Goal: Task Accomplishment & Management: Manage account settings

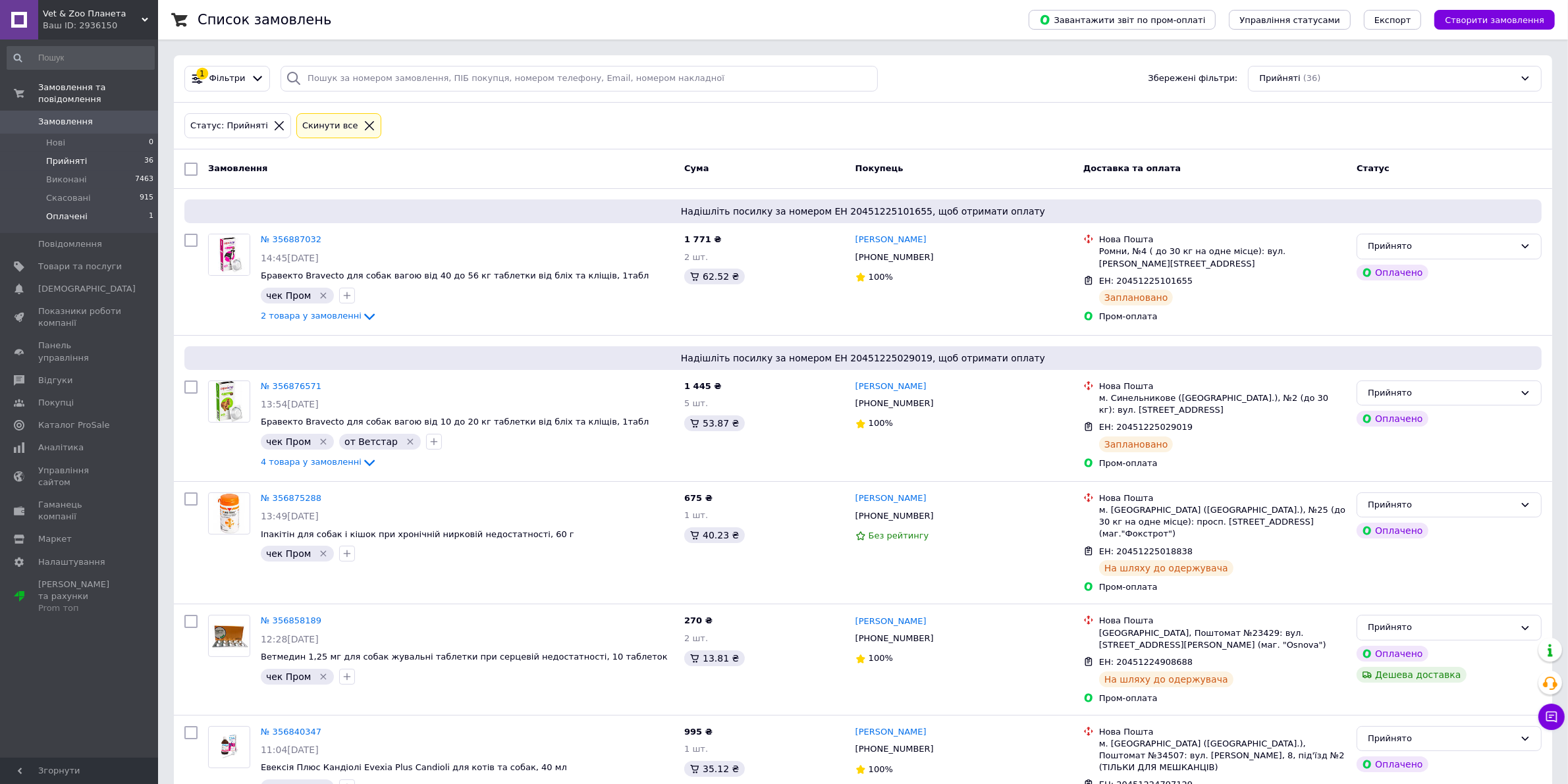
click at [86, 209] on li "Оплачені 1" at bounding box center [80, 220] width 161 height 25
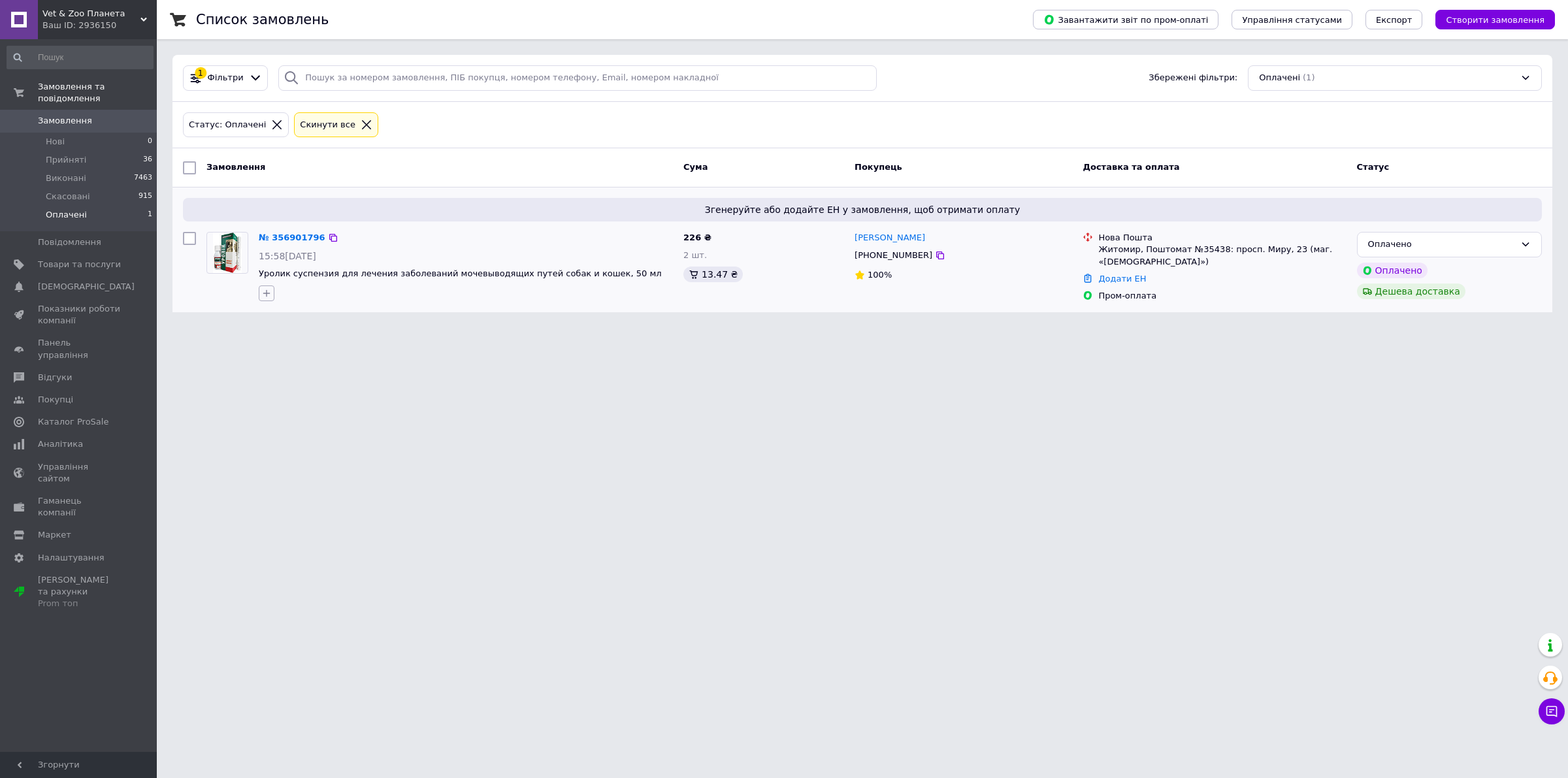
click at [266, 296] on icon "button" at bounding box center [266, 293] width 10 height 10
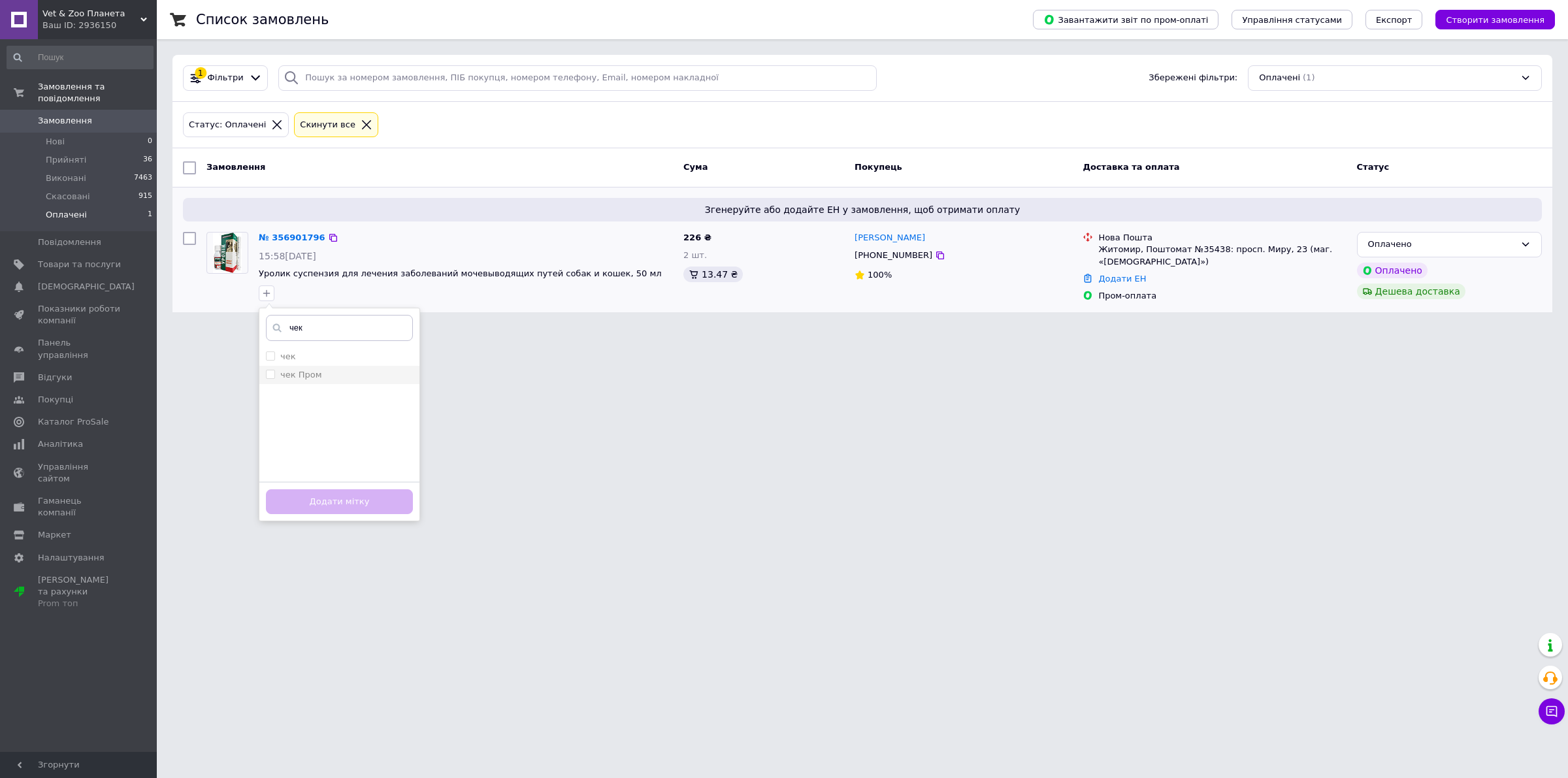
type input "чек"
click at [309, 370] on label "чек Пром" at bounding box center [300, 374] width 41 height 10
checkbox input "true"
click at [342, 505] on button "Додати мітку" at bounding box center [339, 501] width 147 height 26
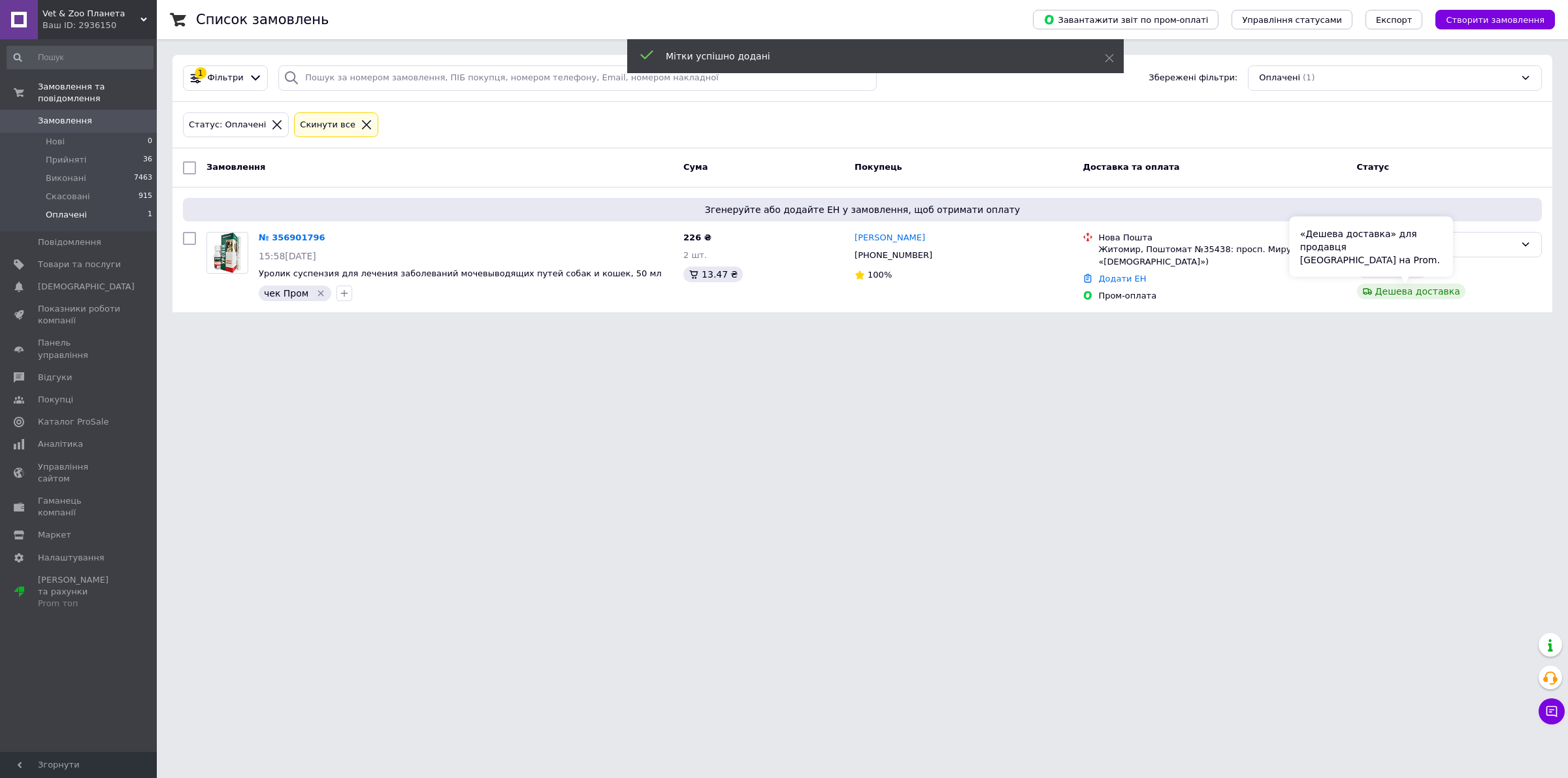
click at [1440, 245] on div "«Дешева доставка» для продавця [GEOGRAPHIC_DATA] на Prom." at bounding box center [1371, 247] width 163 height 60
click at [1477, 243] on div "Оплачено" at bounding box center [1442, 245] width 147 height 14
click at [1451, 275] on li "Прийнято" at bounding box center [1449, 272] width 184 height 24
click at [280, 239] on link "№ 356901796" at bounding box center [289, 237] width 60 height 10
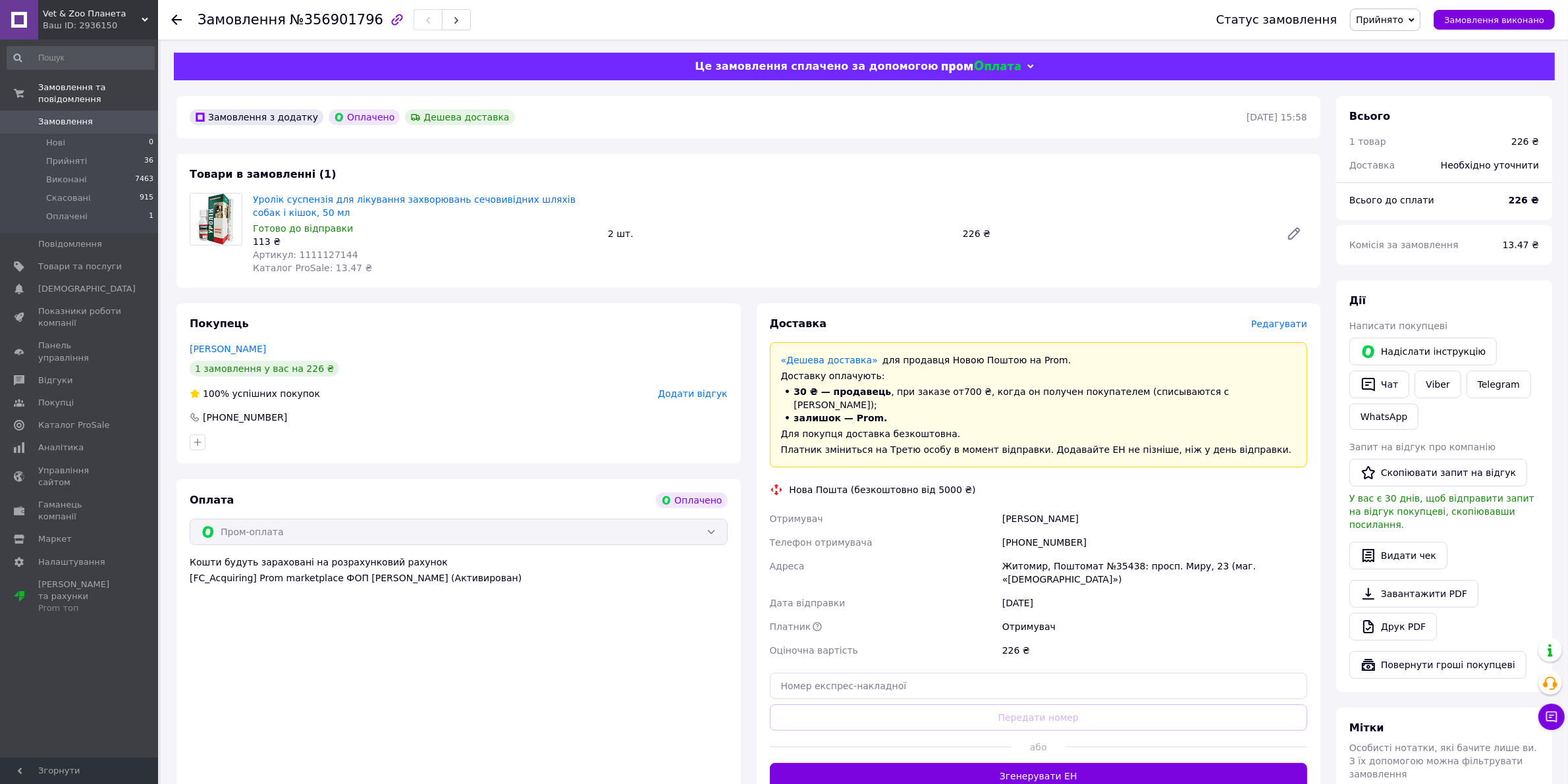
click at [1286, 323] on span "Редагувати" at bounding box center [1279, 324] width 56 height 10
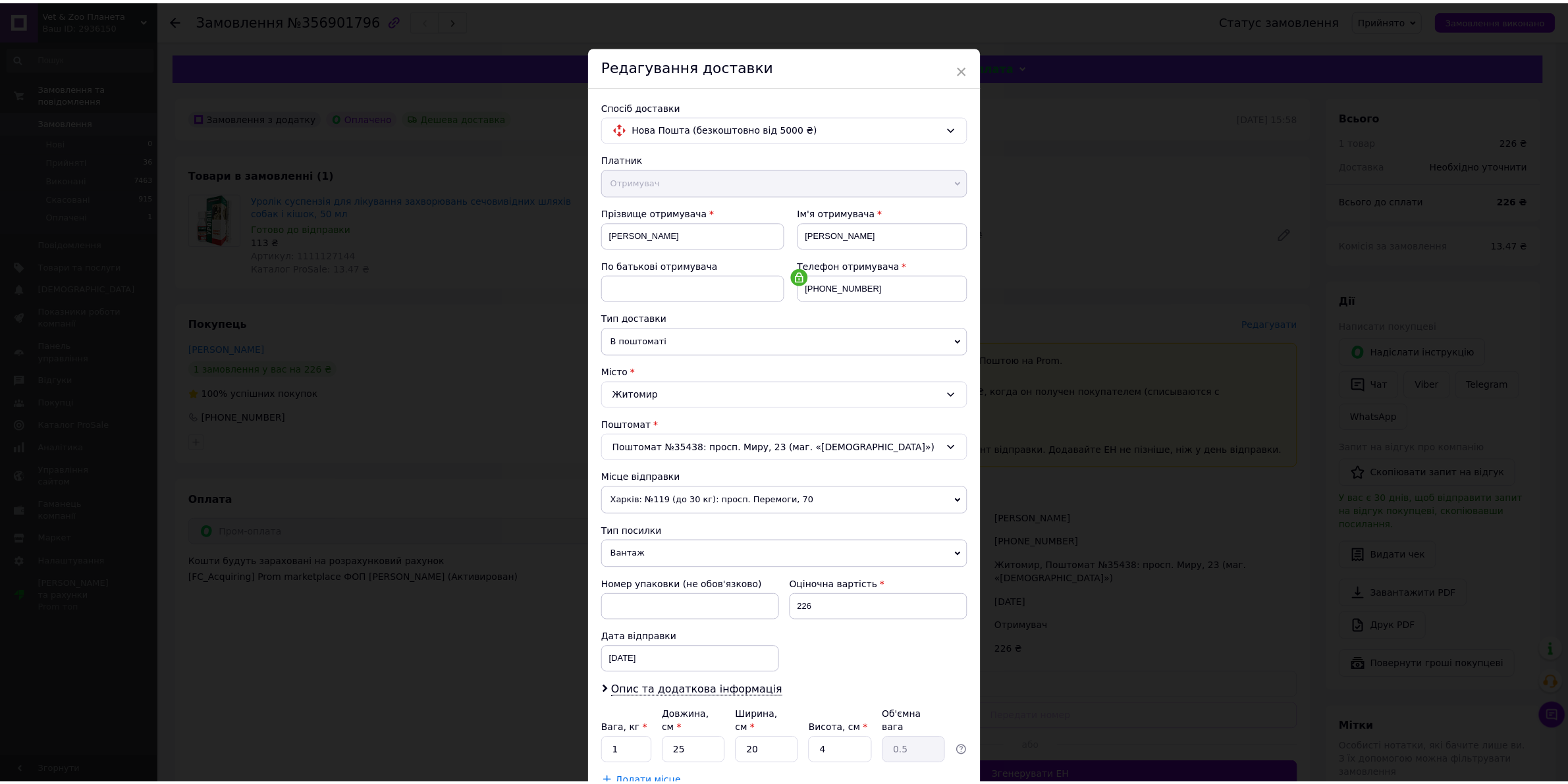
scroll to position [94, 0]
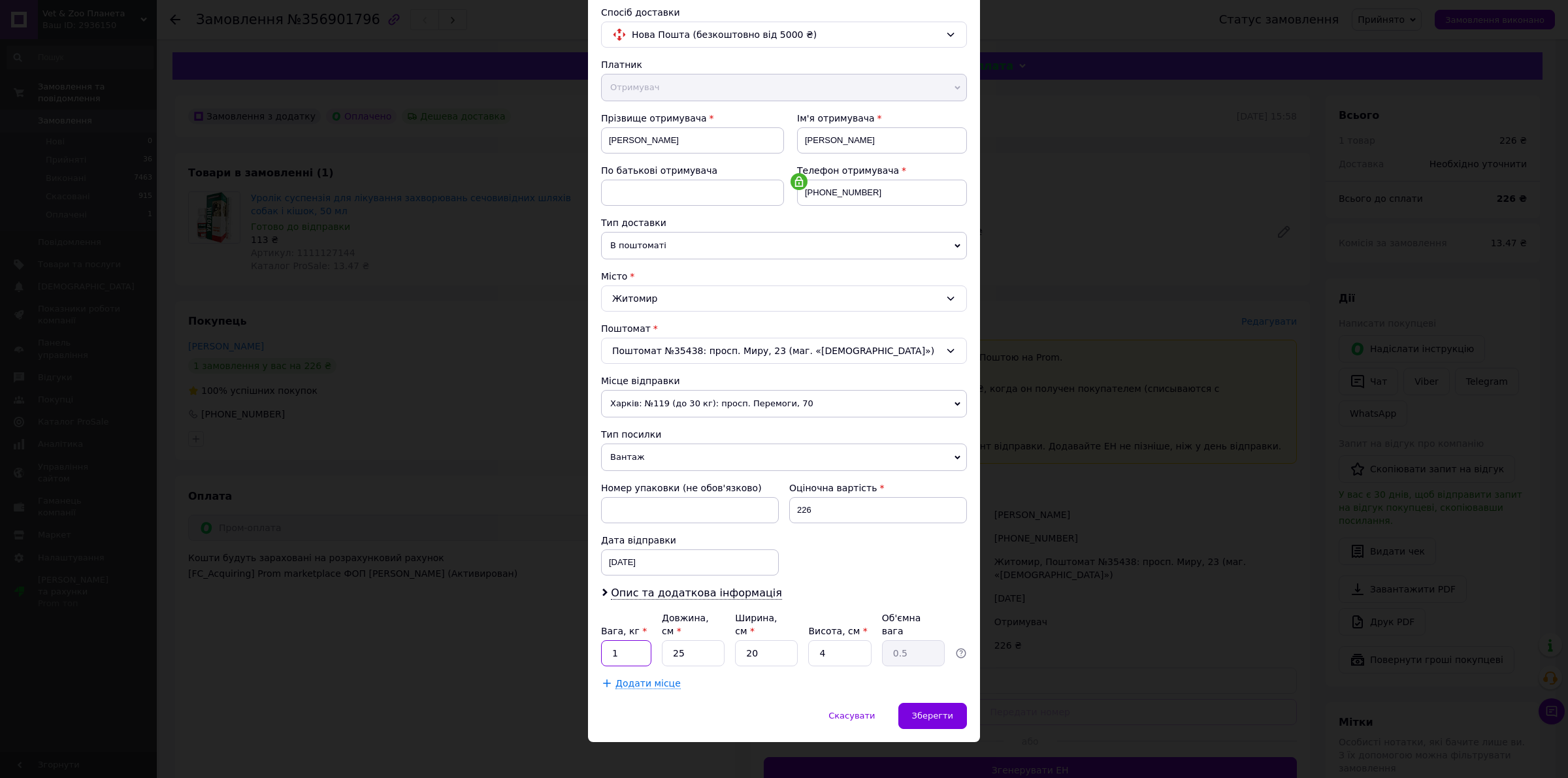
click at [626, 640] on input "1" at bounding box center [627, 653] width 51 height 26
type input "0.5"
click at [928, 711] on span "Зберегти" at bounding box center [932, 716] width 41 height 10
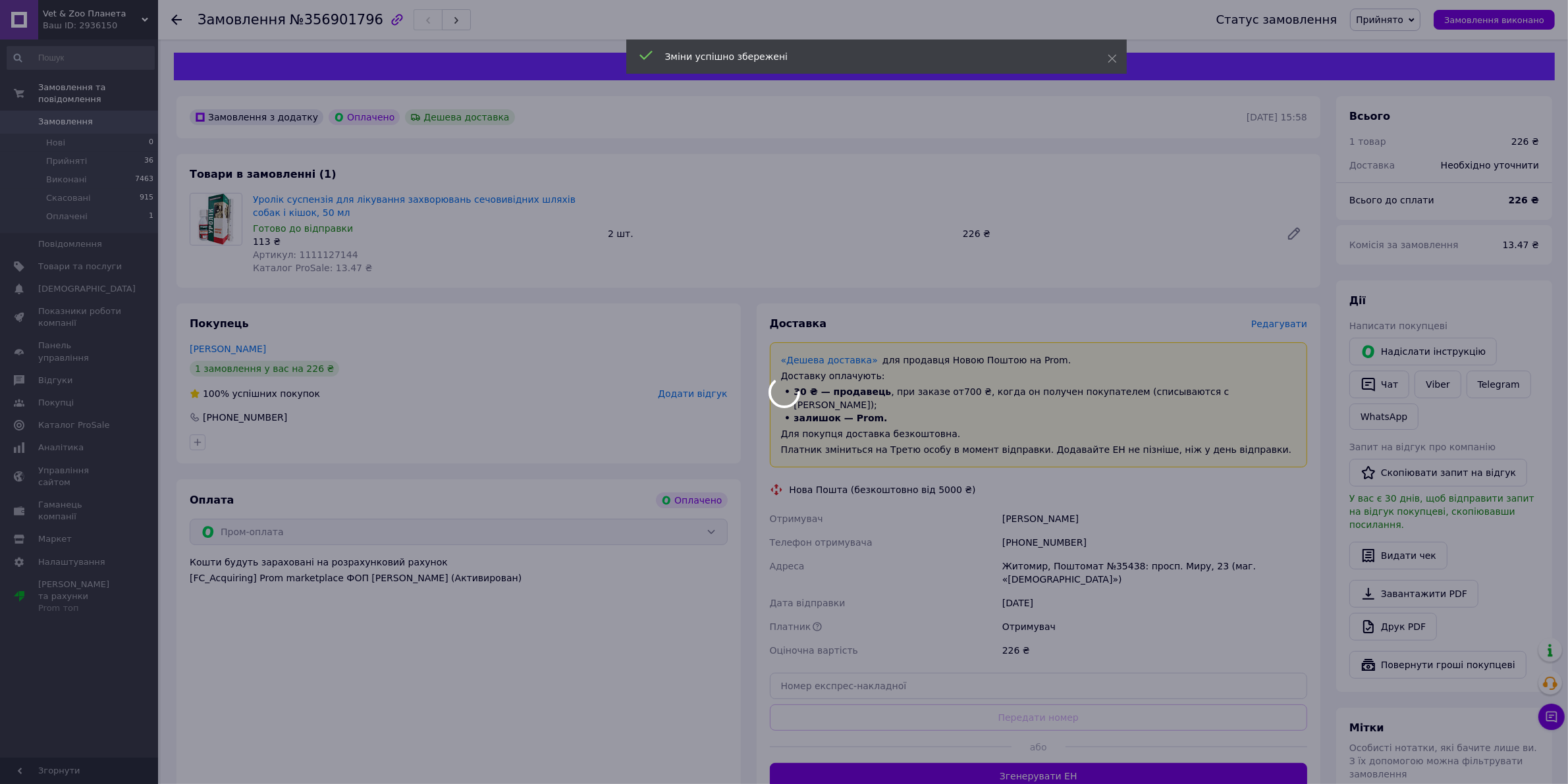
click at [1021, 752] on div at bounding box center [784, 392] width 1568 height 784
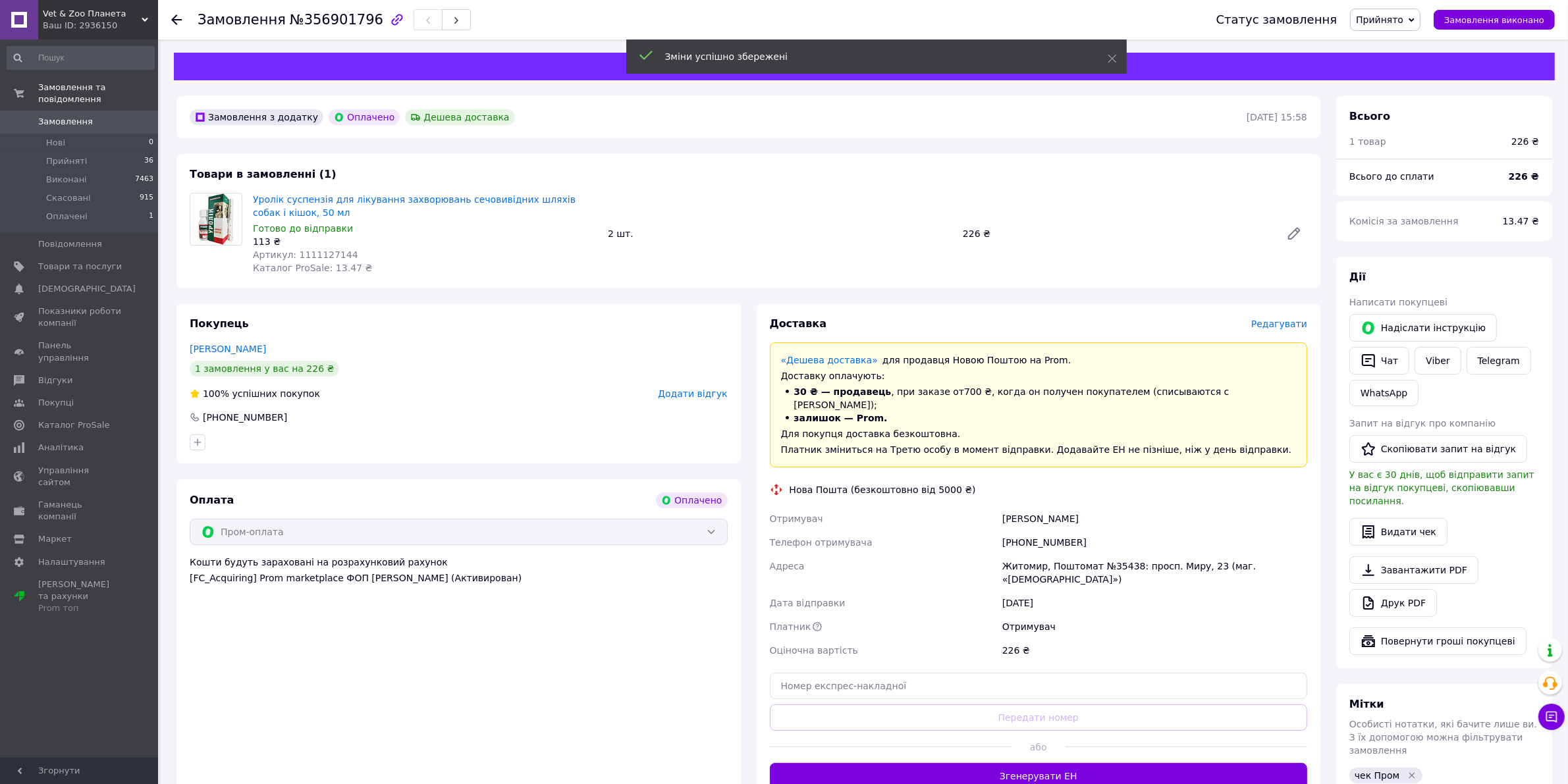
click at [1021, 763] on button "Згенерувати ЕН" at bounding box center [1038, 776] width 538 height 27
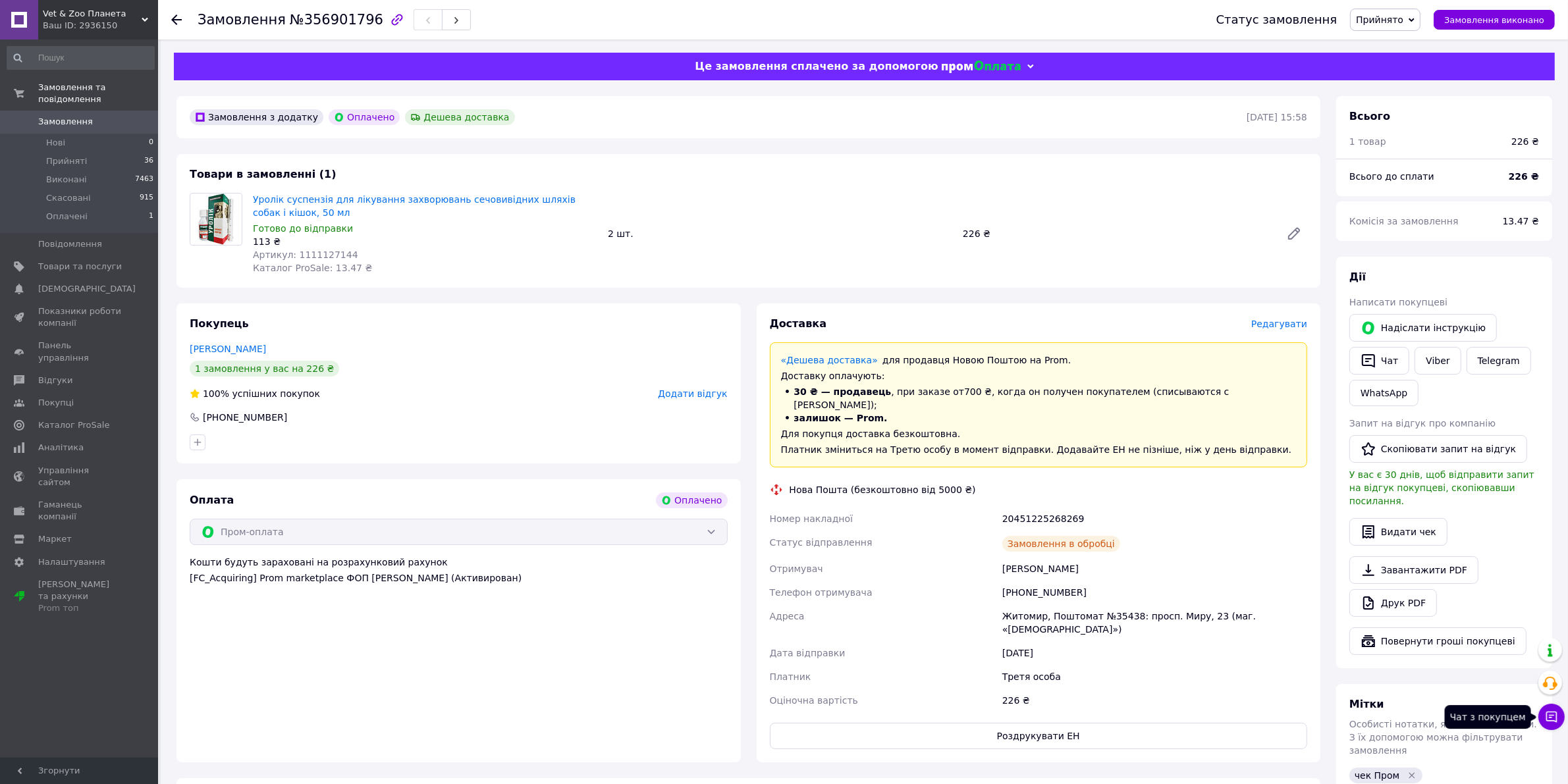
click at [1561, 719] on button "Чат з покупцем" at bounding box center [1551, 717] width 27 height 27
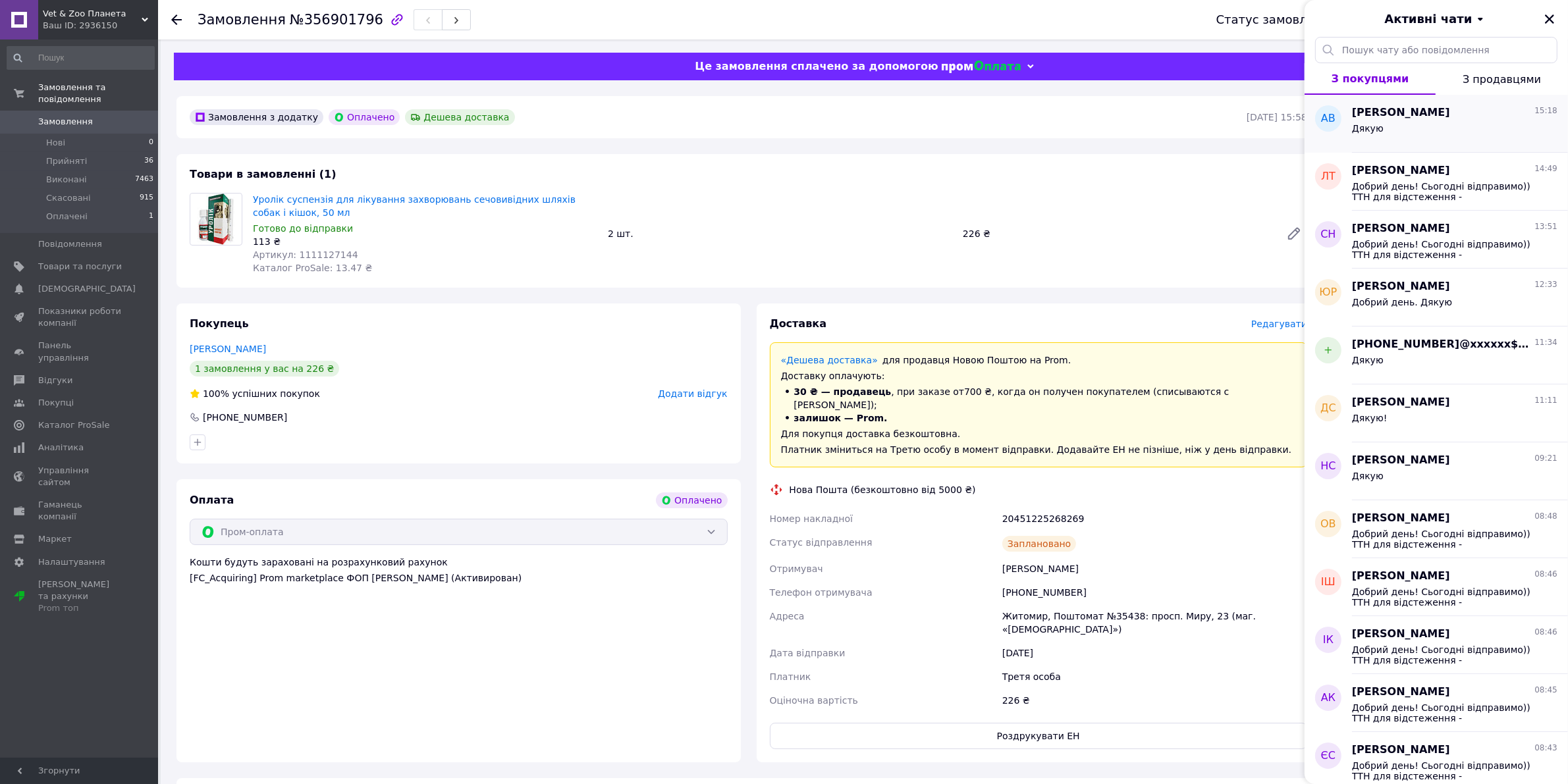
click at [1413, 125] on div "Дякую" at bounding box center [1455, 131] width 206 height 21
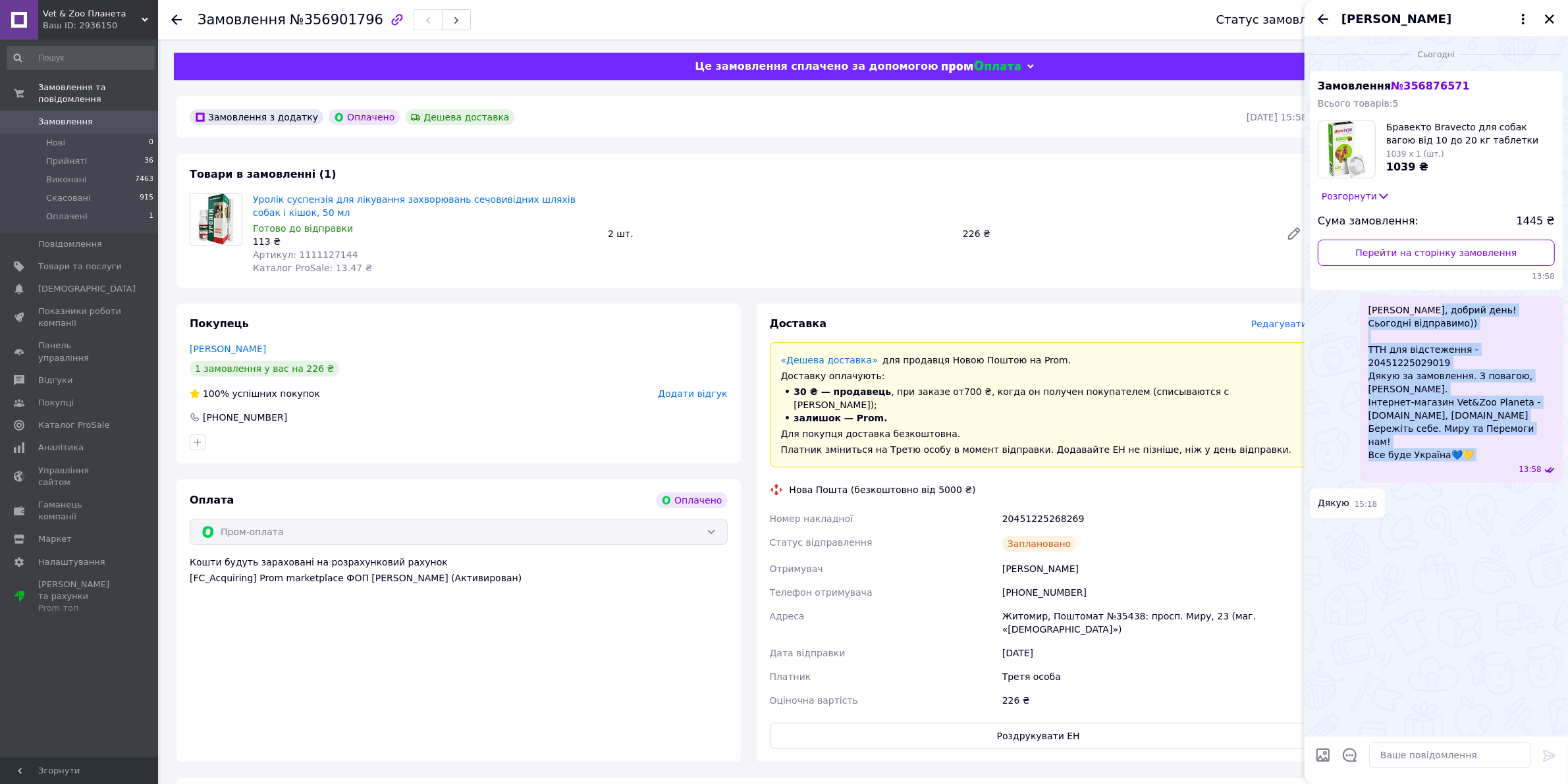
drag, startPoint x: 1417, startPoint y: 307, endPoint x: 1475, endPoint y: 439, distance: 144.2
click at [1475, 439] on div "[PERSON_NAME], добрий день! Сьогодні відправимо)) ТТН для відстеження - 2045122…" at bounding box center [1461, 389] width 202 height 187
copy span "обрий день! Сьогодні відправимо)) ТТН для відстеження - 20451225029019 Дякую за…"
click at [1551, 22] on icon "Закрити" at bounding box center [1549, 19] width 12 height 12
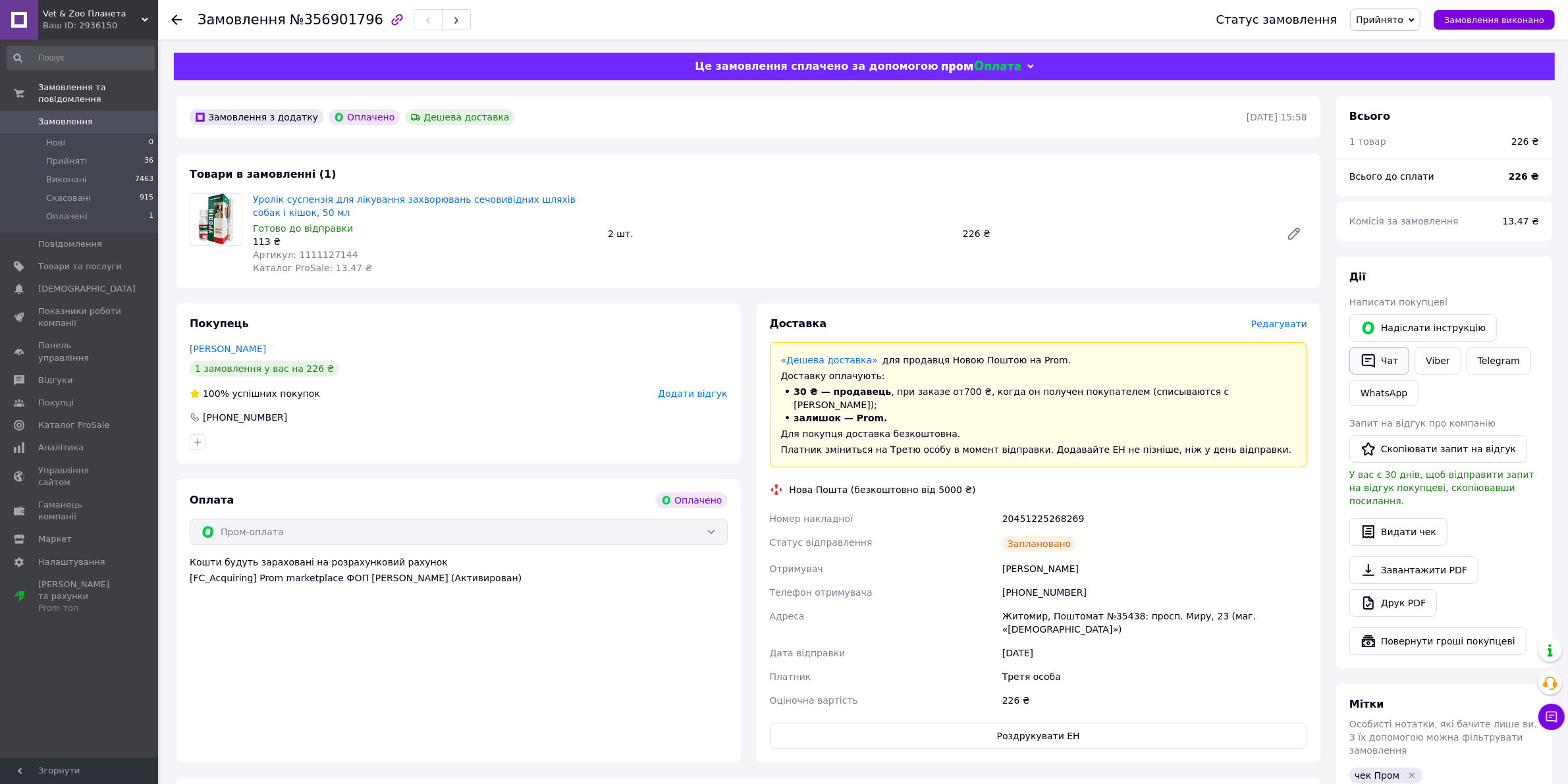
click at [1373, 368] on icon "button" at bounding box center [1368, 361] width 16 height 16
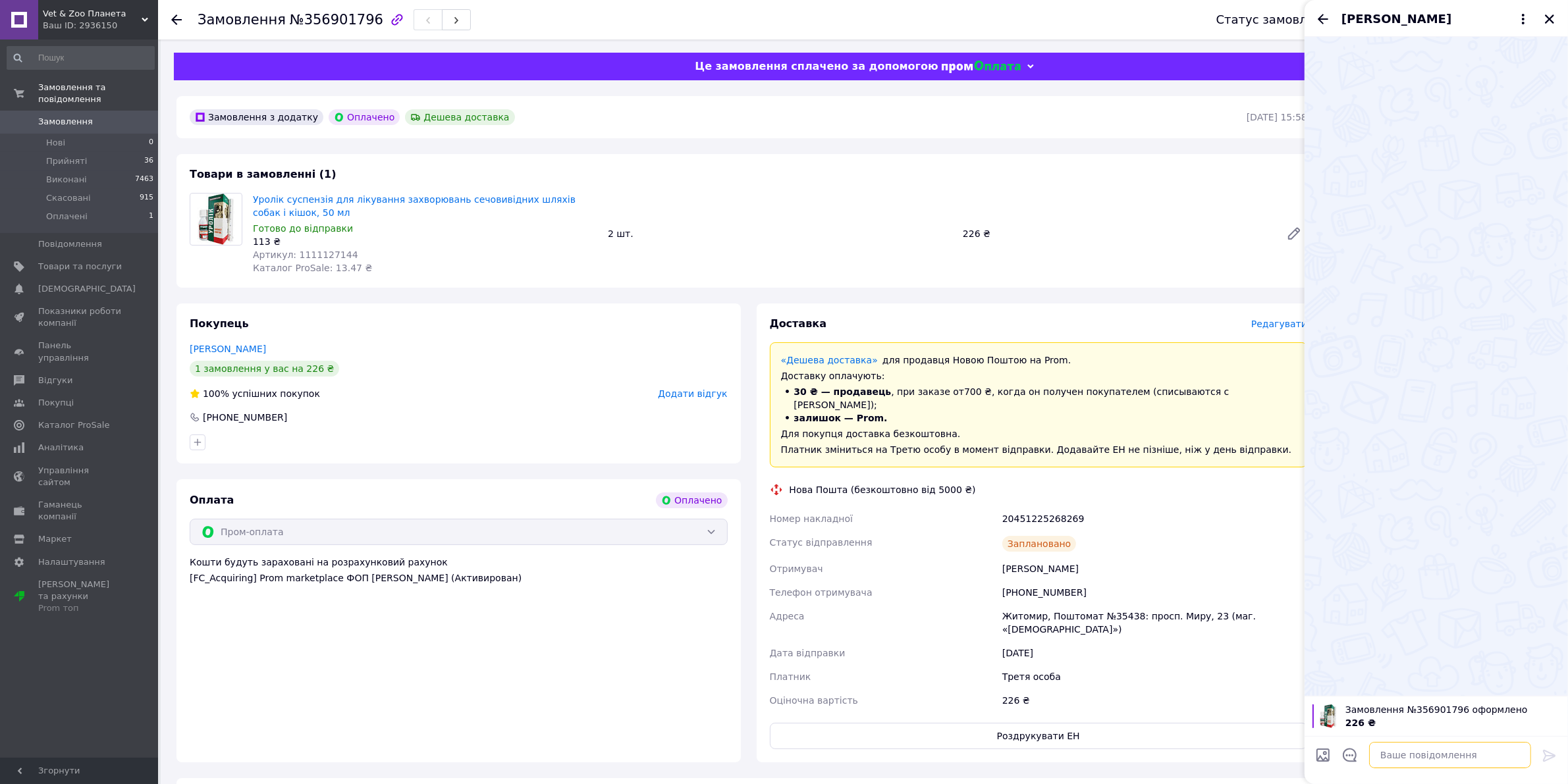
click at [1425, 758] on textarea at bounding box center [1450, 755] width 162 height 27
paste textarea "обрий день! Сьогодні відправимо)) ТТН для відстеження - 20451225029019 Дякую за…"
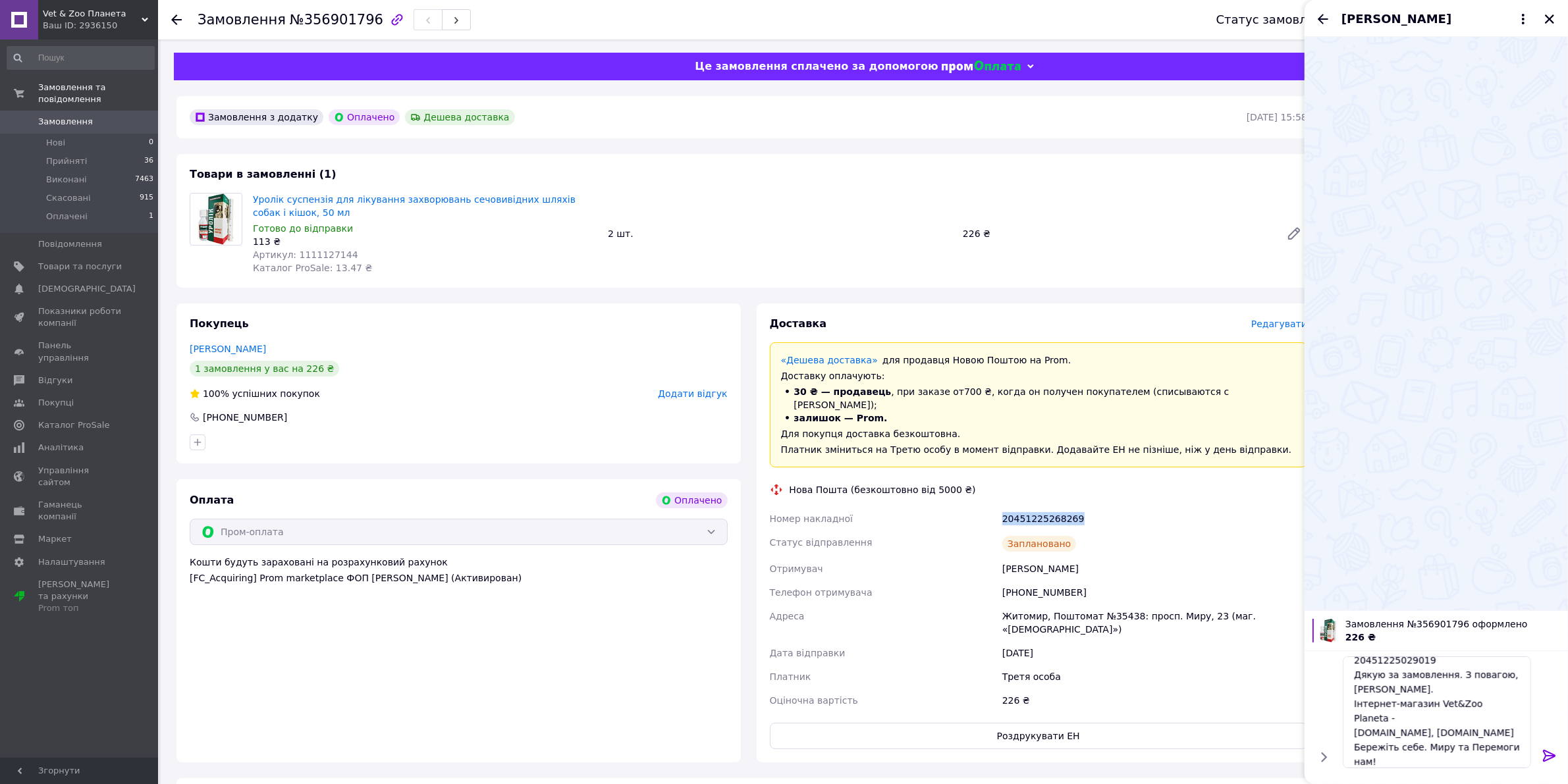
drag, startPoint x: 1084, startPoint y: 502, endPoint x: 992, endPoint y: 505, distance: 92.0
click at [992, 507] on div "Номер накладної 20451225268269 Статус відправлення Заплановано Отримувач [PERSO…" at bounding box center [1038, 609] width 543 height 205
copy div "Номер накладної 20451225268269"
click at [1446, 714] on textarea "Добрий день! Сьогодні відправимо)) ТТН для відстеження - 20451225029019 Дякую з…" at bounding box center [1436, 712] width 188 height 112
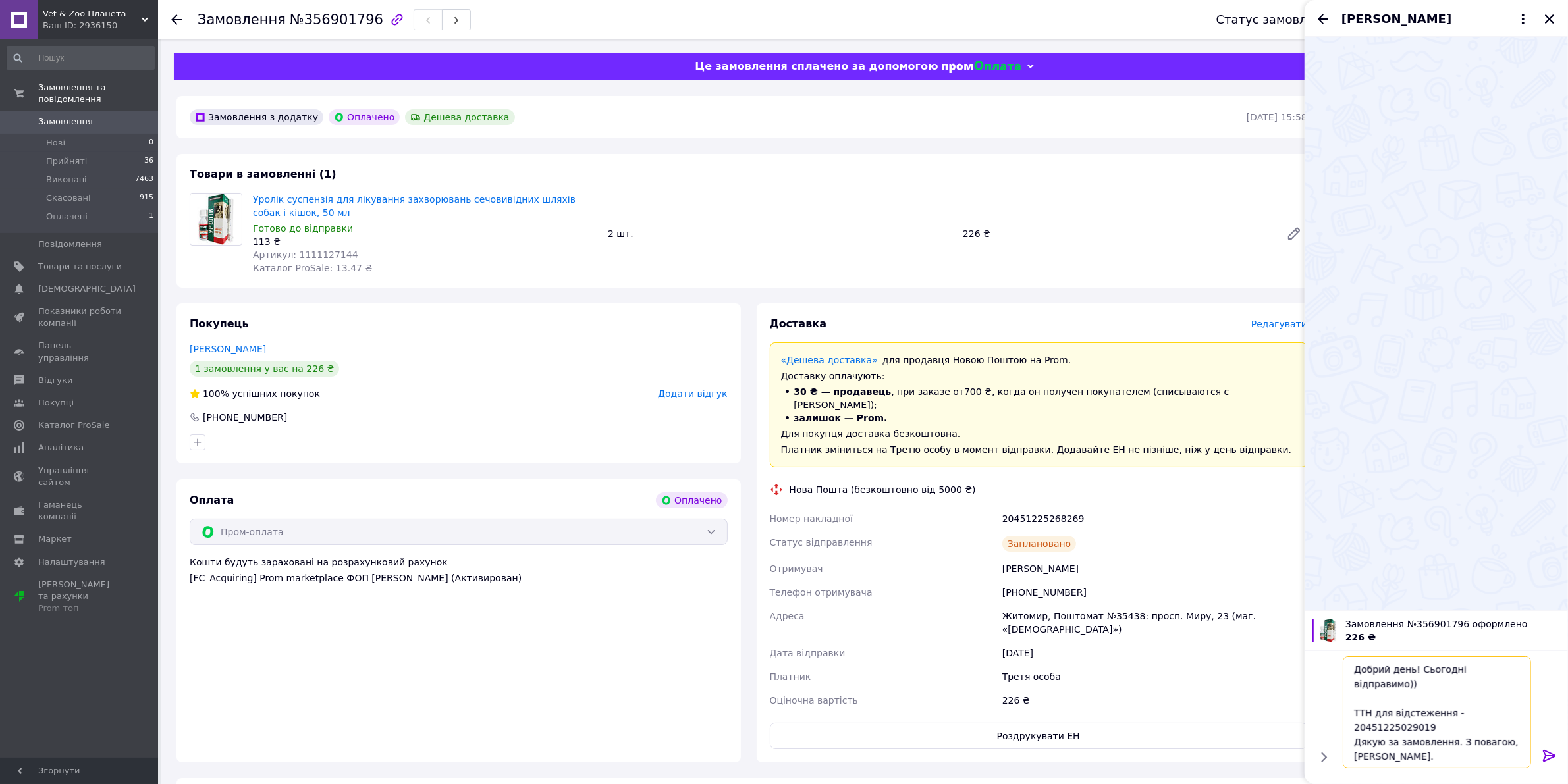
paste textarea "2045122526826"
type textarea "Добрий день! Сьогодні відправимо)) ТТН для відстеження - 20451225268269 Дякую з…"
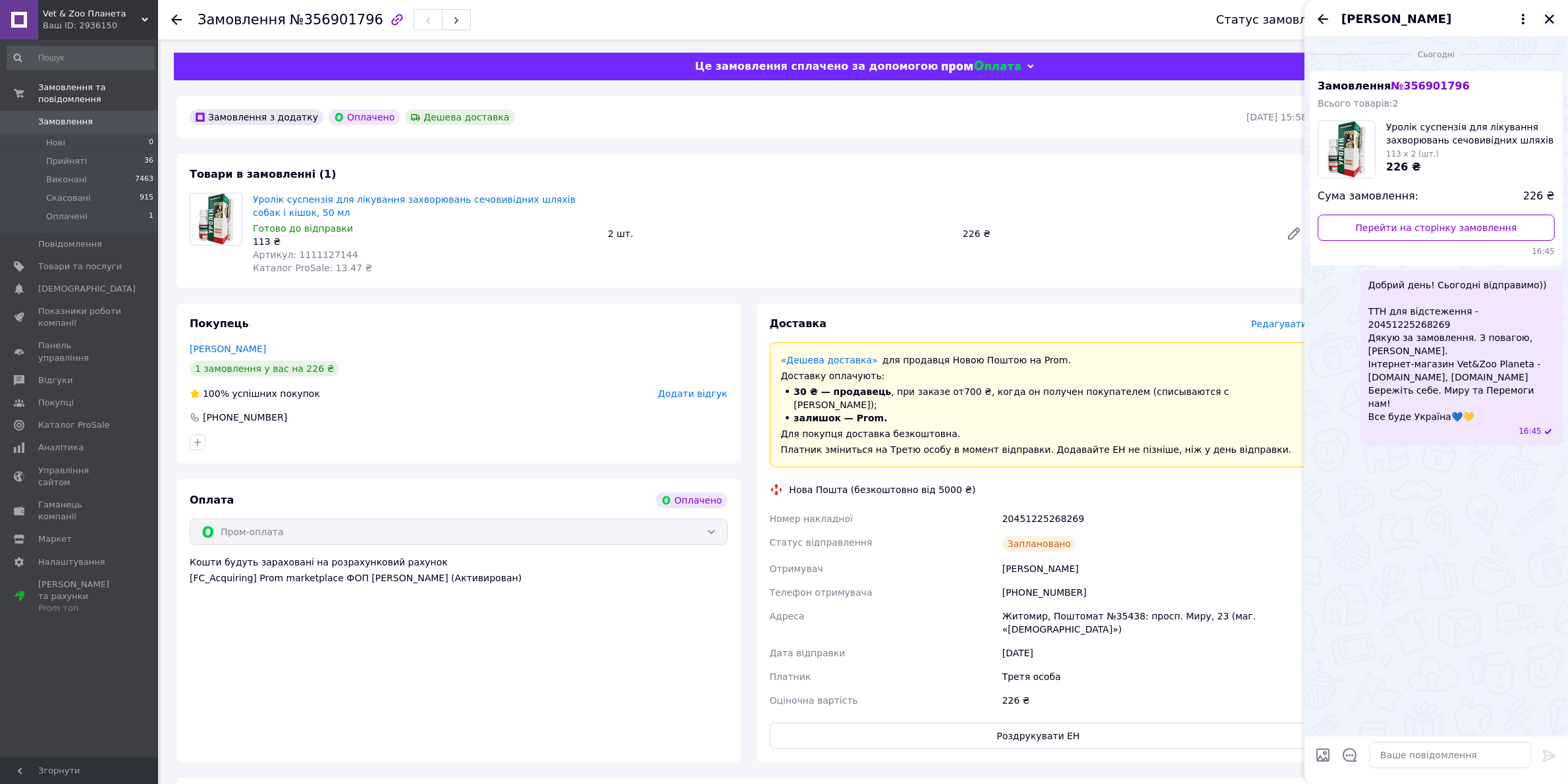
click at [1548, 20] on icon "Закрити" at bounding box center [1549, 19] width 9 height 9
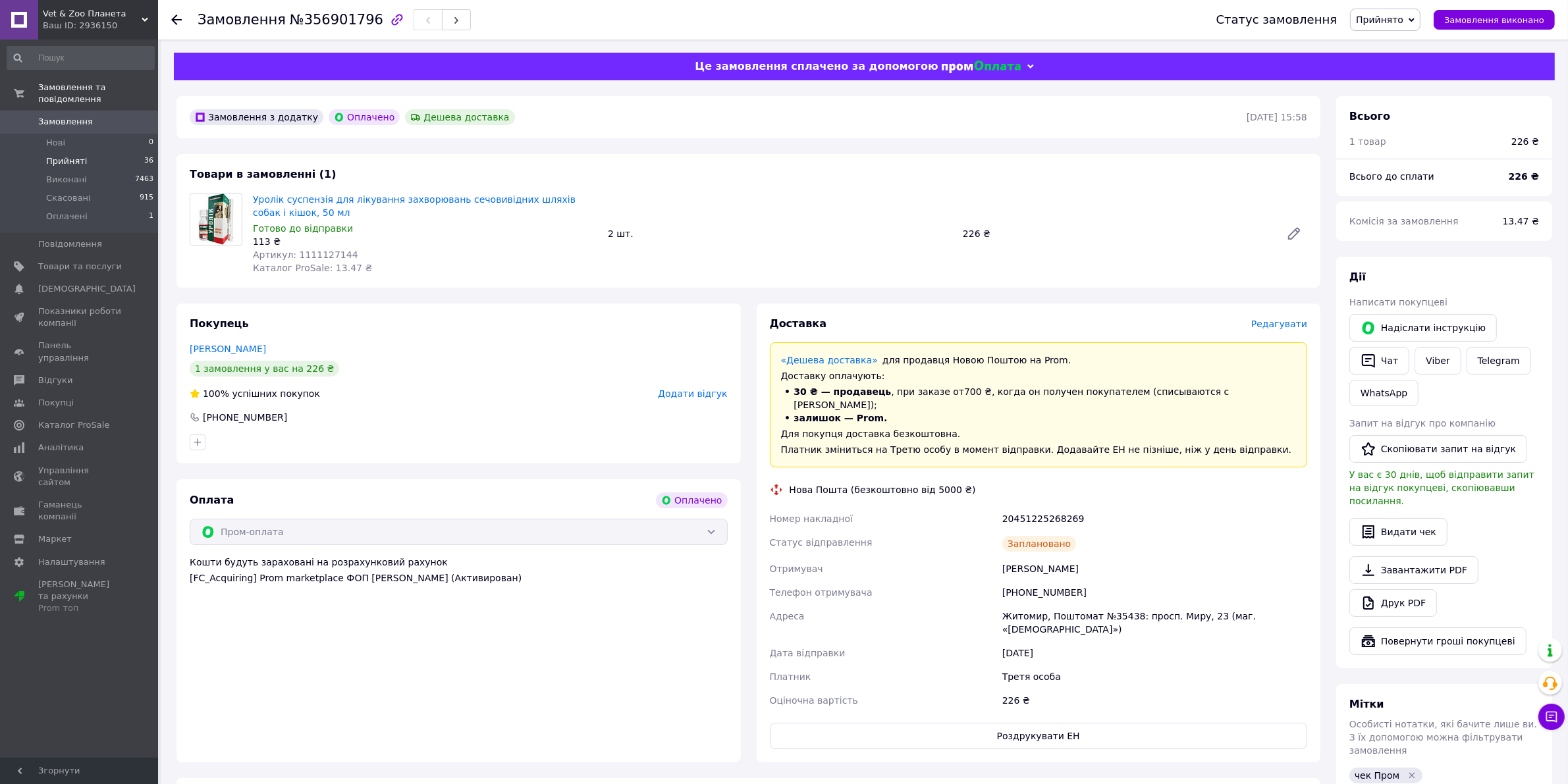
click at [63, 155] on span "Прийняті" at bounding box center [66, 161] width 41 height 12
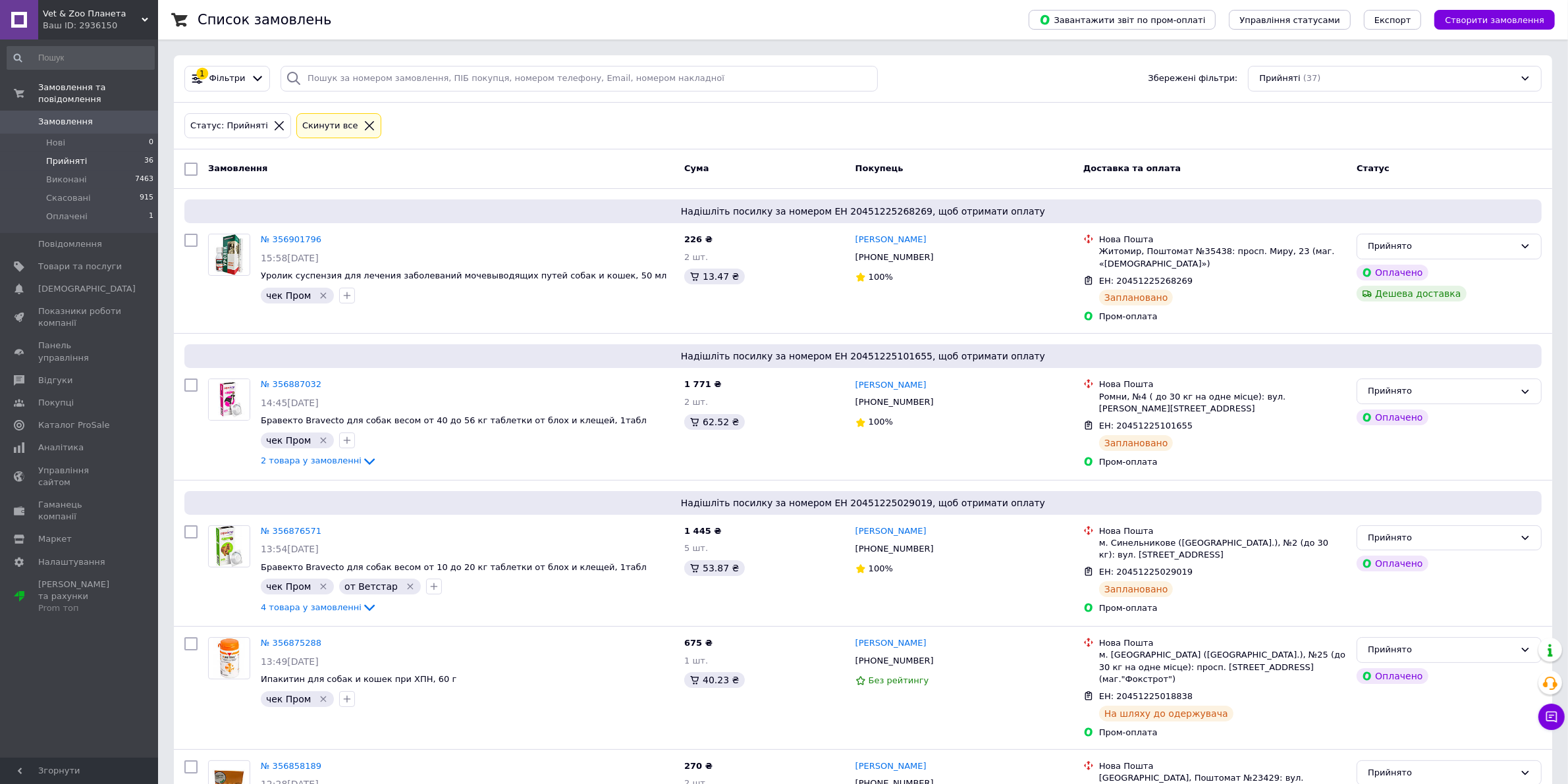
click at [55, 116] on span "Замовлення" at bounding box center [66, 122] width 55 height 12
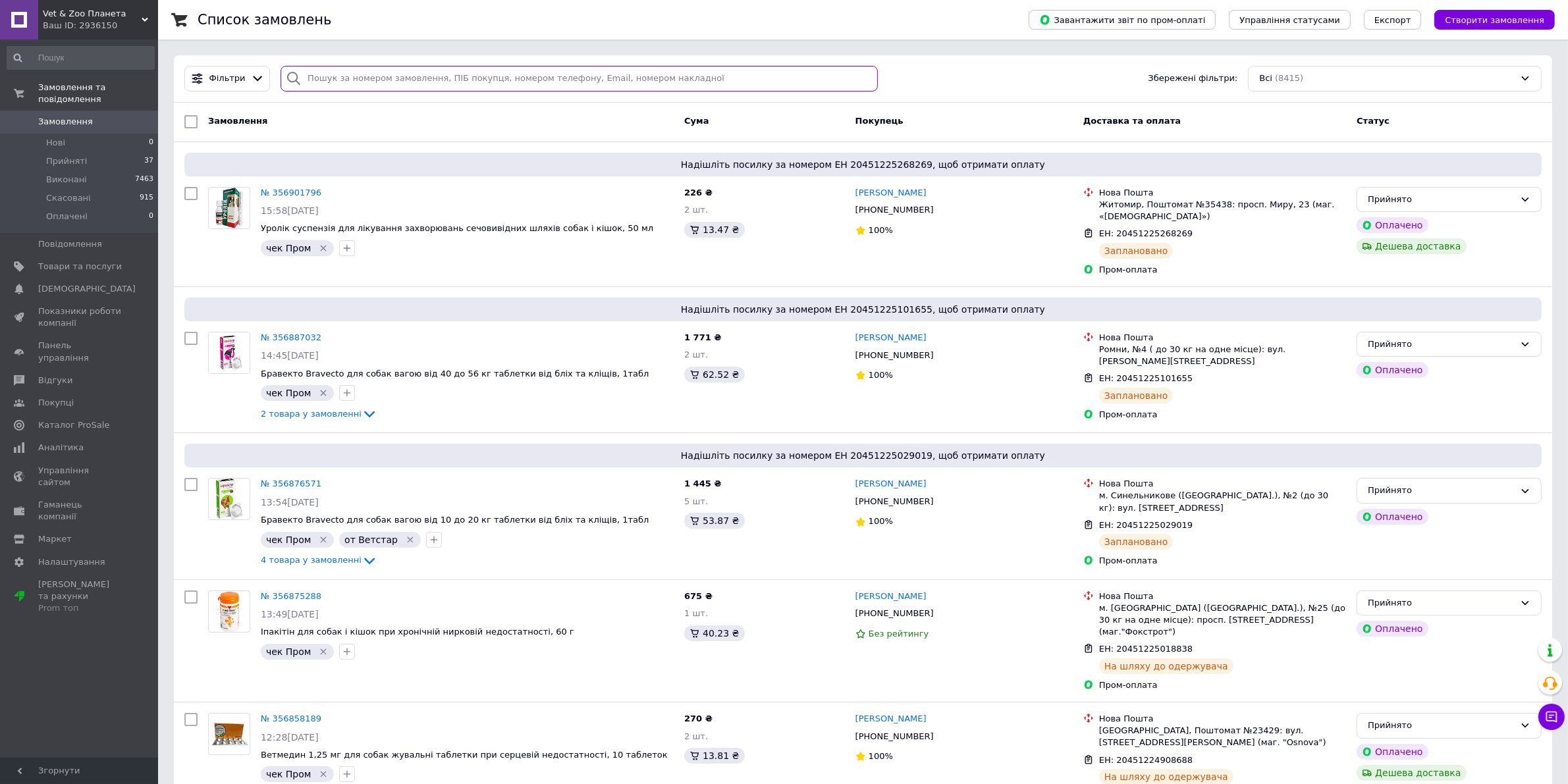
click at [407, 75] on input "search" at bounding box center [579, 78] width 597 height 26
paste input "356648491"
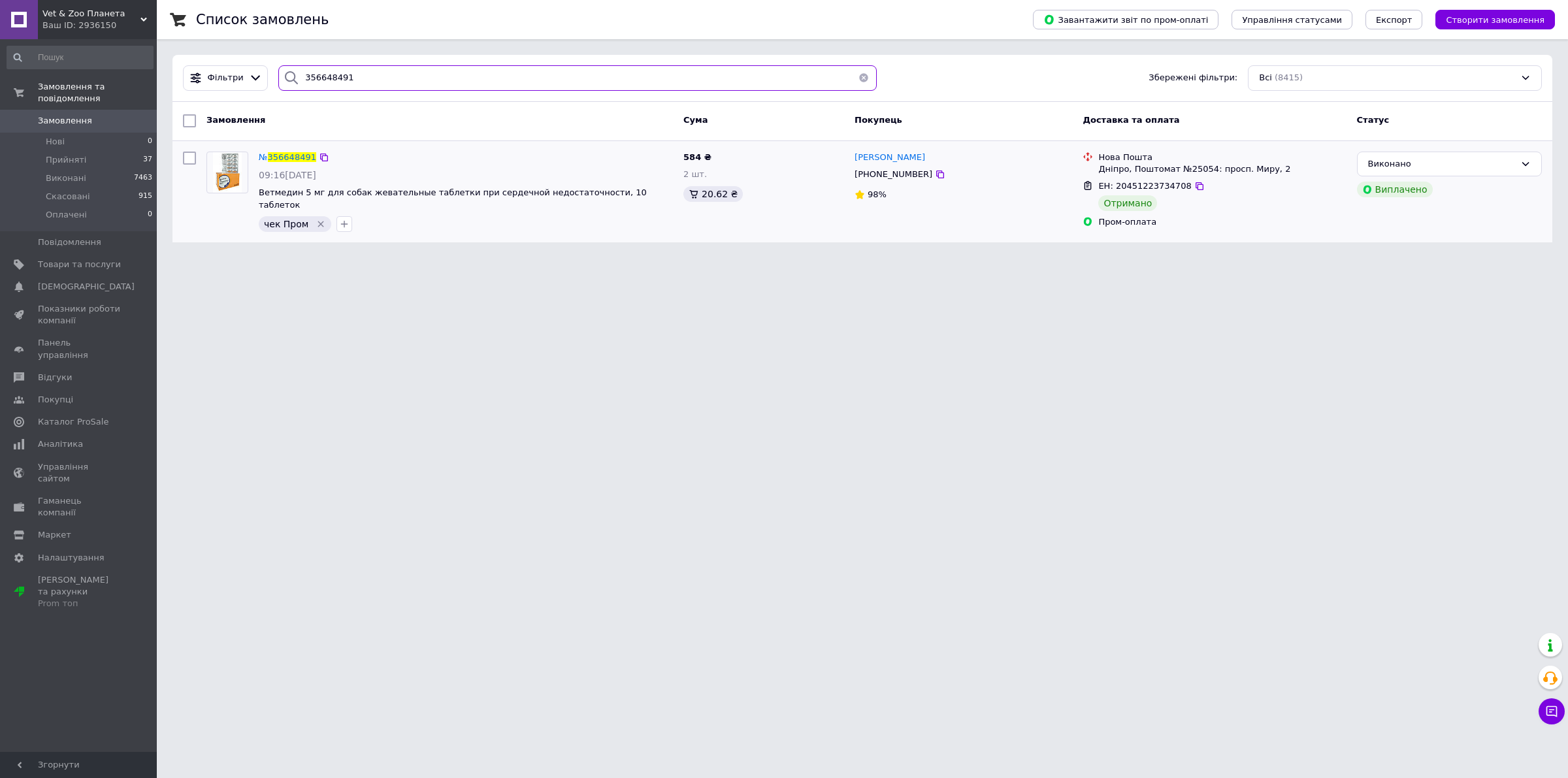
type input "356648491"
click at [316, 219] on icon "Видалити мітку" at bounding box center [321, 224] width 10 height 10
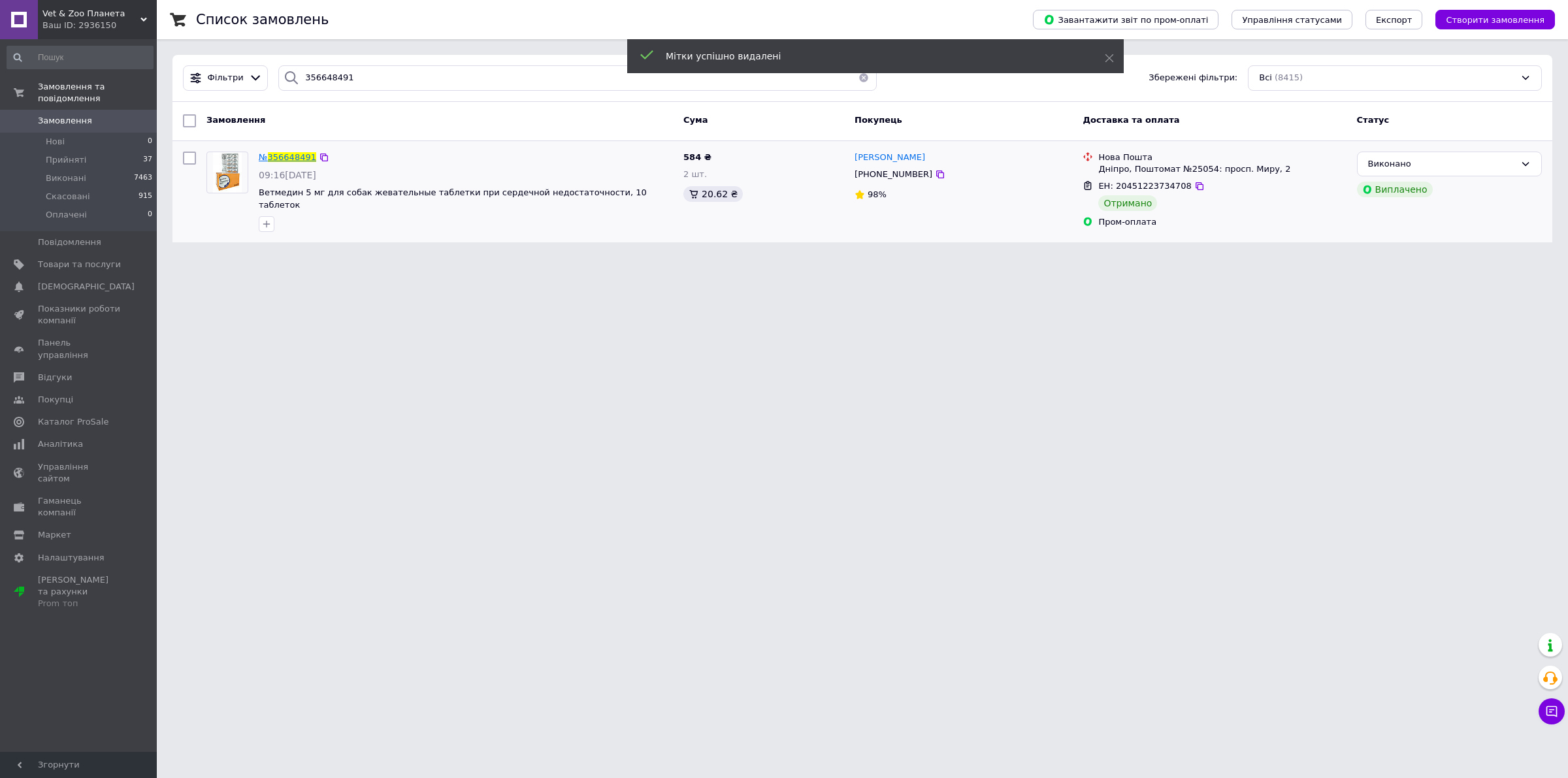
click at [296, 153] on span "356648491" at bounding box center [292, 157] width 49 height 10
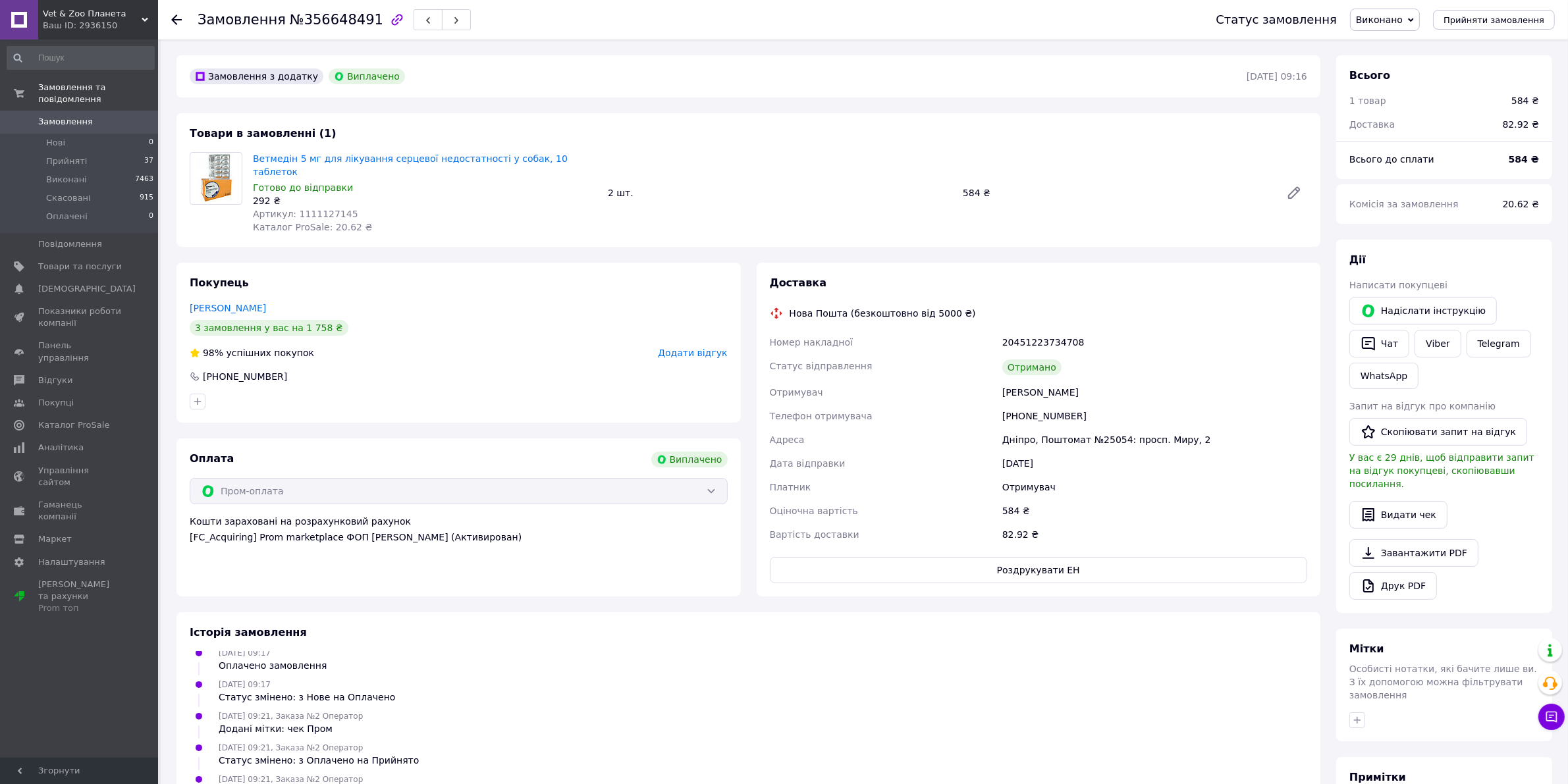
scroll to position [277, 0]
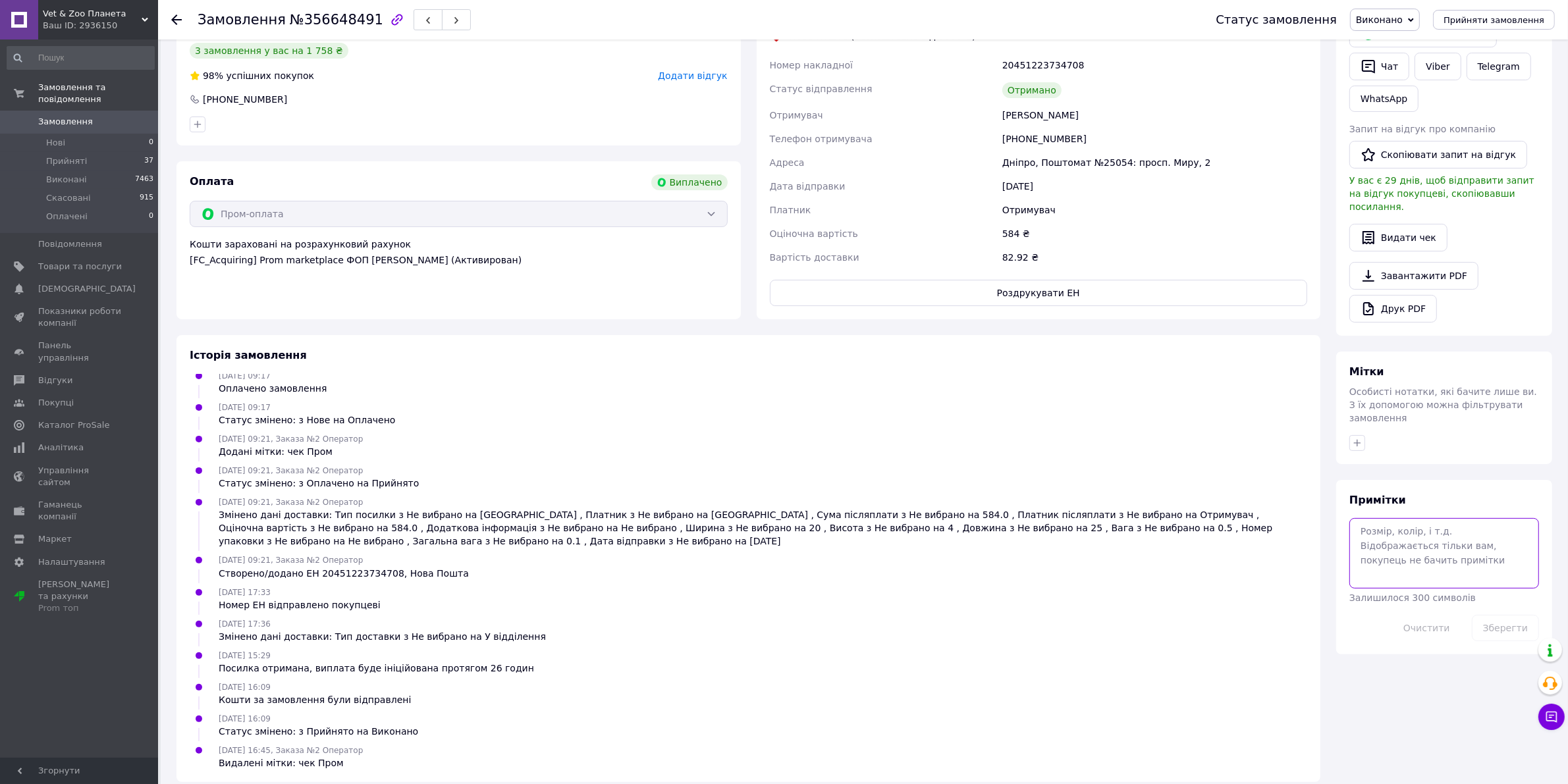
click at [1372, 525] on textarea at bounding box center [1444, 553] width 189 height 70
paste textarea "[URL][DOMAIN_NAME]"
type textarea "Чек - [URL][DOMAIN_NAME]"
click at [1506, 615] on button "Зберегти" at bounding box center [1505, 628] width 67 height 27
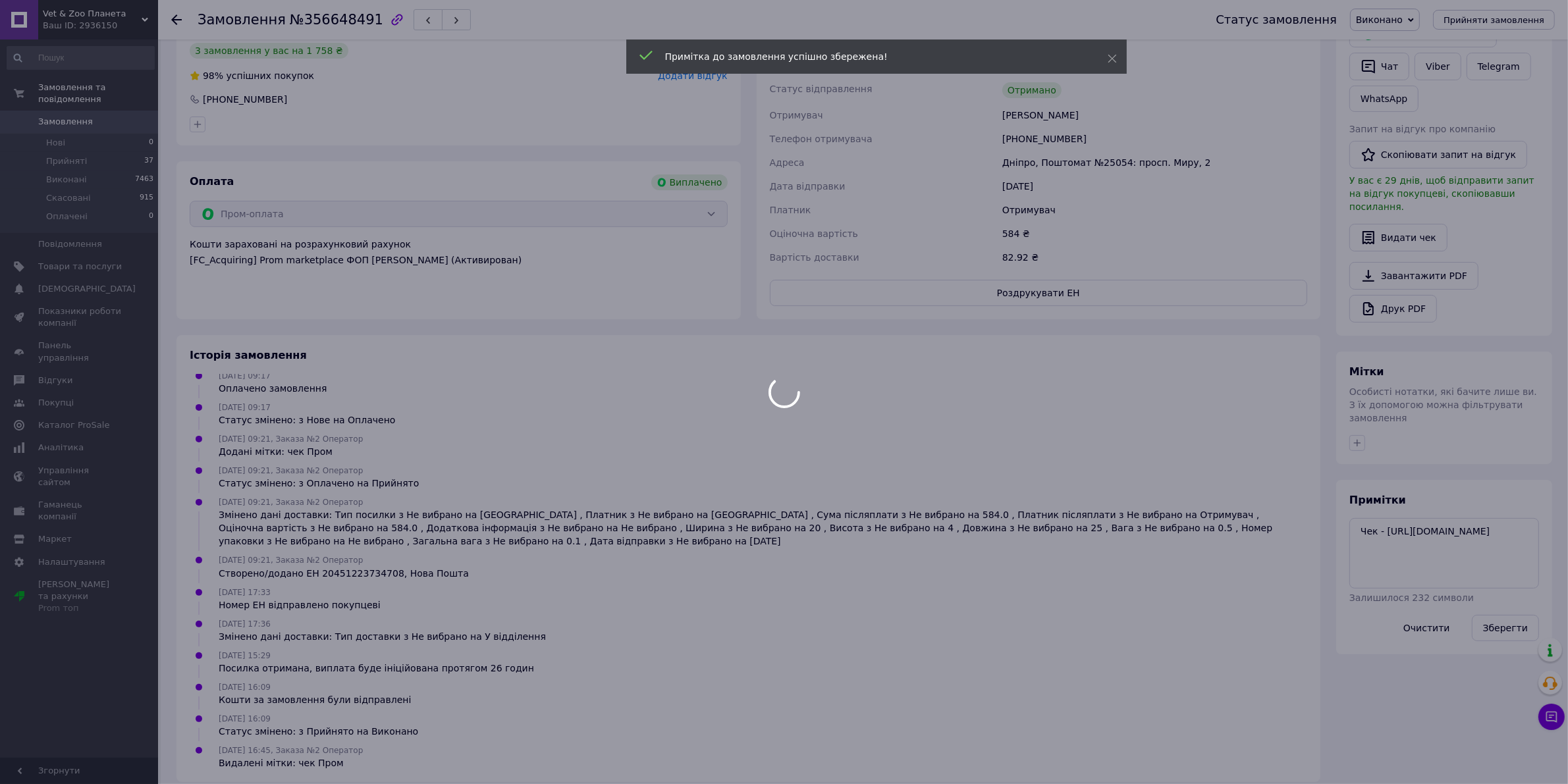
scroll to position [68, 0]
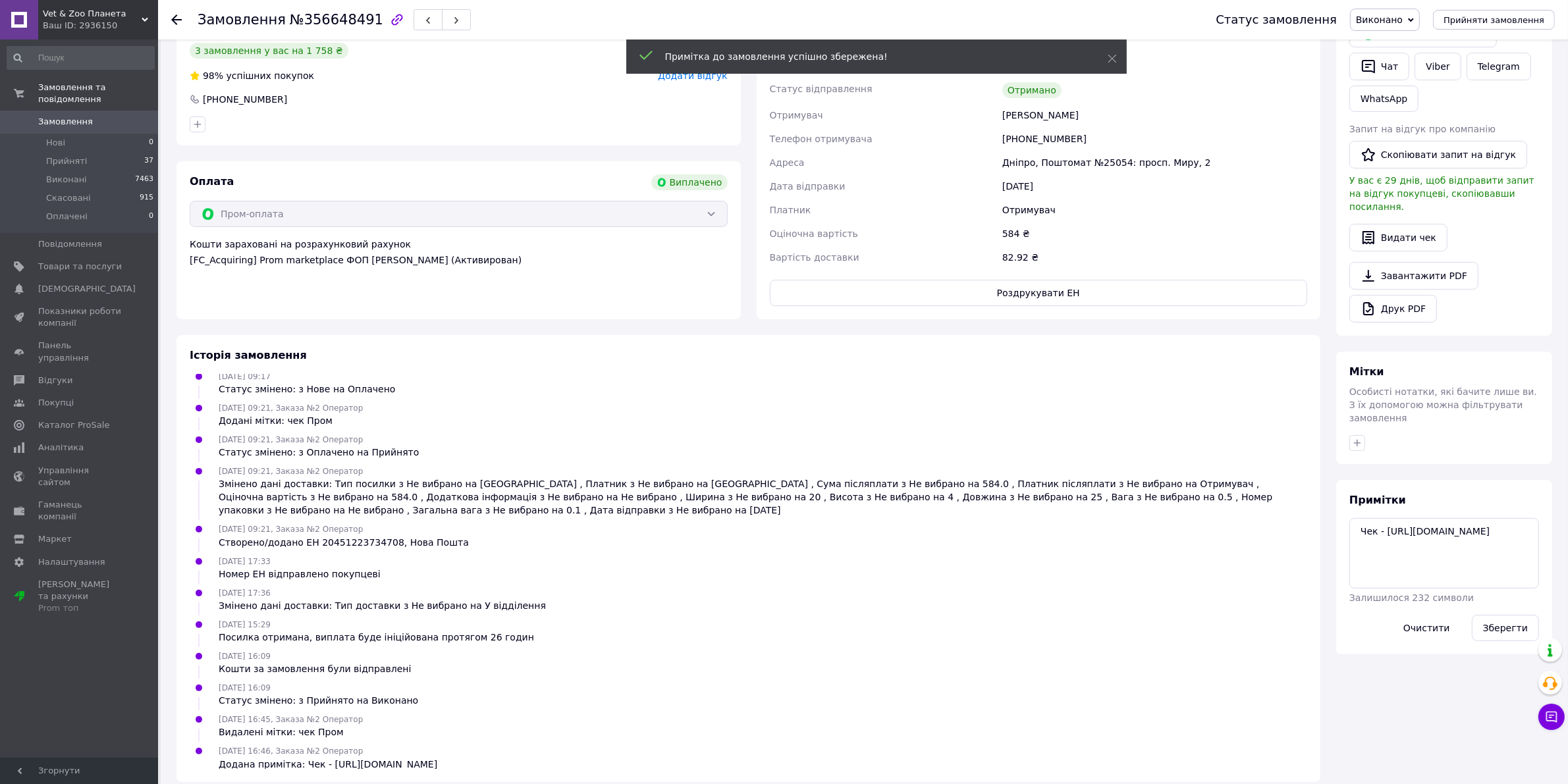
click at [64, 116] on span "Замовлення" at bounding box center [66, 122] width 55 height 12
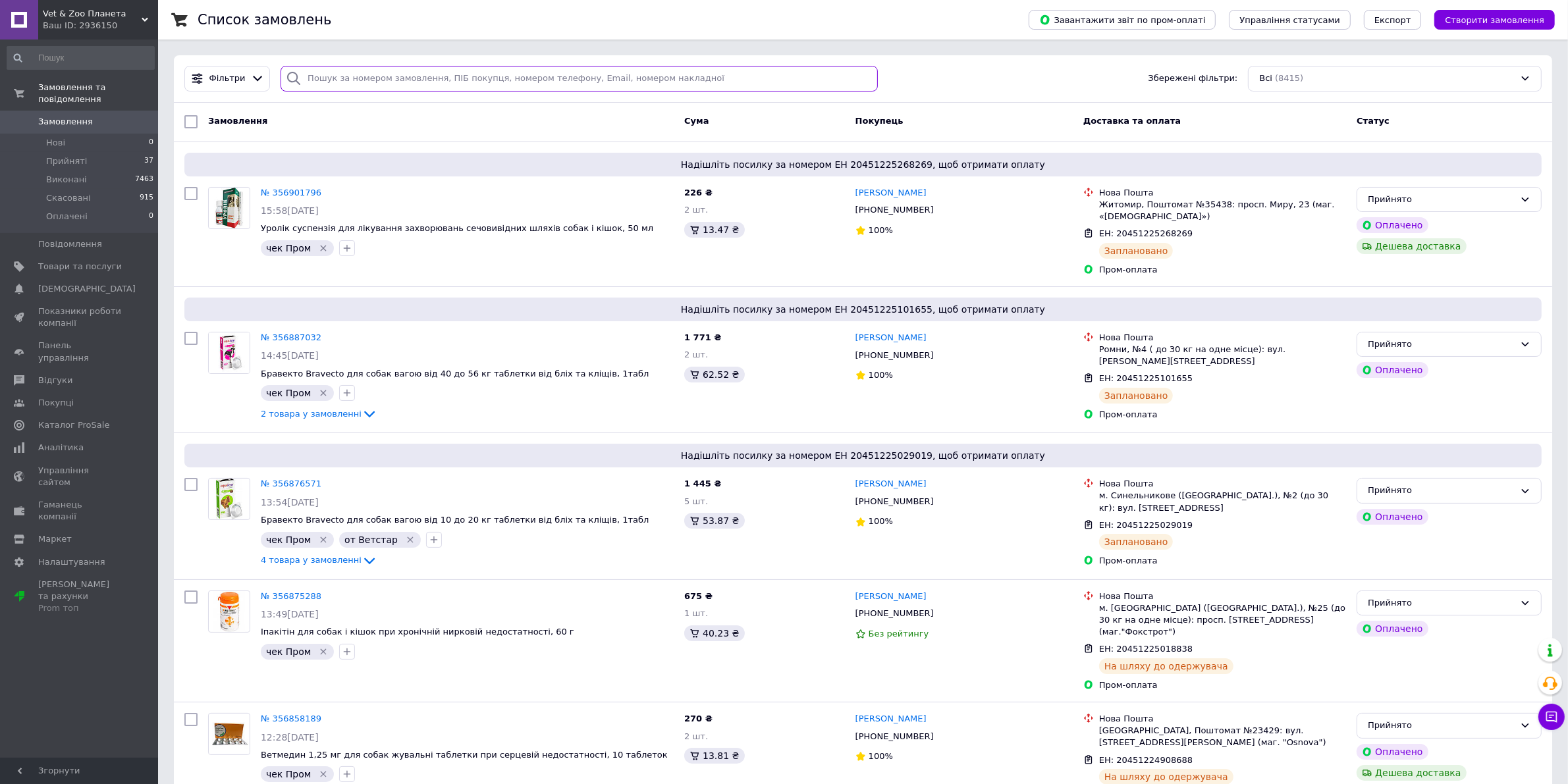
click at [387, 80] on input "search" at bounding box center [579, 78] width 597 height 26
paste input "356604779"
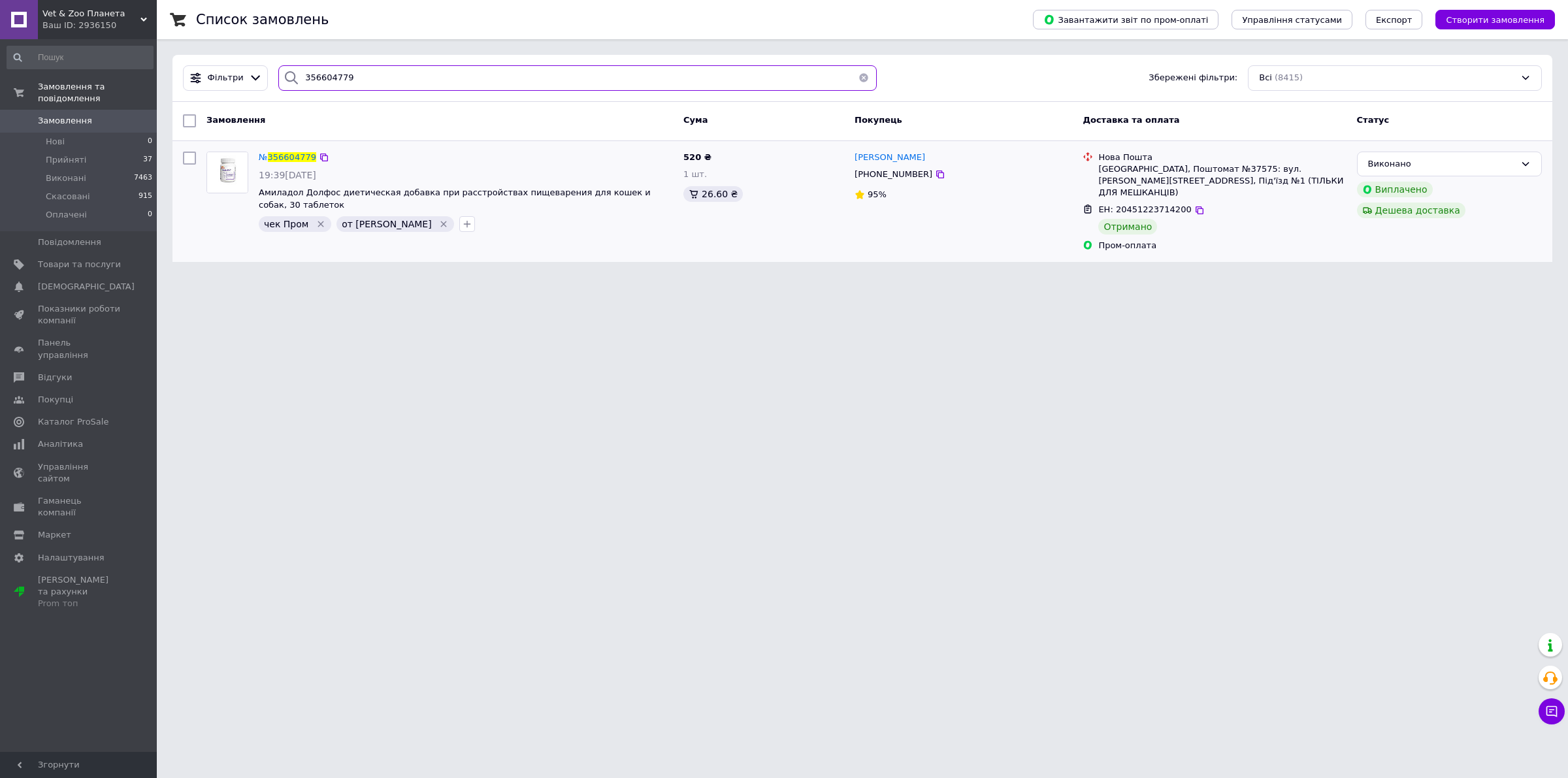
type input "356604779"
click at [316, 219] on icon "Видалити мітку" at bounding box center [321, 224] width 10 height 10
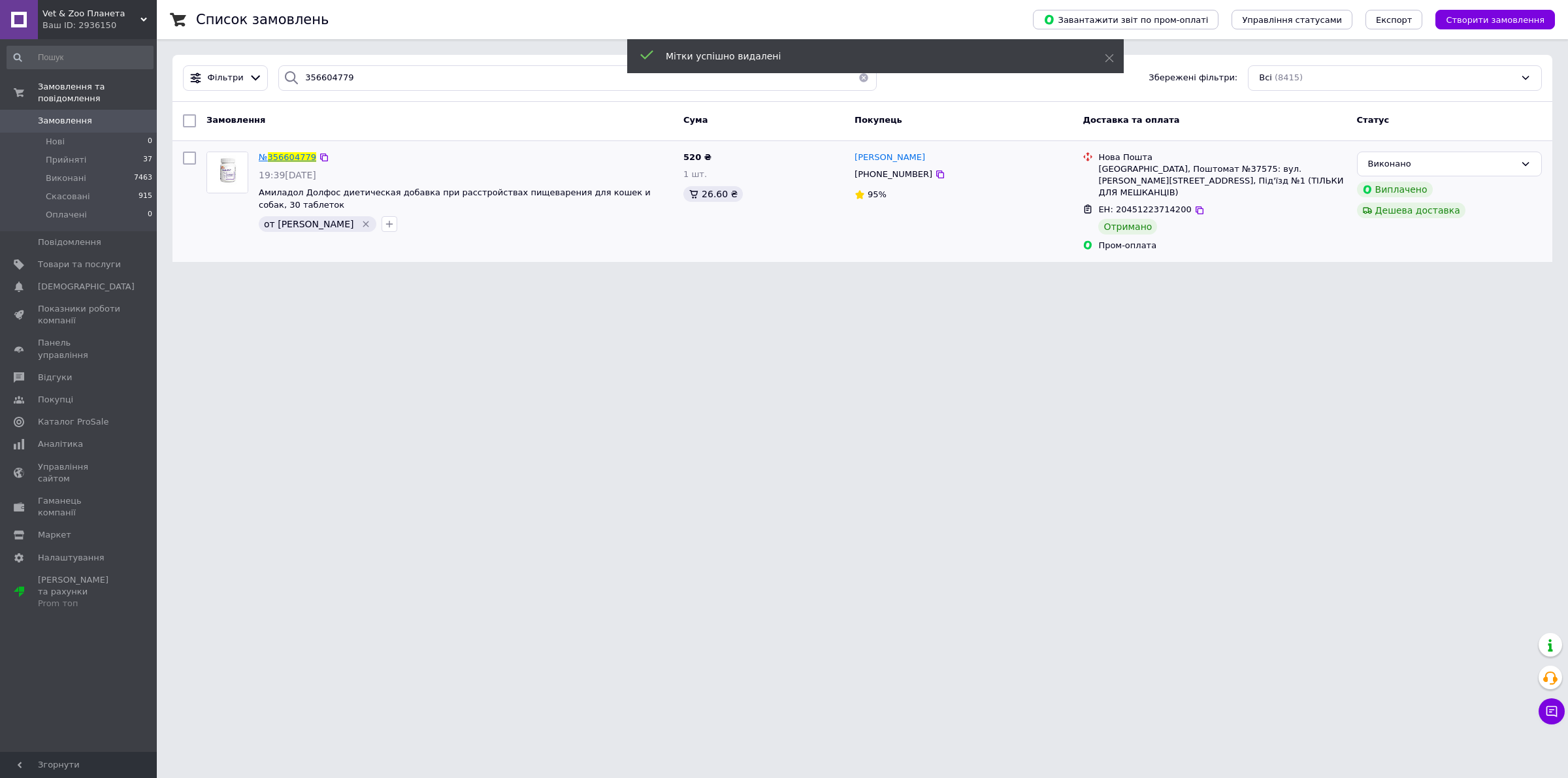
click at [272, 154] on span "356604779" at bounding box center [292, 157] width 49 height 10
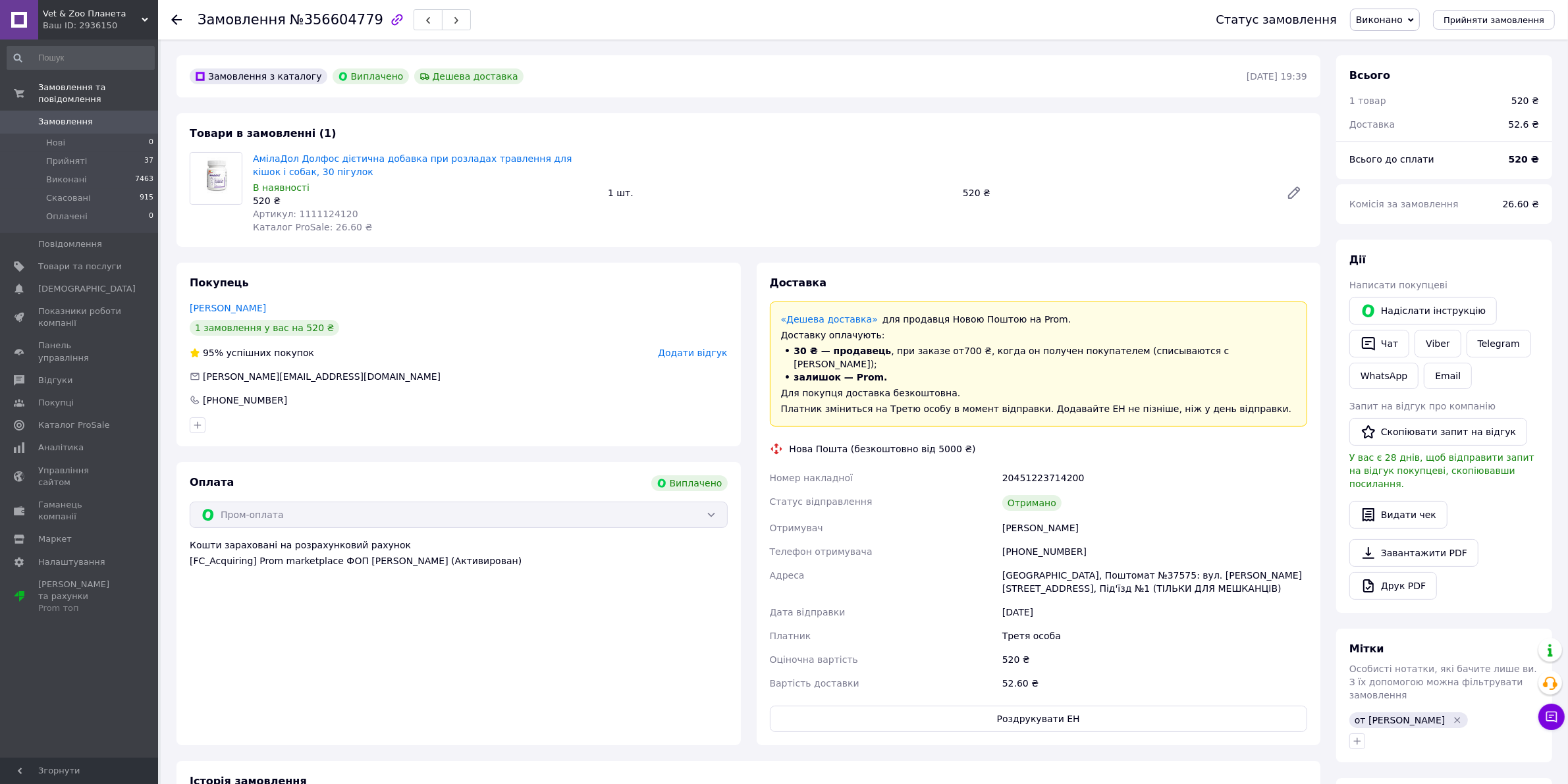
scroll to position [247, 0]
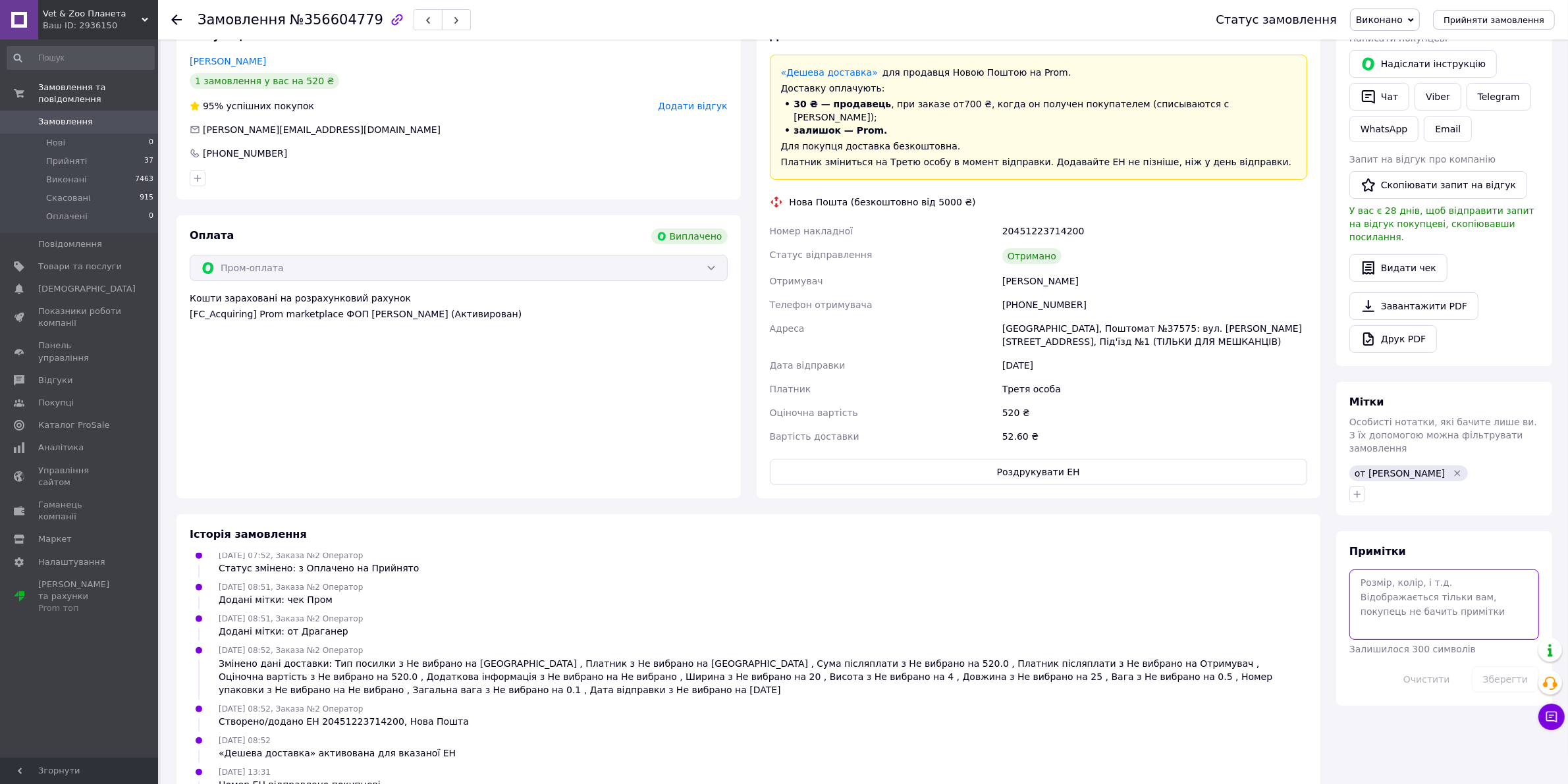
click at [1390, 569] on textarea at bounding box center [1444, 604] width 189 height 70
paste textarea "[URL][DOMAIN_NAME]"
type textarea "Чек - [URL][DOMAIN_NAME]"
click at [1500, 666] on button "Зберегти" at bounding box center [1505, 679] width 67 height 27
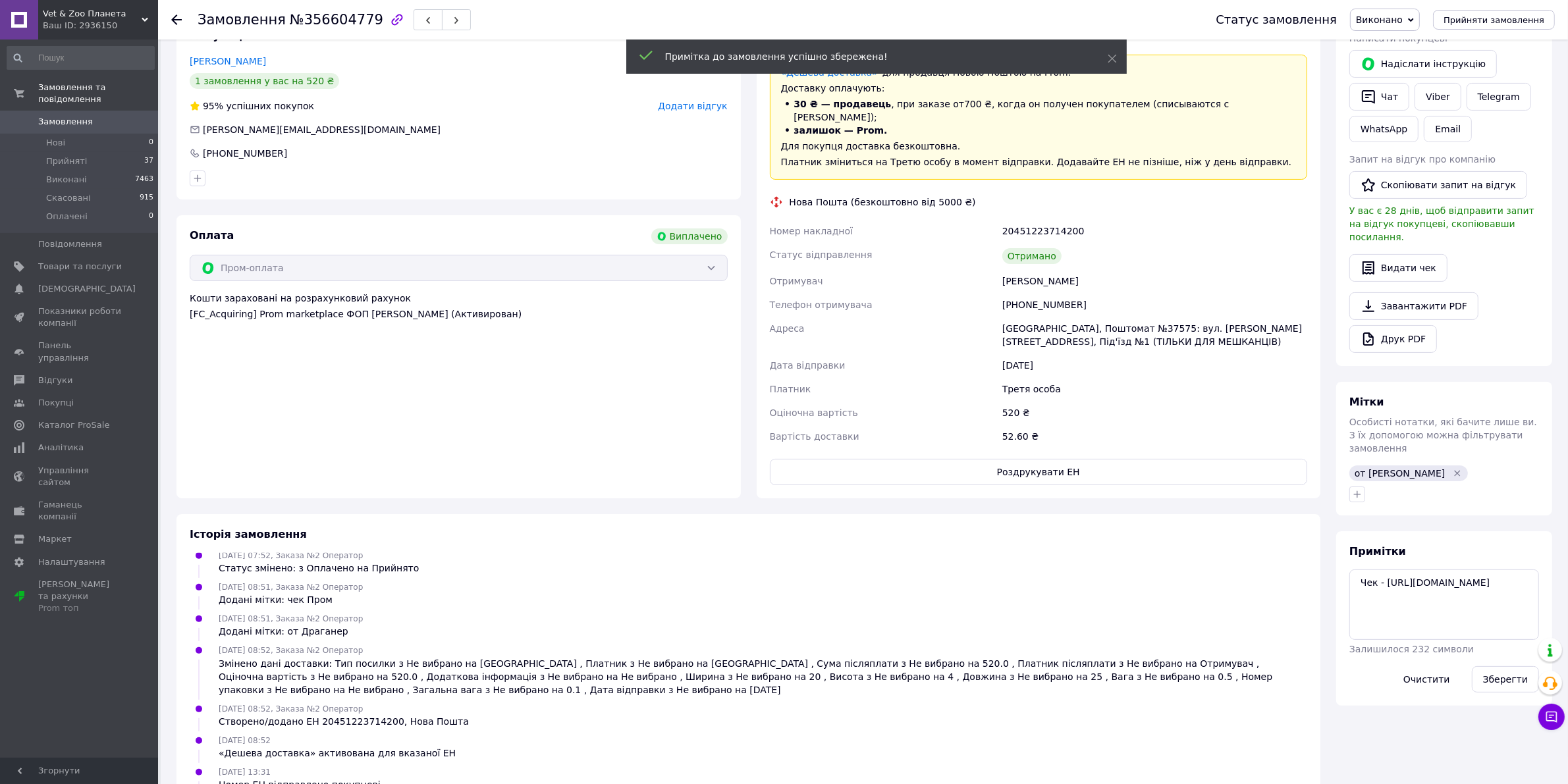
scroll to position [131, 0]
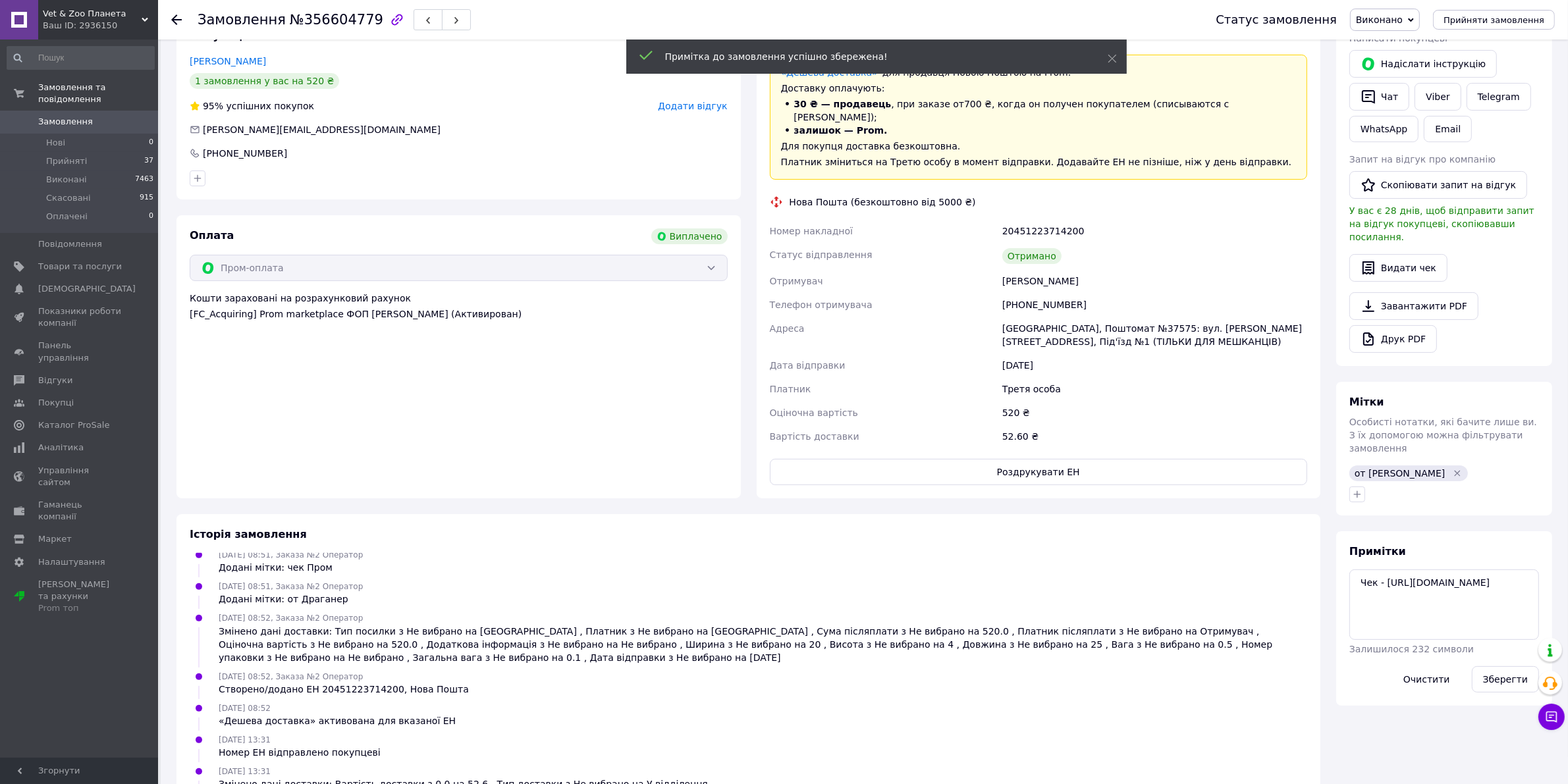
click at [45, 116] on span "Замовлення" at bounding box center [66, 122] width 55 height 12
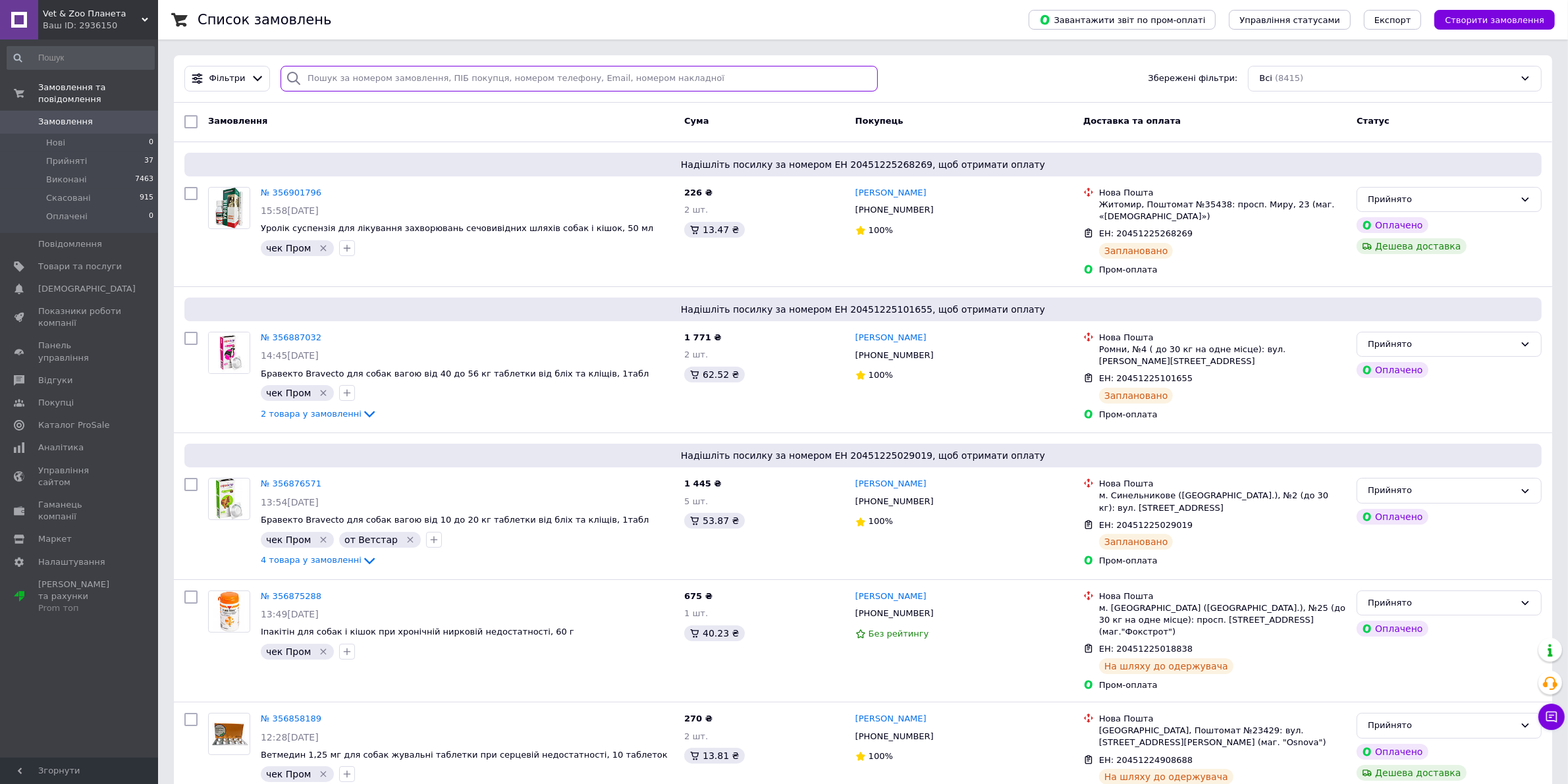
click at [380, 80] on input "search" at bounding box center [579, 78] width 597 height 26
paste input "356246382"
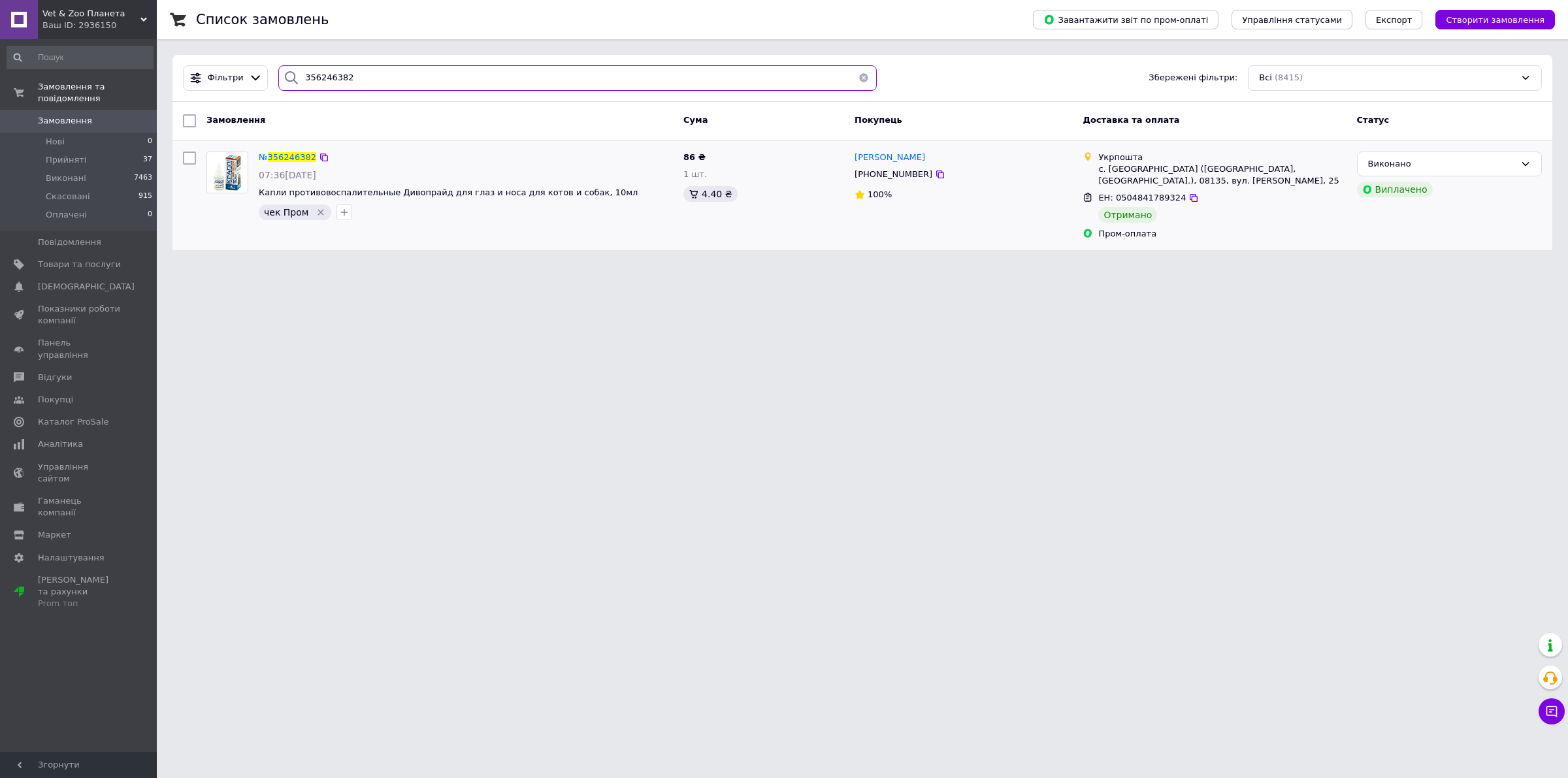
type input "356246382"
click at [318, 214] on icon "Видалити мітку" at bounding box center [321, 212] width 6 height 6
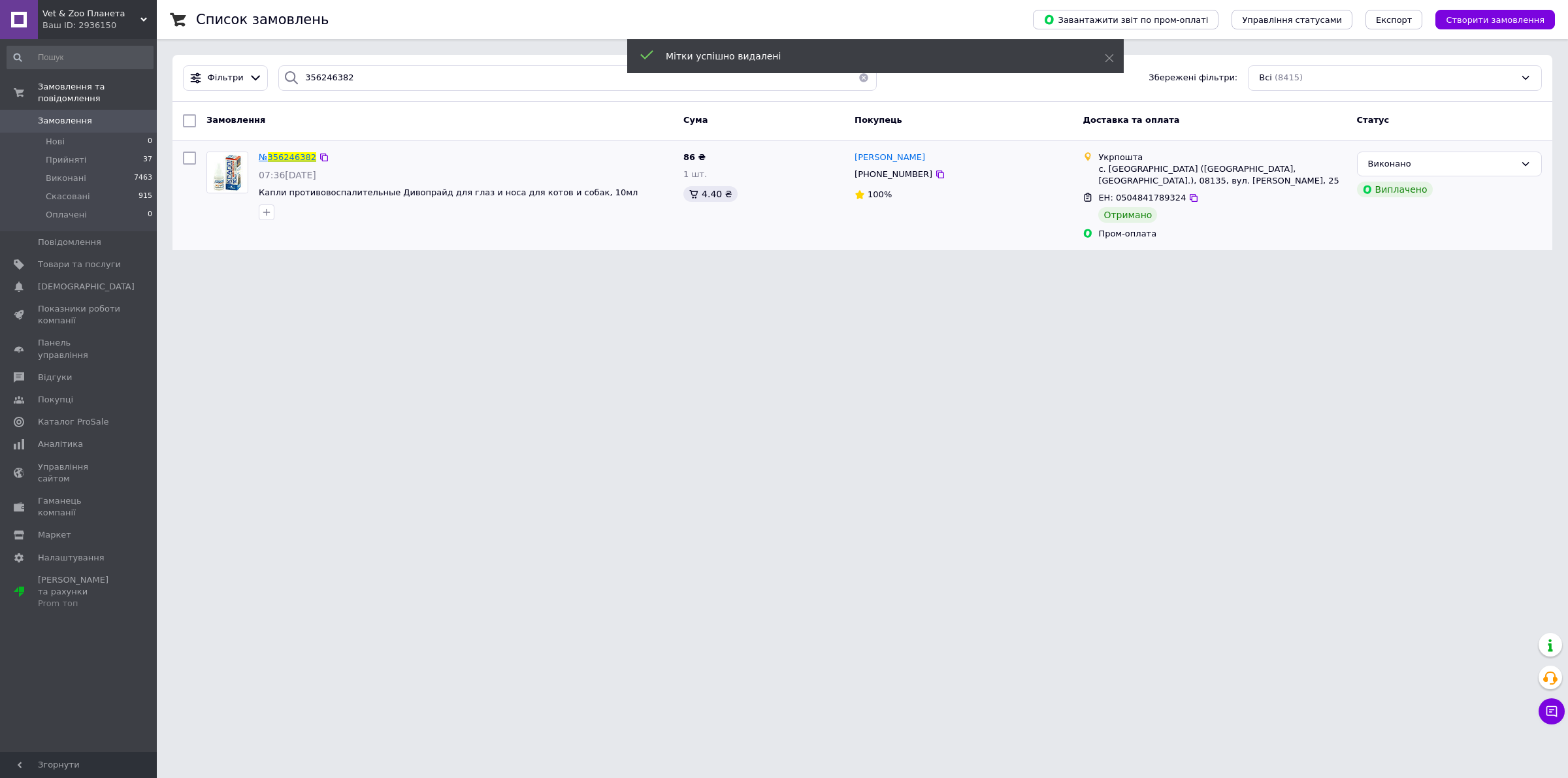
click at [272, 155] on span "356246382" at bounding box center [292, 157] width 49 height 10
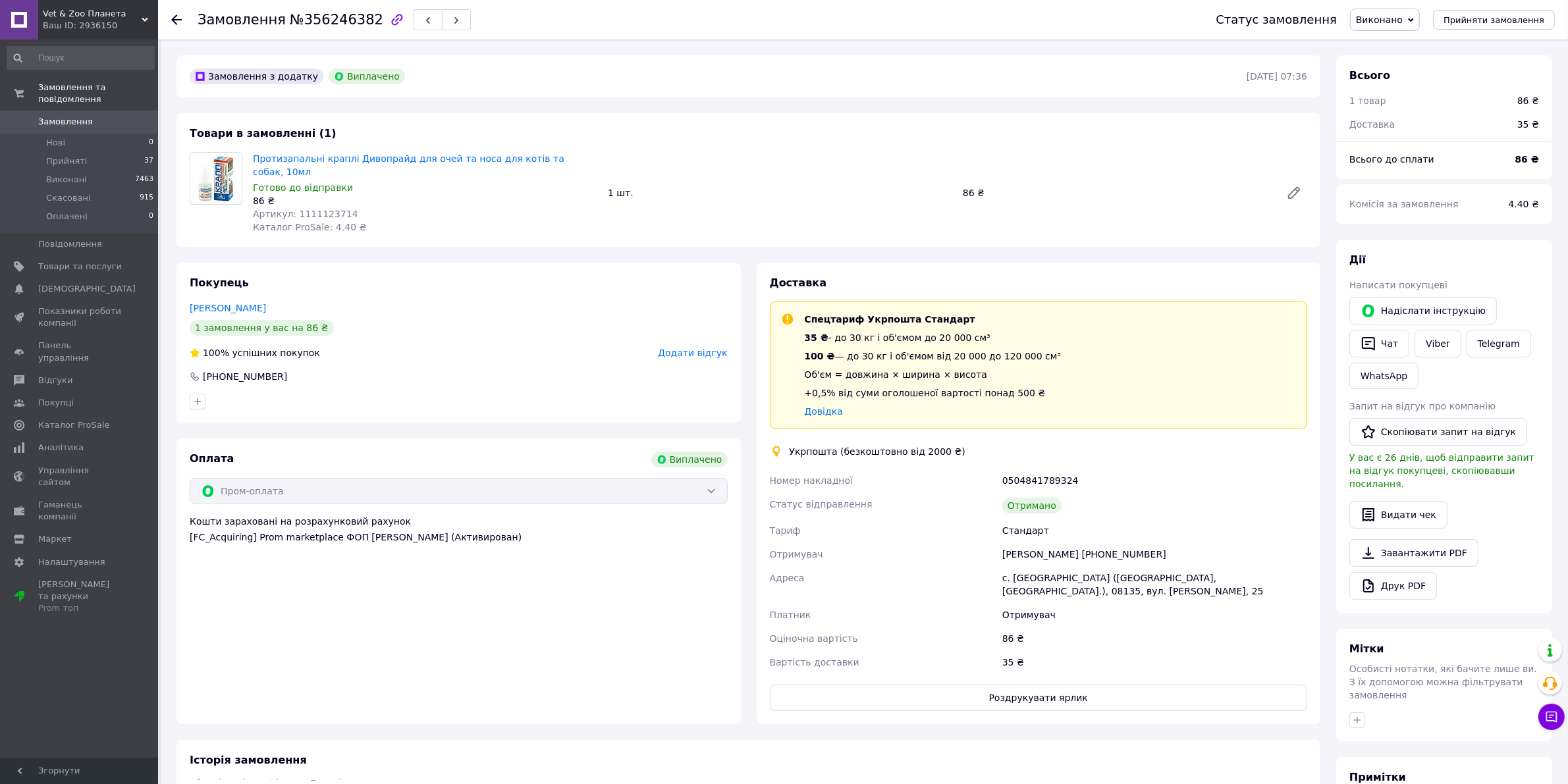
scroll to position [164, 0]
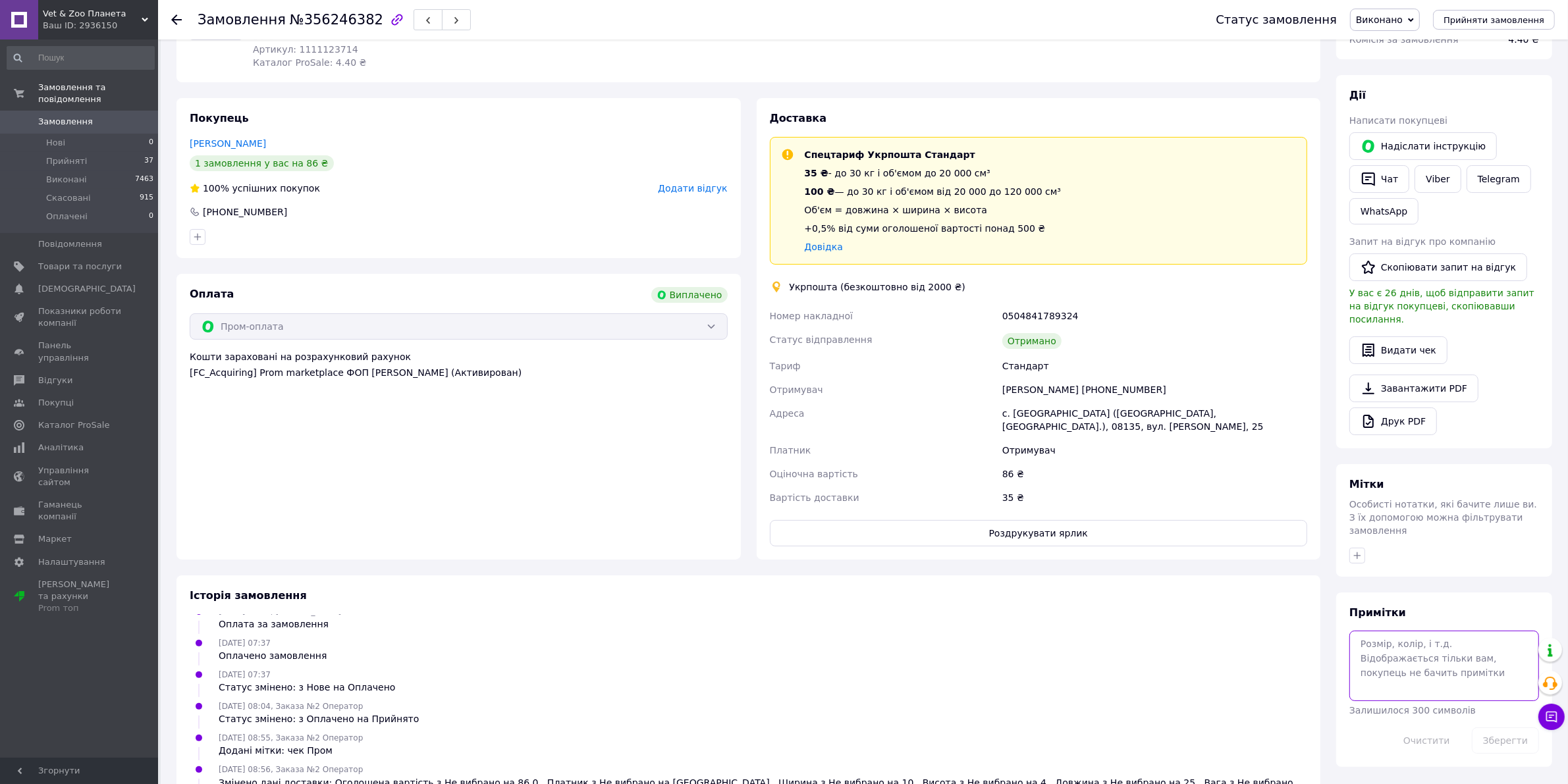
click at [1393, 630] on textarea at bounding box center [1444, 665] width 189 height 70
paste textarea "[URL][DOMAIN_NAME]"
type textarea "Чек - [URL][DOMAIN_NAME]"
click at [1495, 727] on button "Зберегти" at bounding box center [1505, 741] width 67 height 27
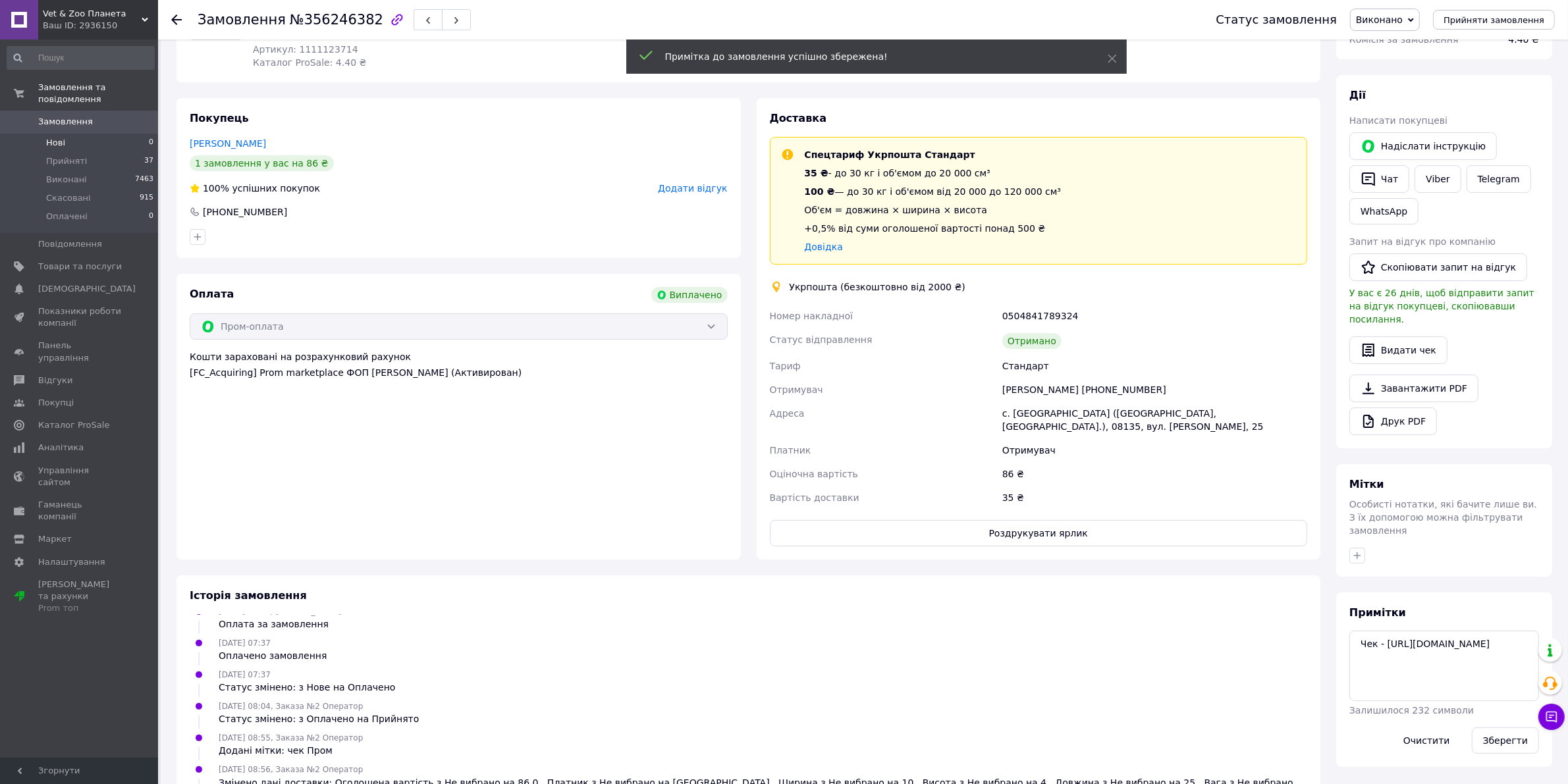
scroll to position [73, 0]
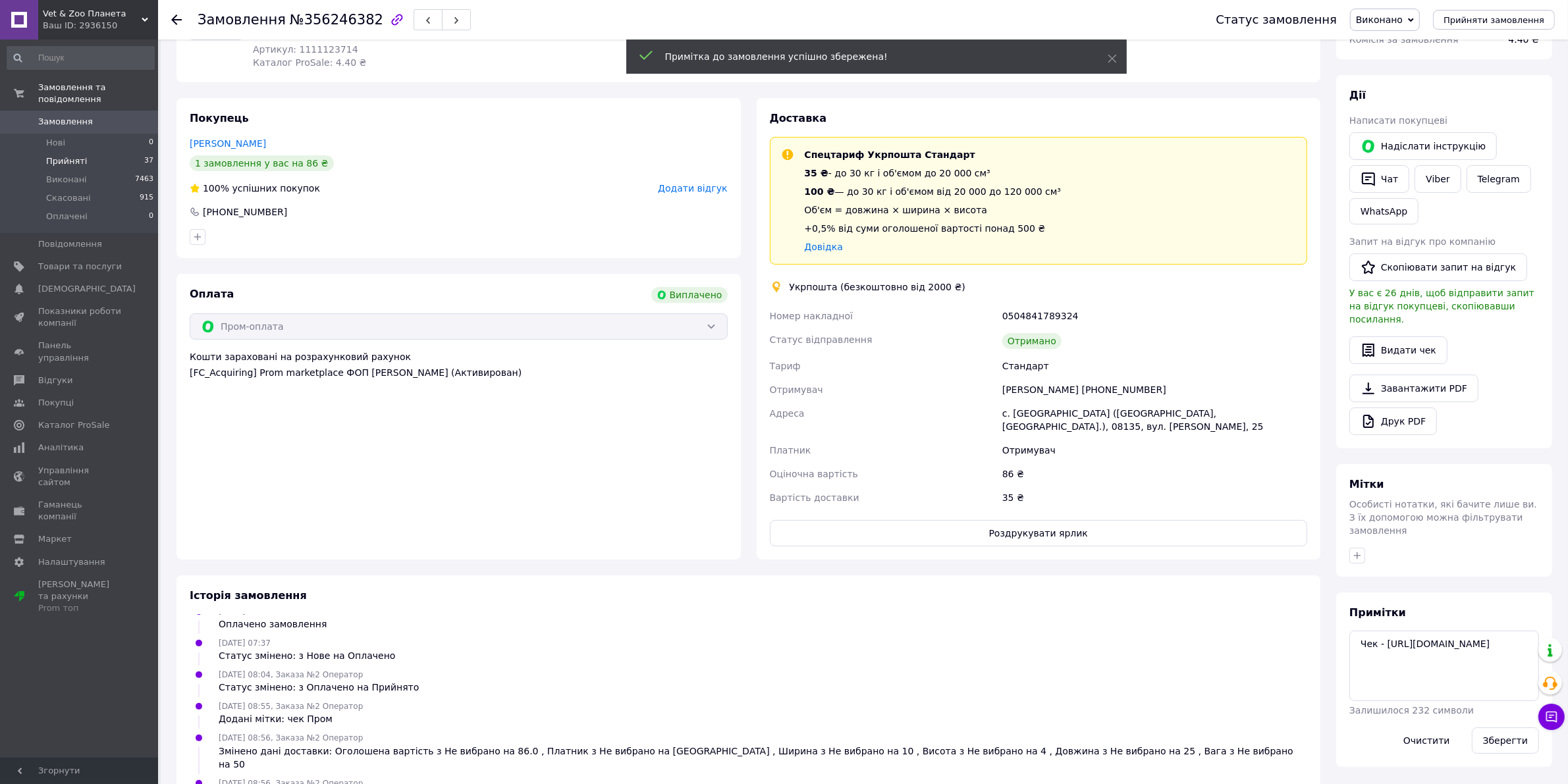
click at [86, 152] on li "Прийняті 37" at bounding box center [80, 161] width 161 height 18
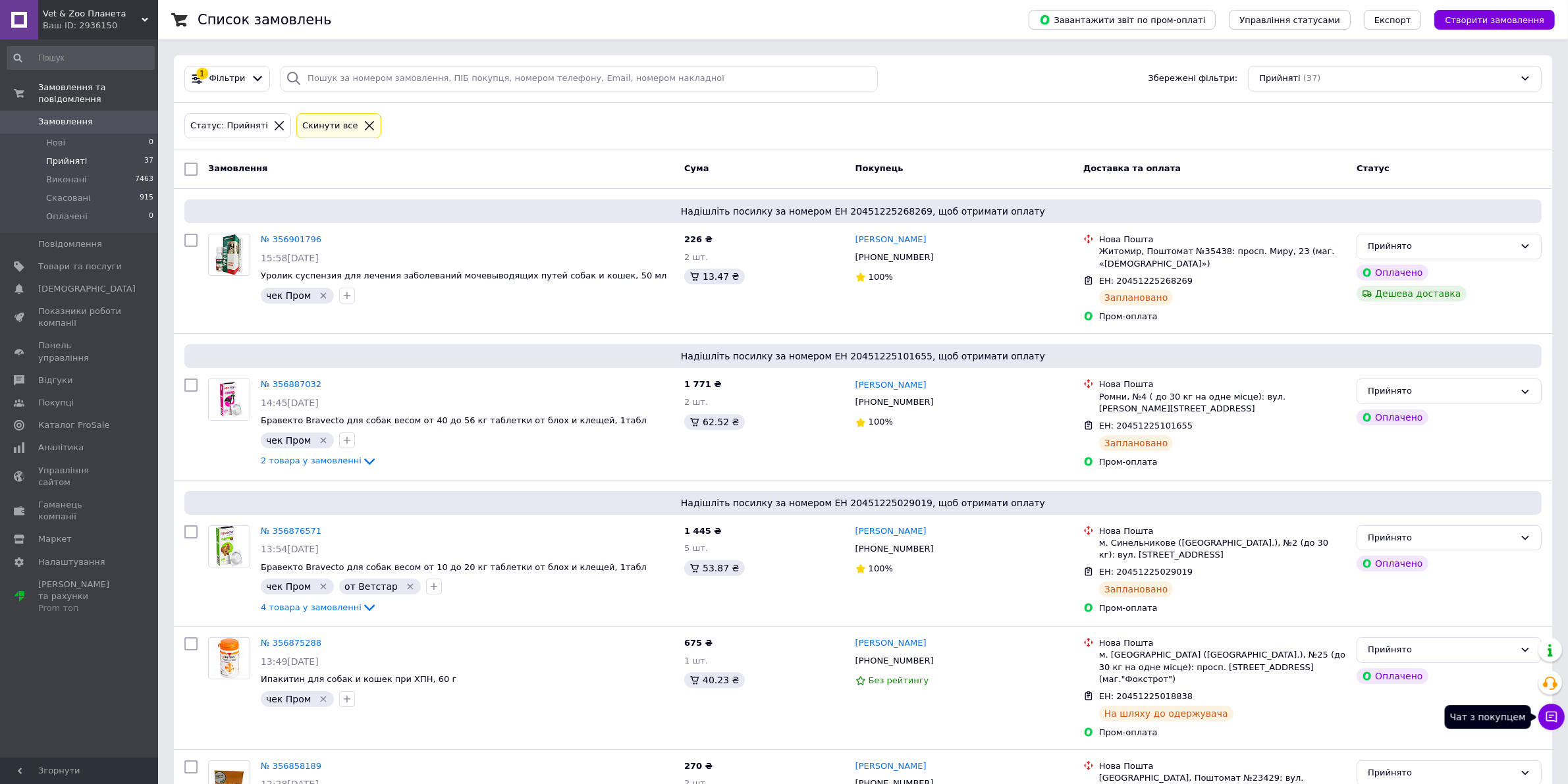
click at [1546, 719] on icon at bounding box center [1551, 717] width 11 height 11
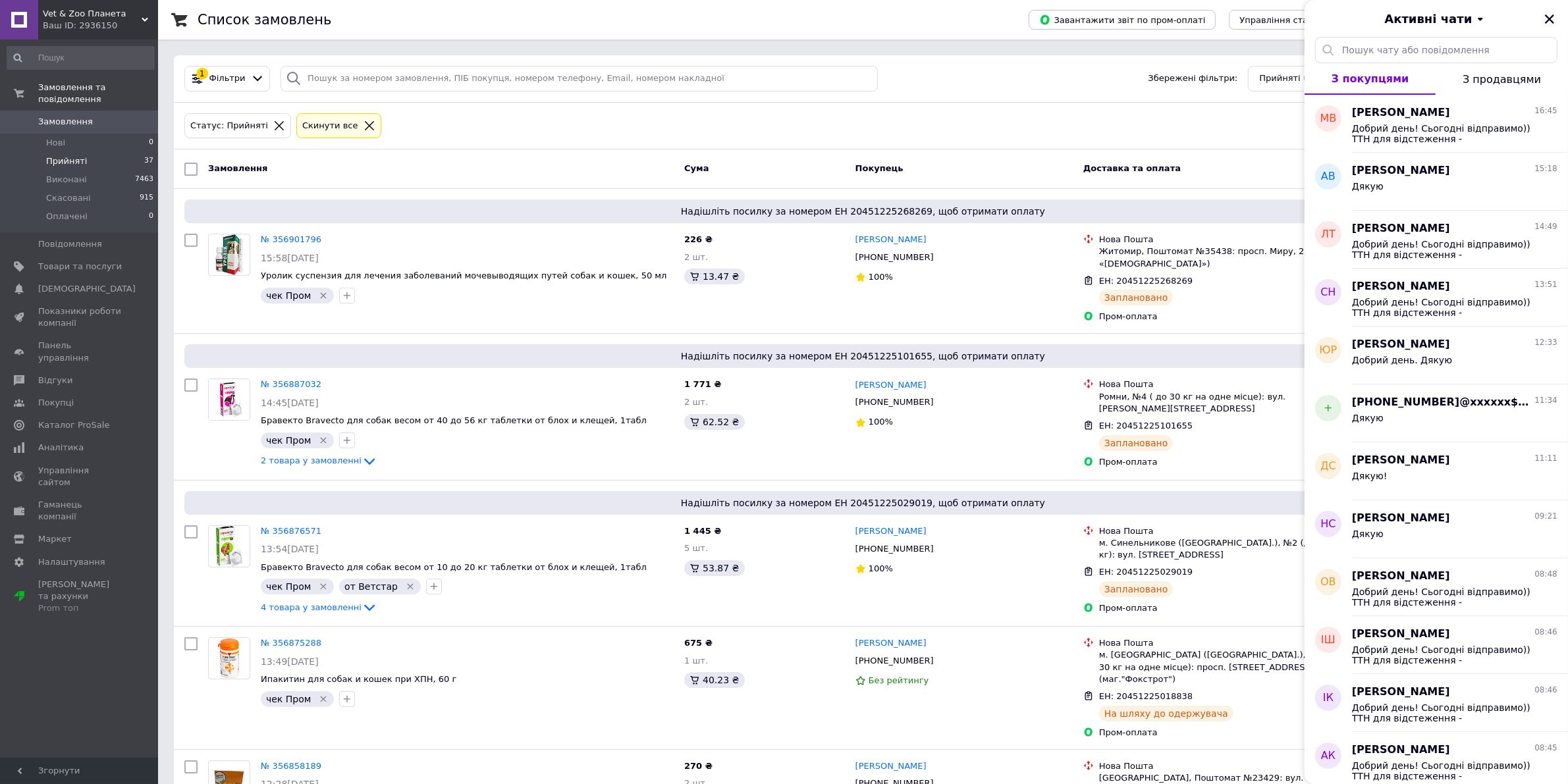
click at [1548, 21] on icon "Закрити" at bounding box center [1549, 19] width 12 height 12
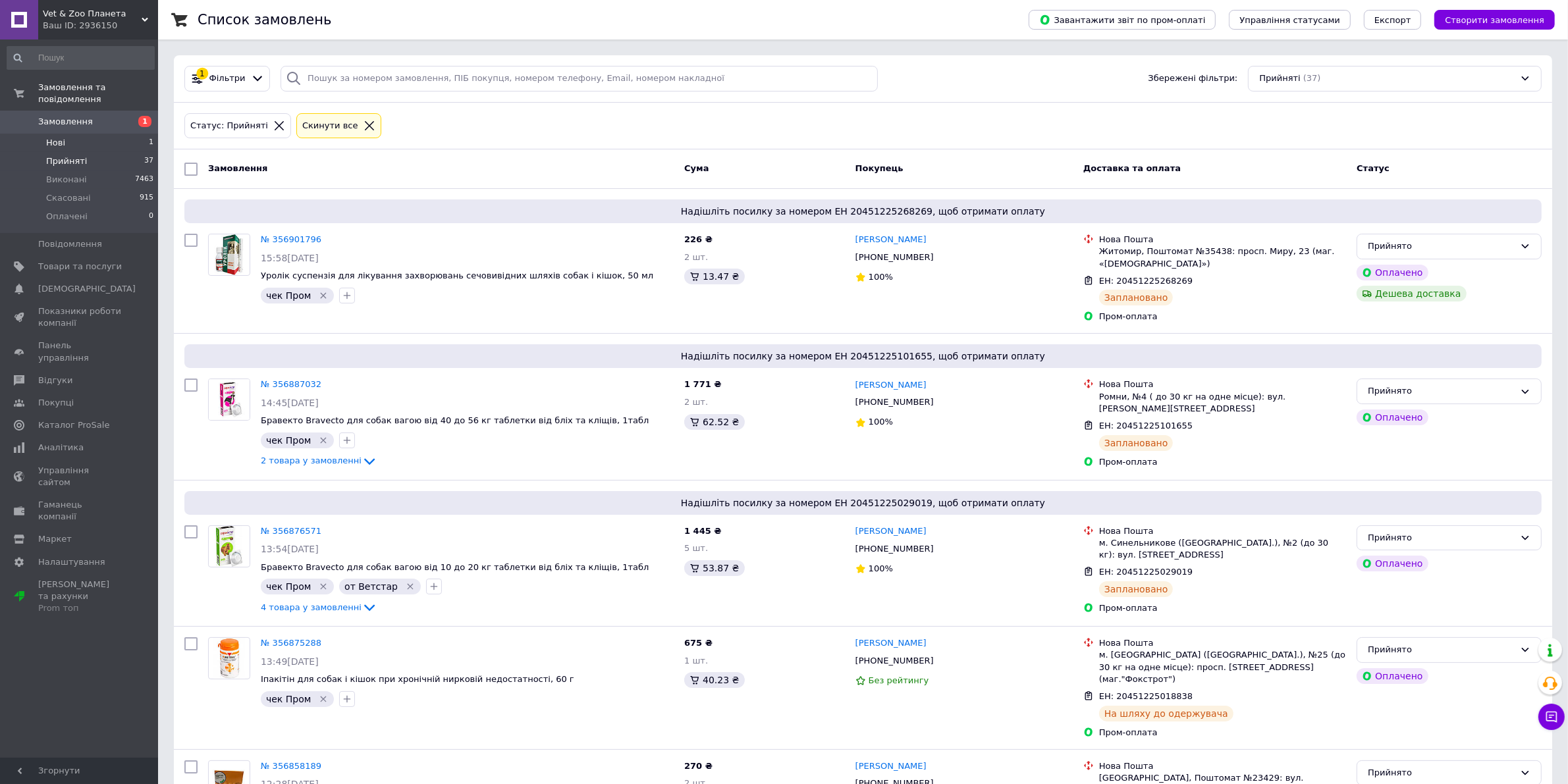
click at [99, 133] on li "Нові 1" at bounding box center [80, 143] width 161 height 18
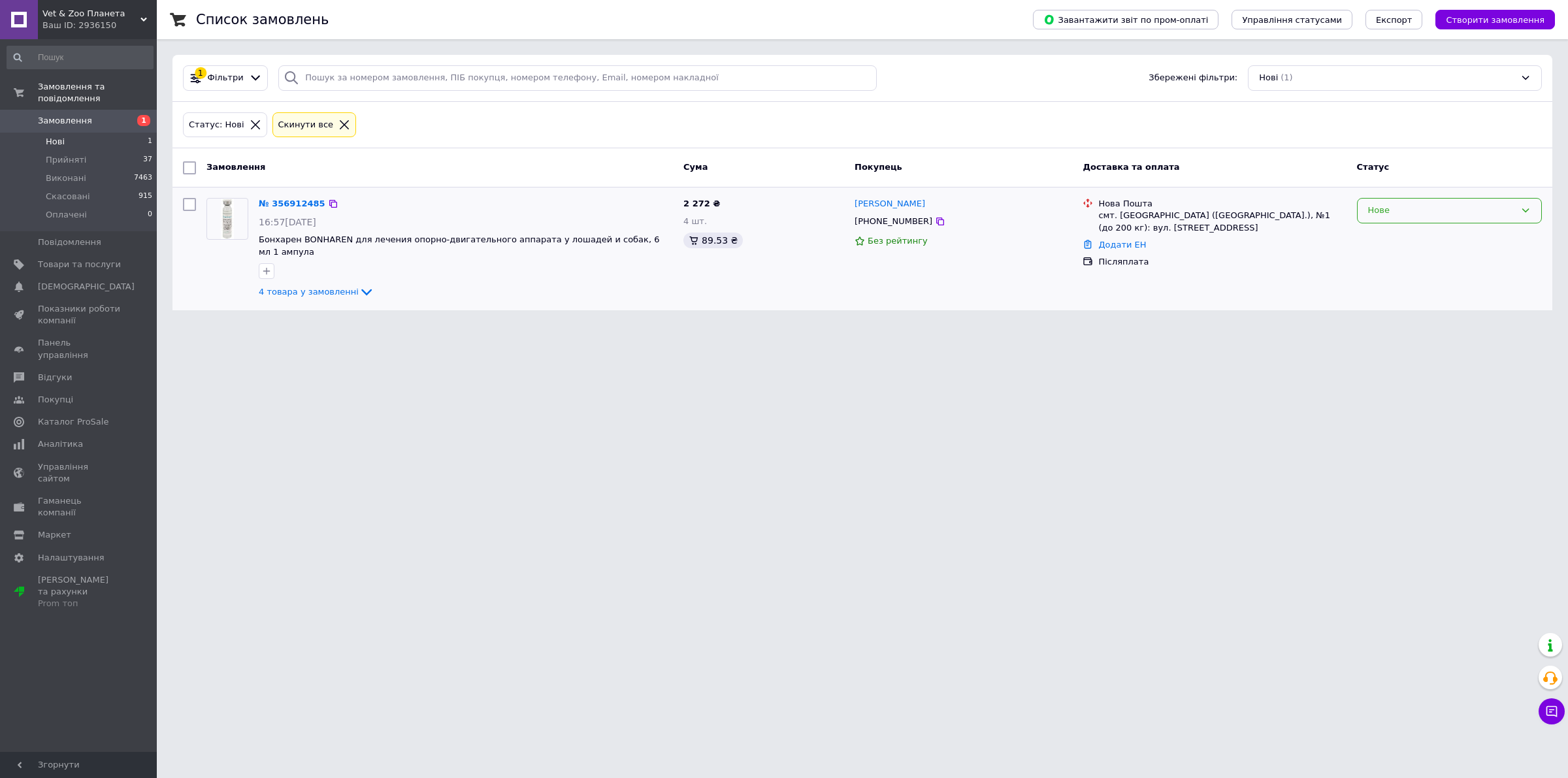
click at [1390, 207] on div "Нове" at bounding box center [1442, 211] width 147 height 14
click at [1386, 241] on li "Прийнято" at bounding box center [1449, 238] width 184 height 24
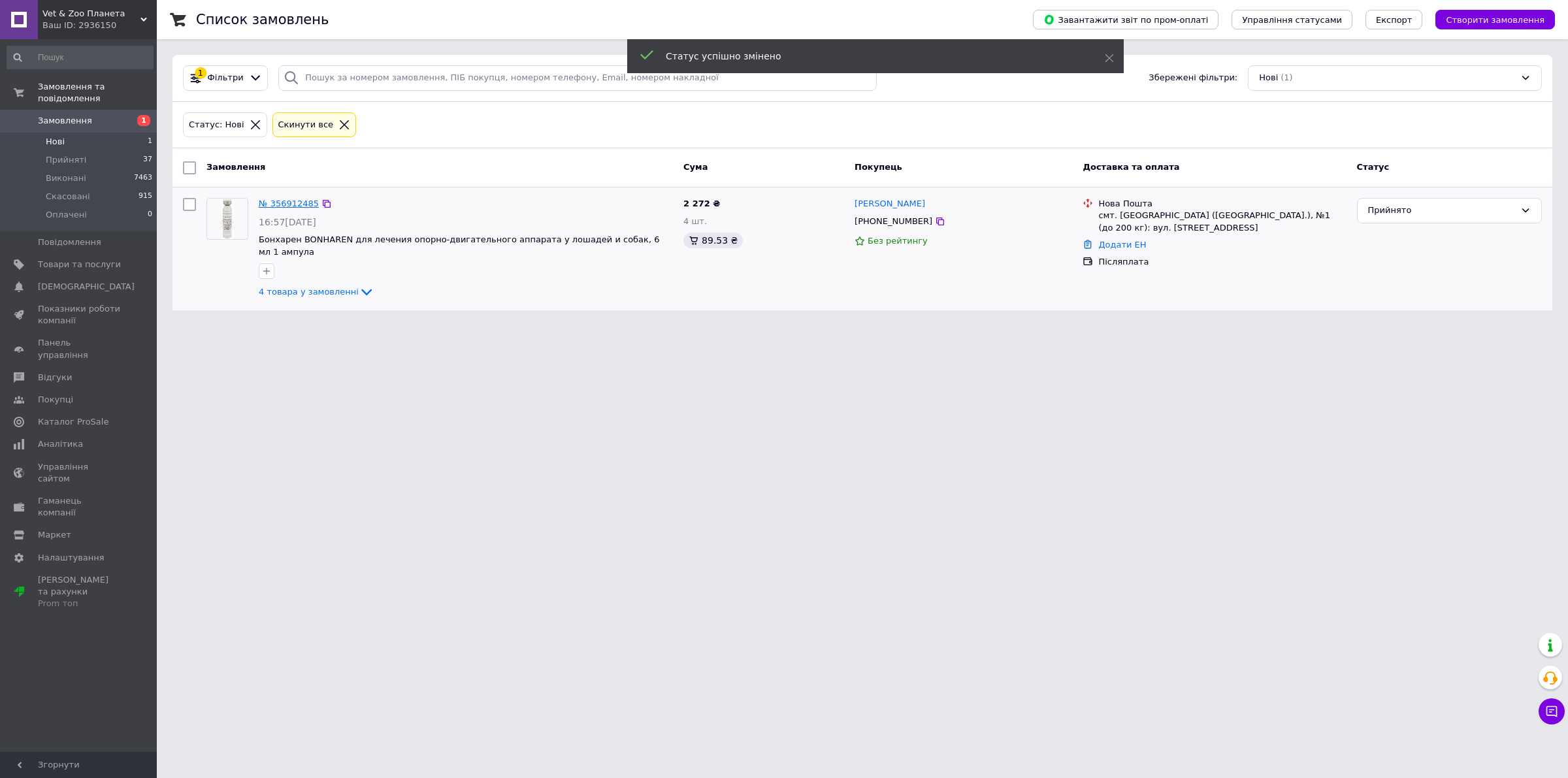
click at [273, 208] on link "№ 356912485" at bounding box center [289, 203] width 60 height 10
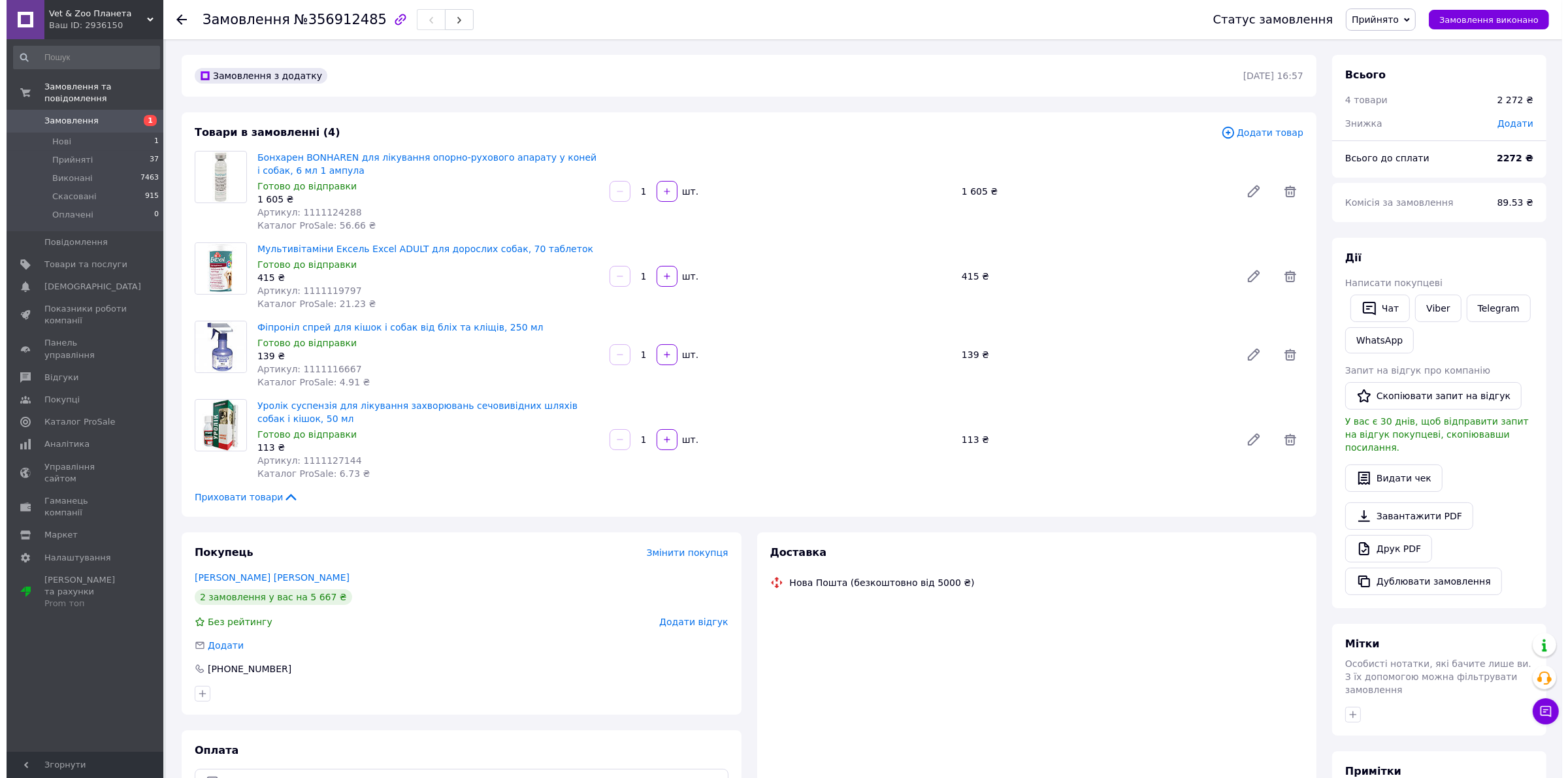
scroll to position [170, 0]
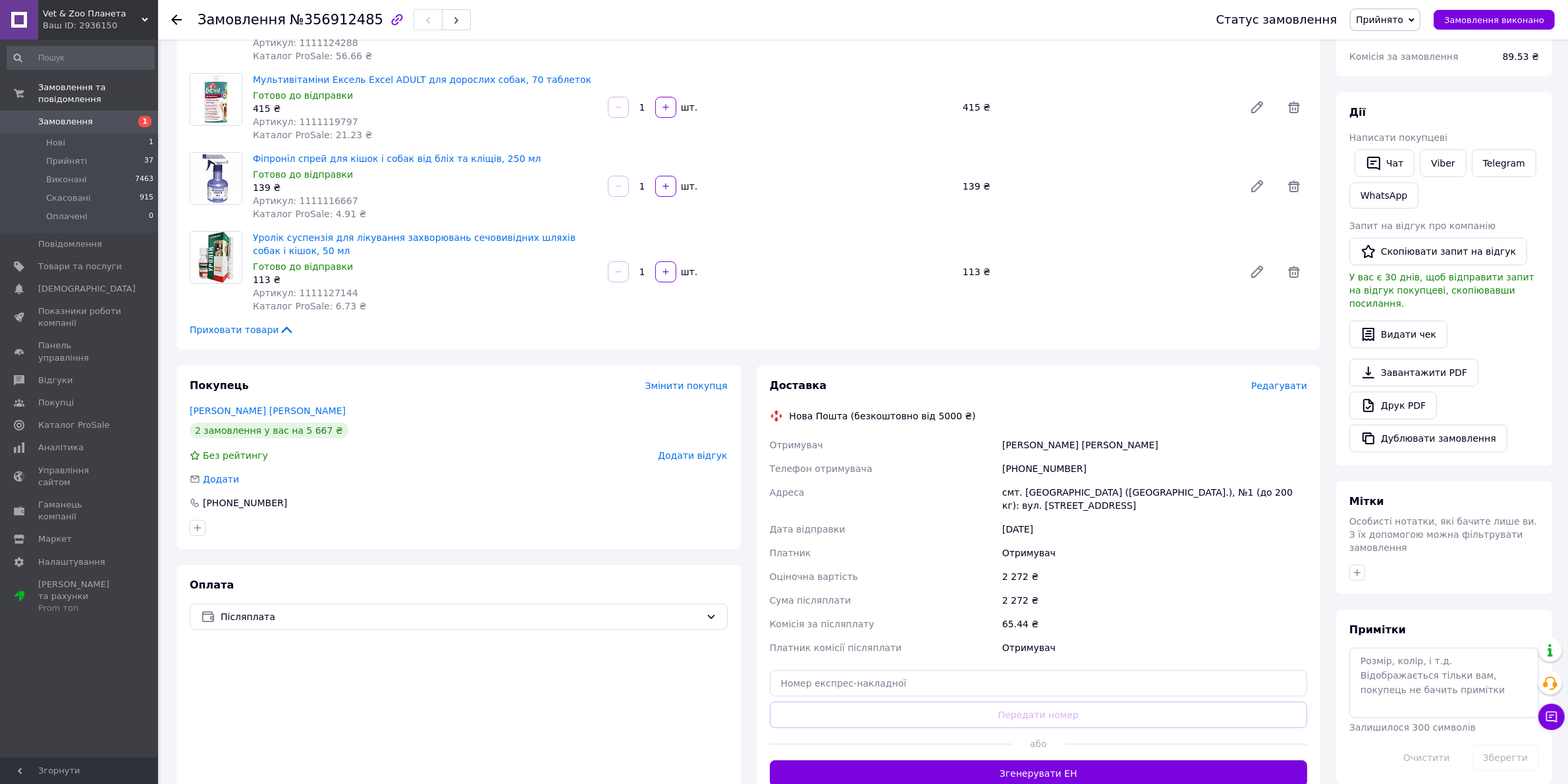
click at [1281, 386] on span "Редагувати" at bounding box center [1279, 385] width 56 height 10
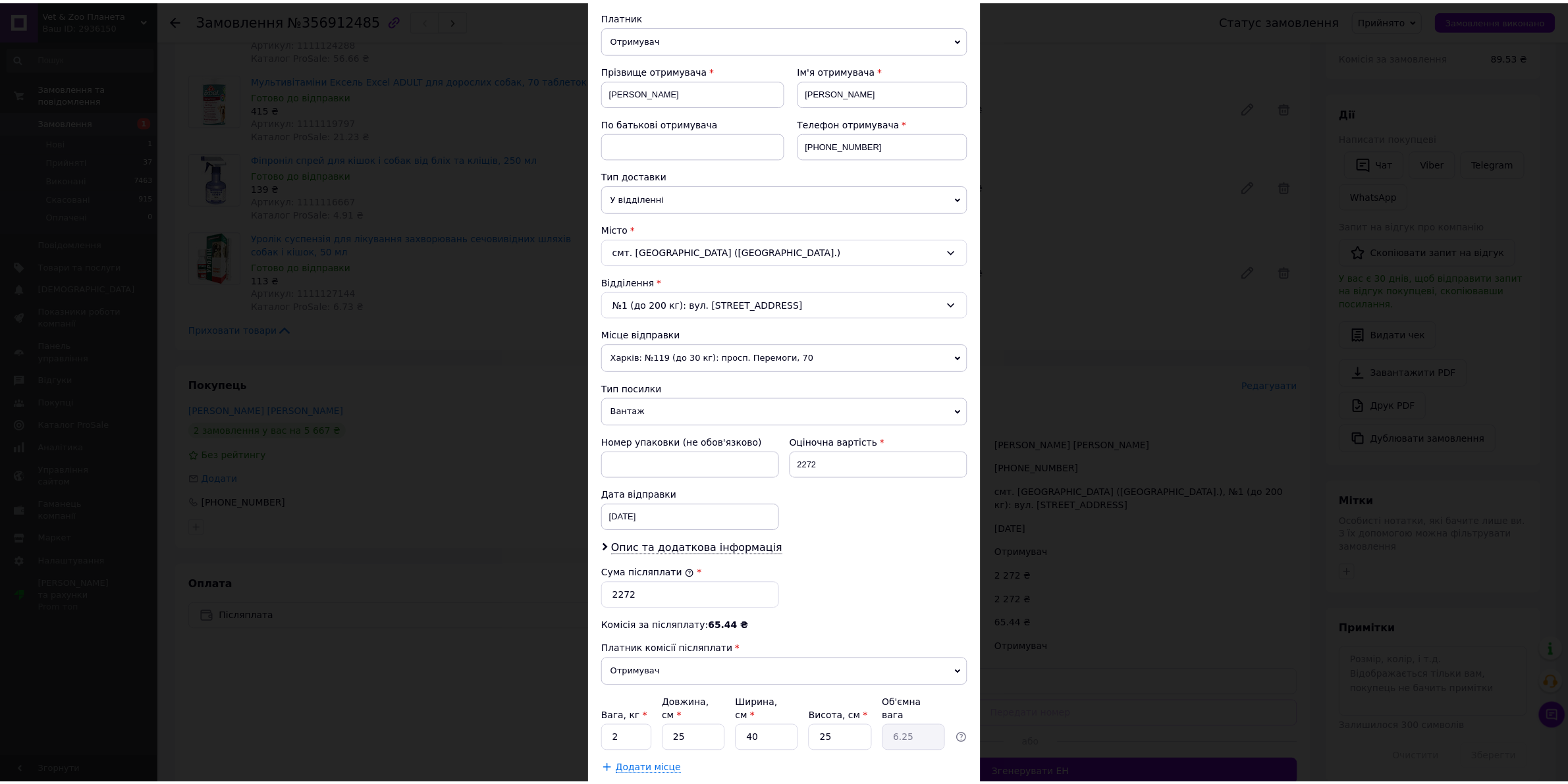
scroll to position [225, 0]
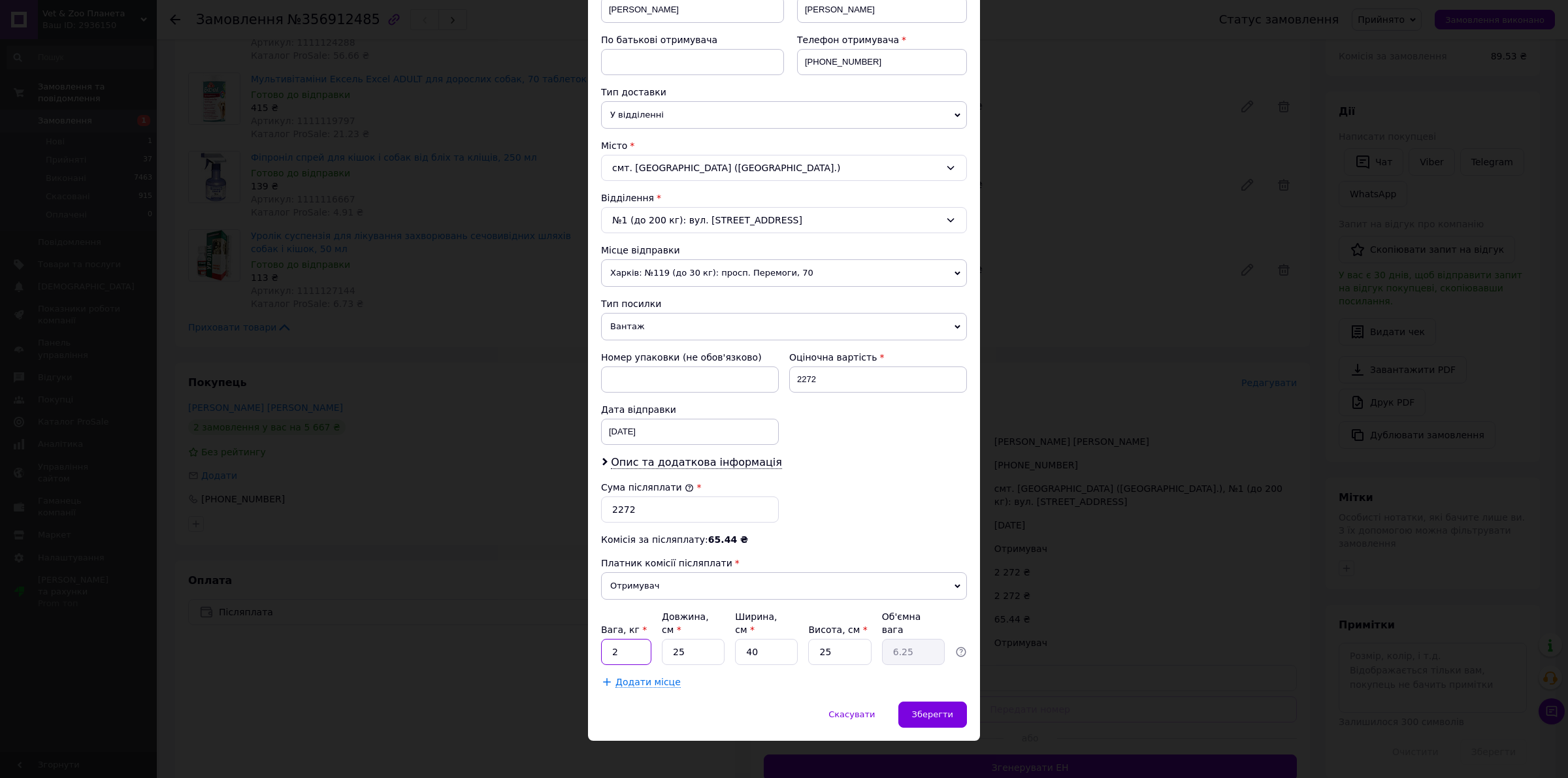
click at [634, 646] on input "2" at bounding box center [627, 652] width 51 height 26
type input "0.5"
type input "2"
type input "0.5"
type input "25"
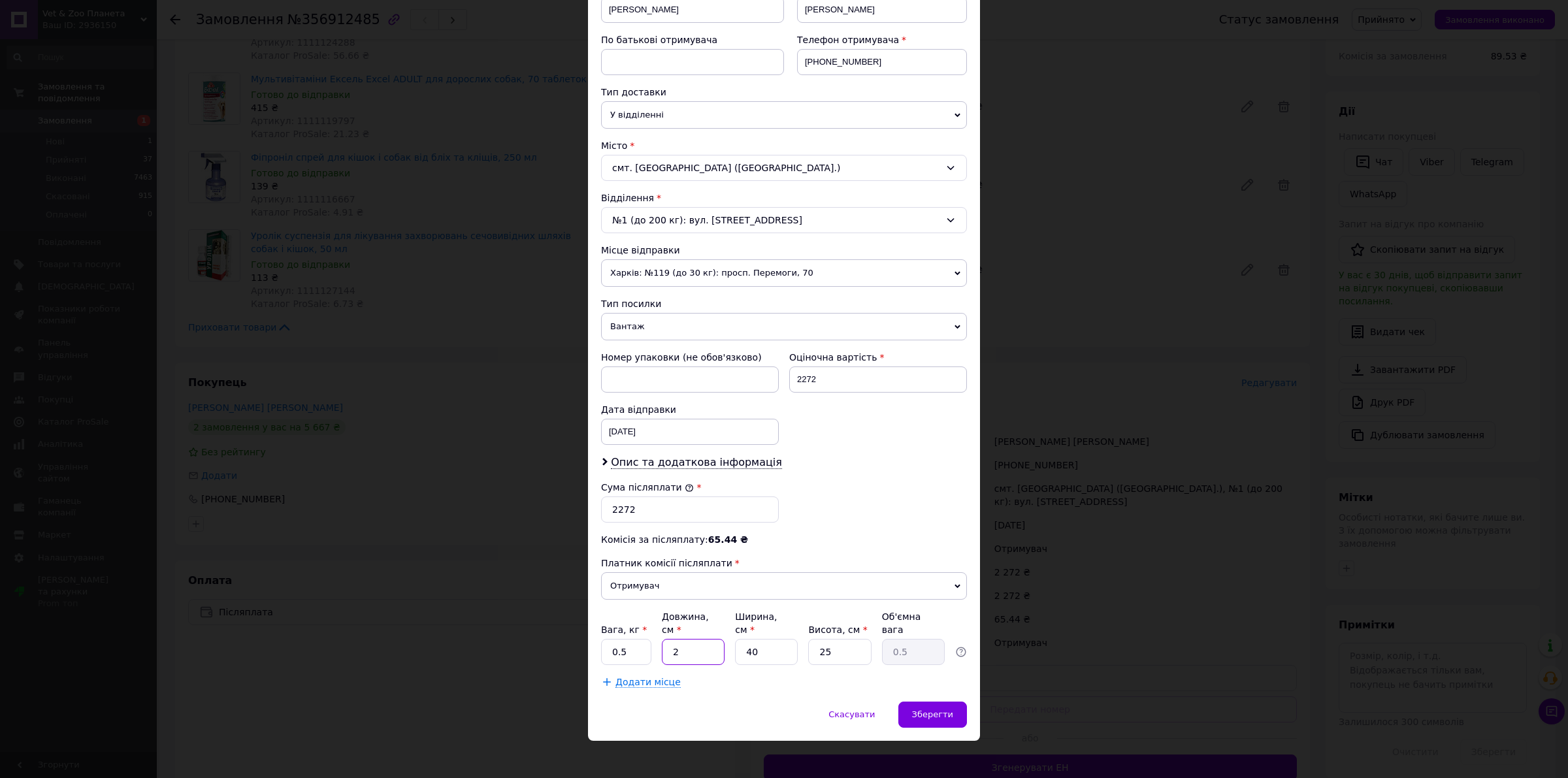
type input "6.25"
type input "2"
type input "0.31"
type input "20"
type input "3.13"
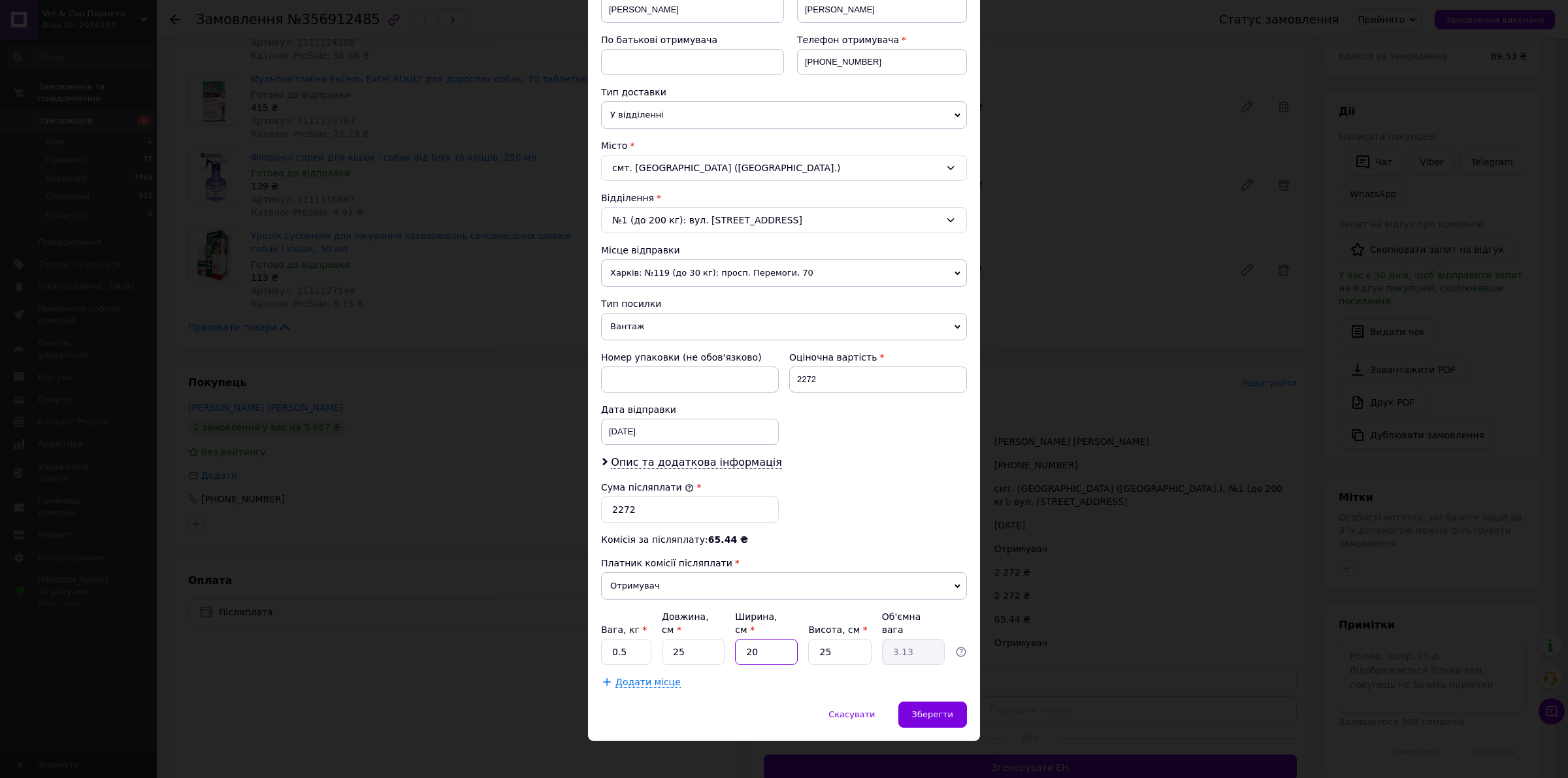
type input "20"
type input "4"
type input "0.5"
type input "4"
click at [912, 706] on div "Зберегти" at bounding box center [932, 715] width 69 height 26
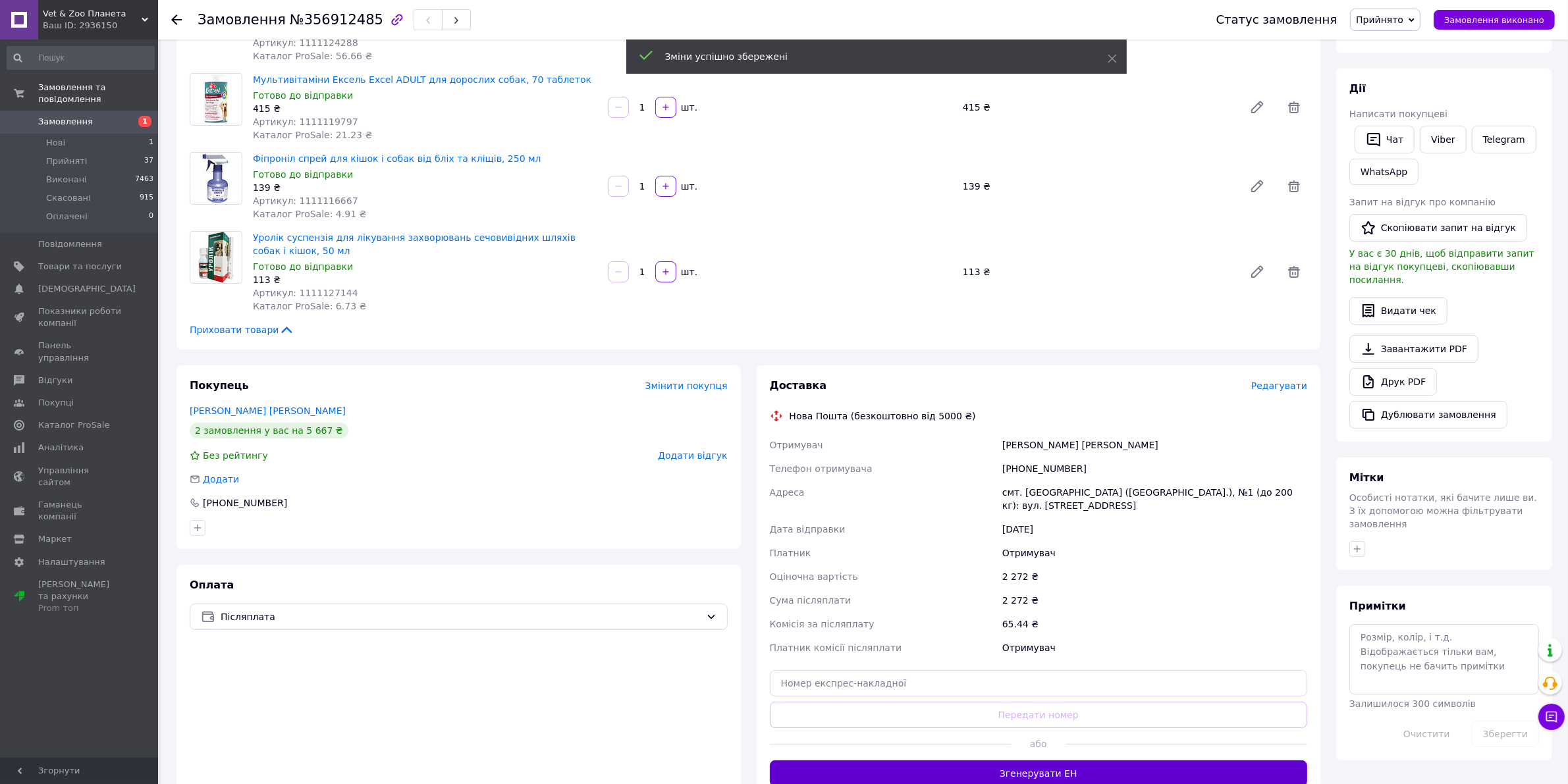
click at [1058, 776] on button "Згенерувати ЕН" at bounding box center [1038, 774] width 538 height 27
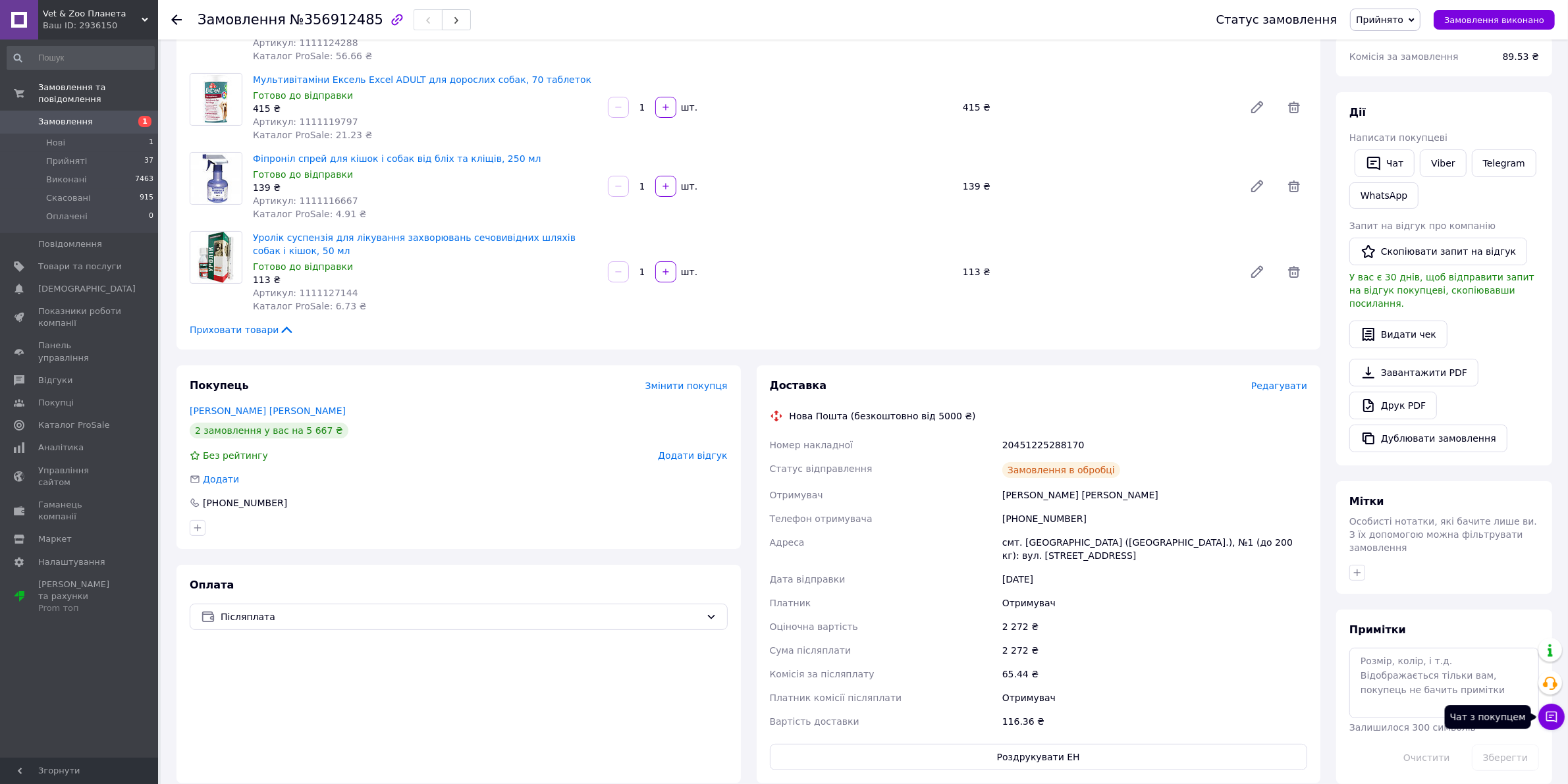
click at [1551, 720] on icon at bounding box center [1551, 717] width 11 height 11
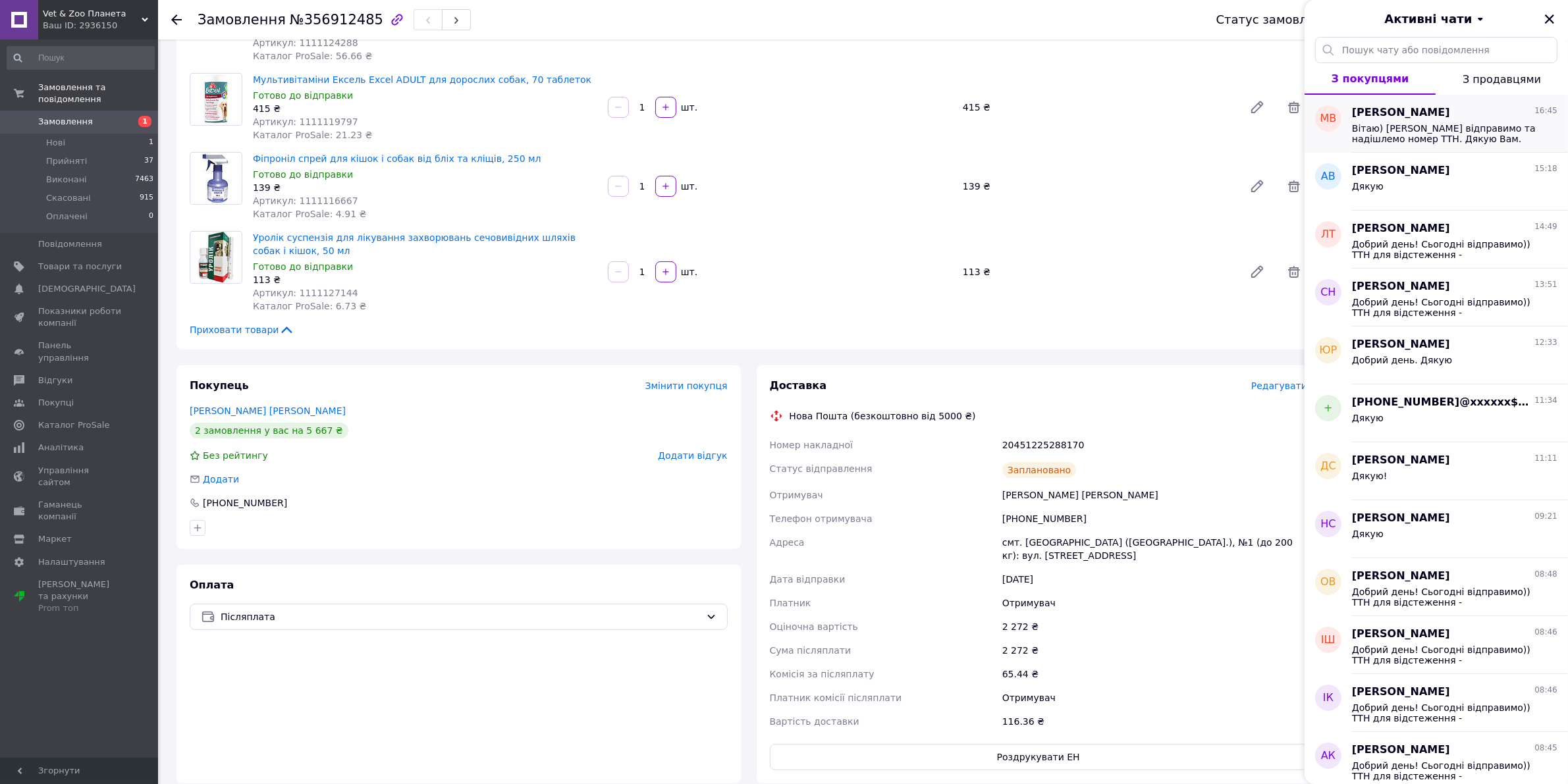
click at [1425, 129] on span "Вітаю) Завтра відправимо та надішлемо номер ТТН. Дякую Вам. Гарного вечора 💙💛" at bounding box center [1445, 133] width 187 height 21
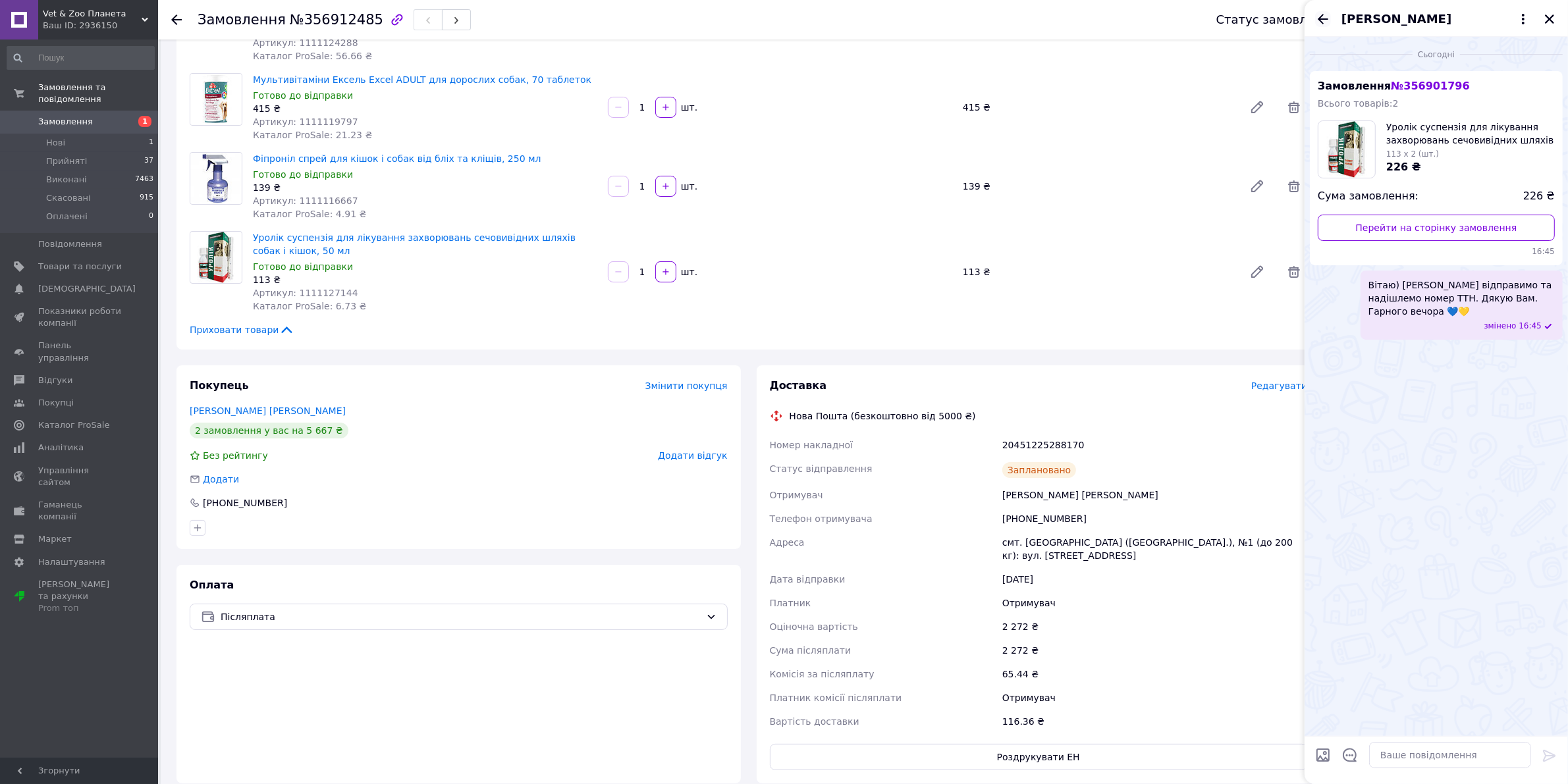
click at [1321, 20] on icon "Назад" at bounding box center [1323, 19] width 16 height 16
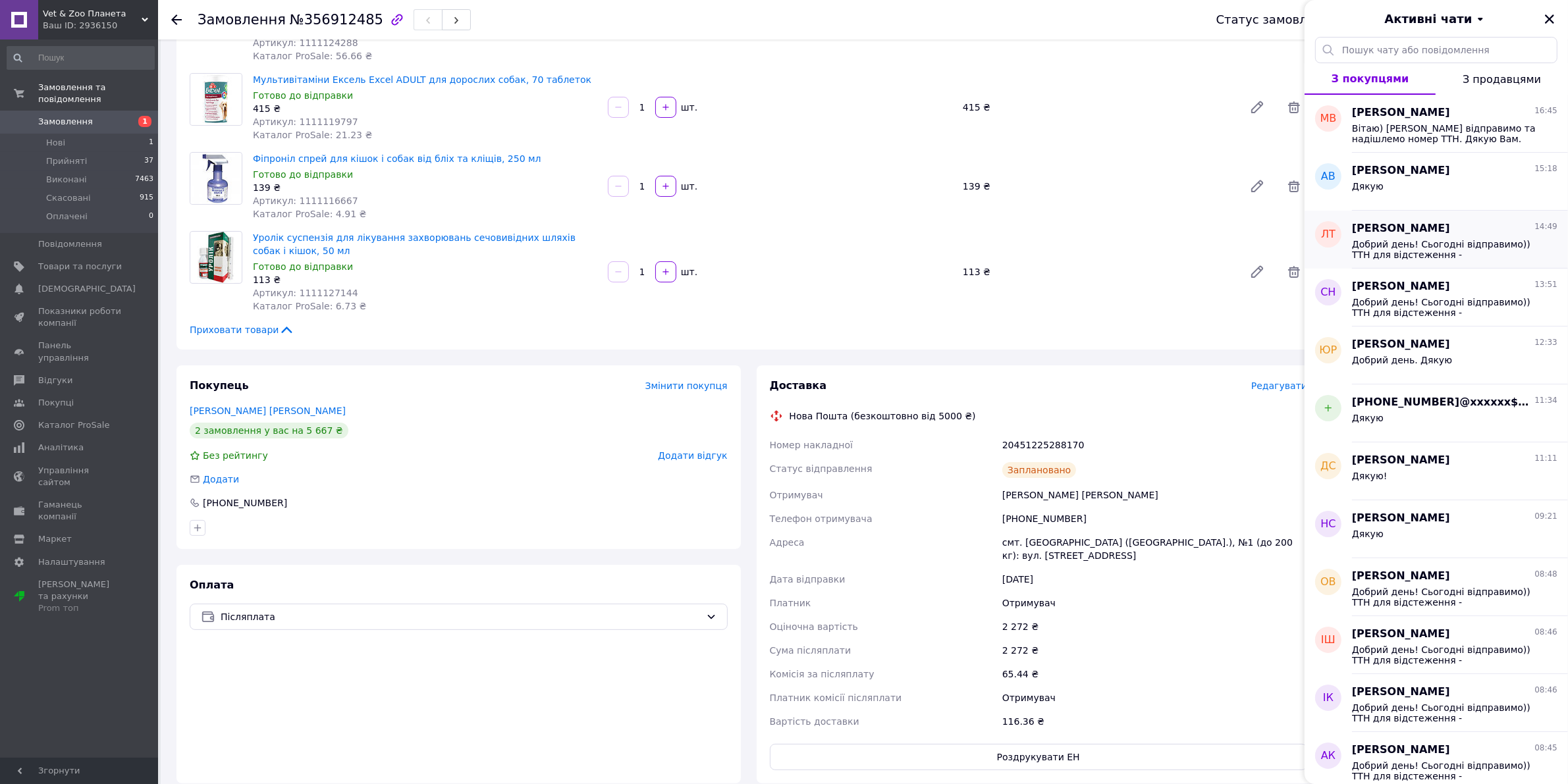
click at [1437, 242] on span "Добрий день! Сьогодні відправимо)) ТТН для відстеження - 20451225101655 Дякую з…" at bounding box center [1445, 249] width 187 height 21
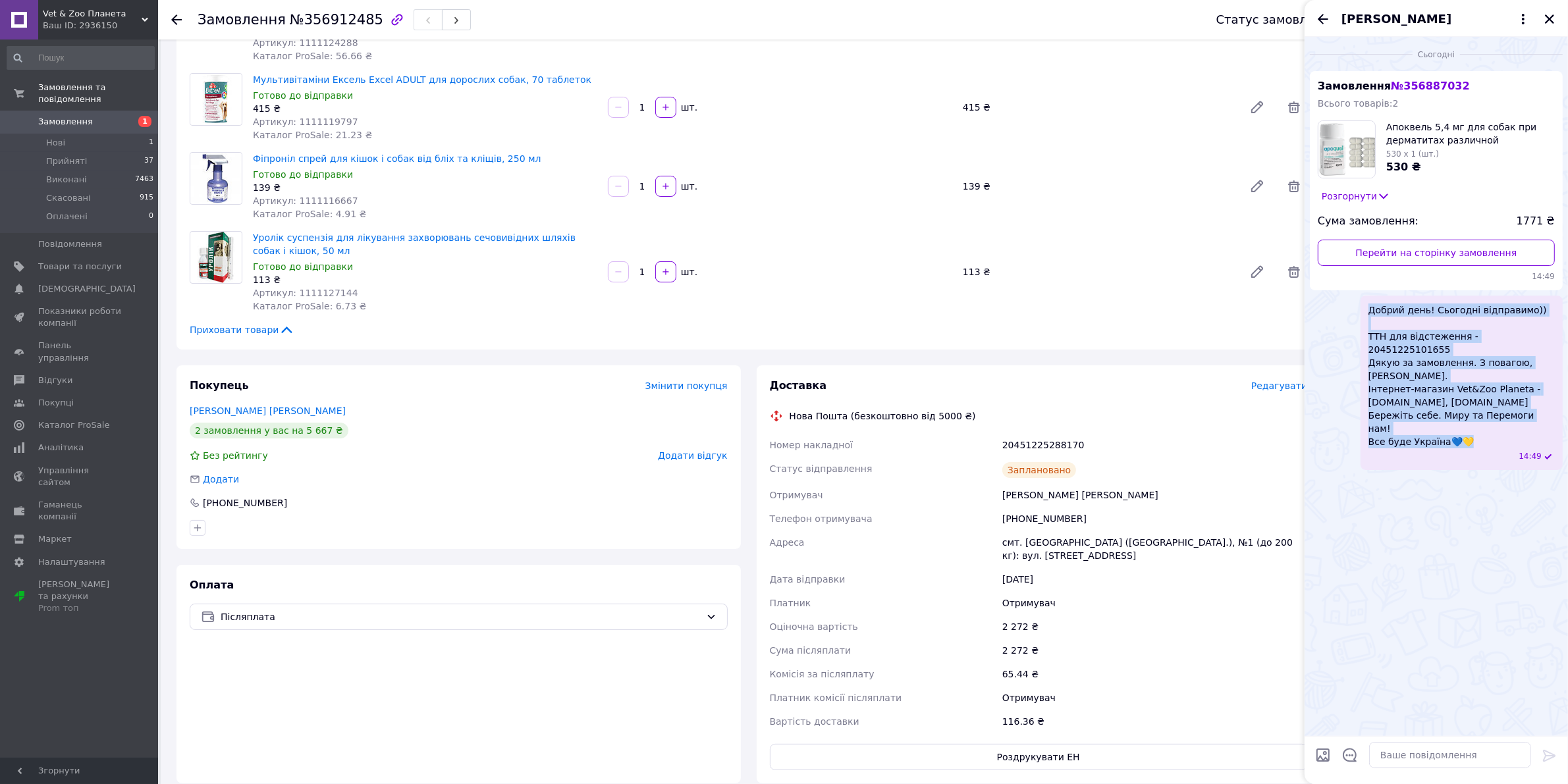
drag, startPoint x: 1368, startPoint y: 311, endPoint x: 1460, endPoint y: 413, distance: 137.4
click at [1460, 413] on span "Добрий день! Сьогодні відправимо)) ТТН для відстеження - 20451225101655 Дякую з…" at bounding box center [1461, 375] width 187 height 145
copy span "Добрий день! Сьогодні відправимо)) ТТН для відстеження - 20451225101655 Дякую з…"
click at [1546, 18] on icon "Закрити" at bounding box center [1549, 19] width 12 height 12
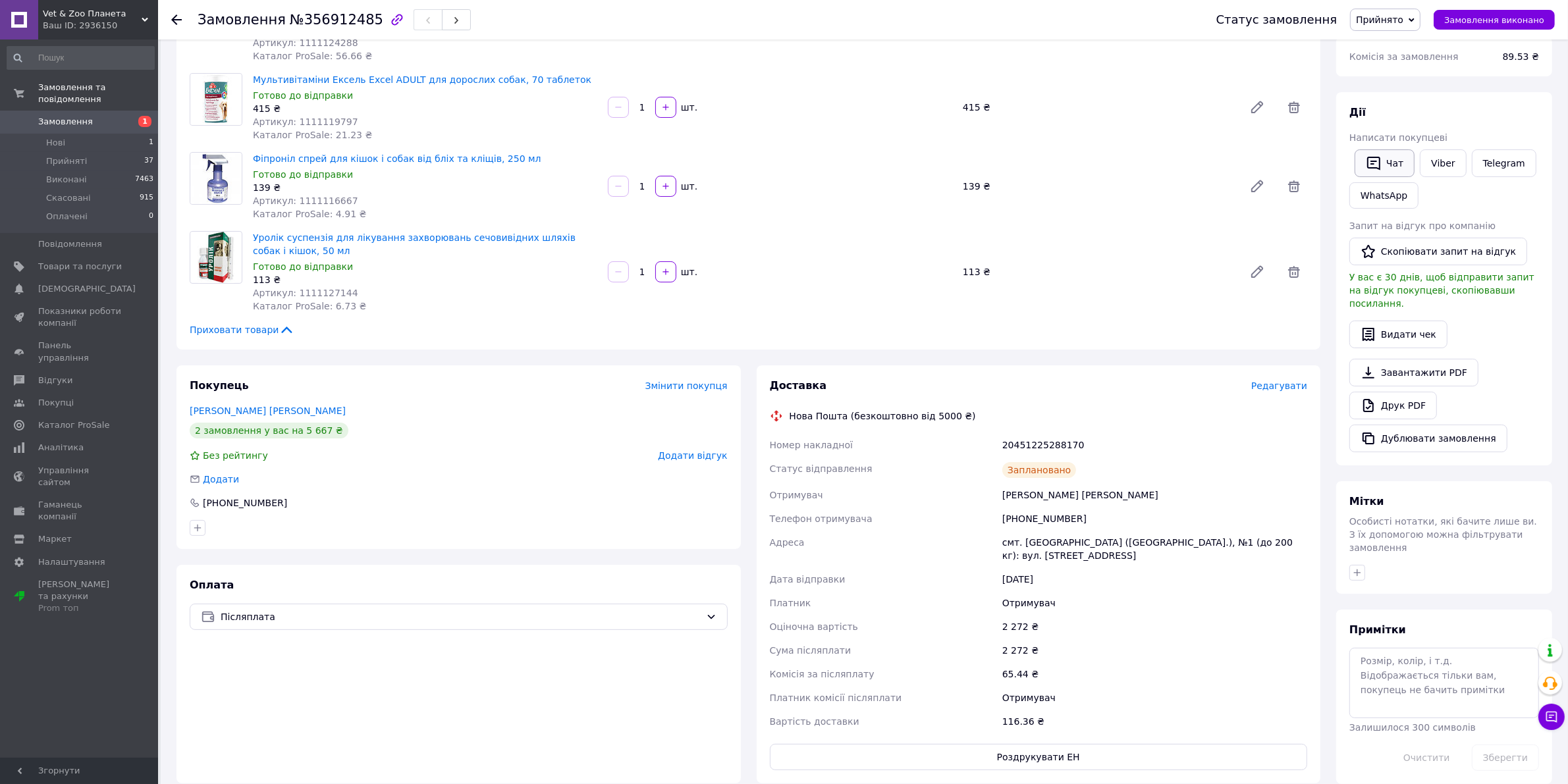
click at [1384, 166] on button "Чат" at bounding box center [1384, 164] width 60 height 28
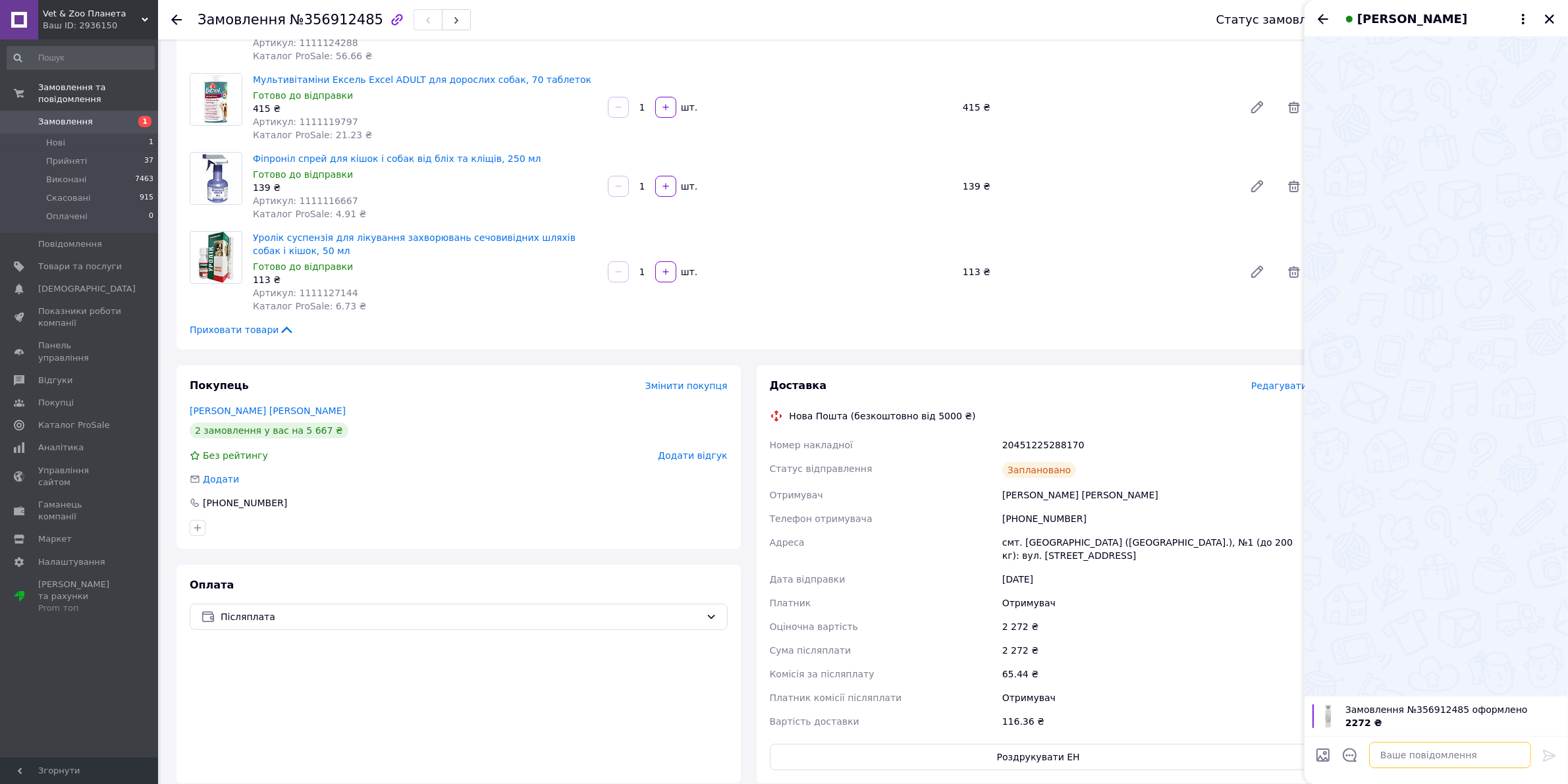
click at [1423, 758] on textarea at bounding box center [1450, 755] width 162 height 27
paste textarea "Добрий день! Сьогодні відправимо)) ТТН для відстеження - 20451225101655 Дякую з…"
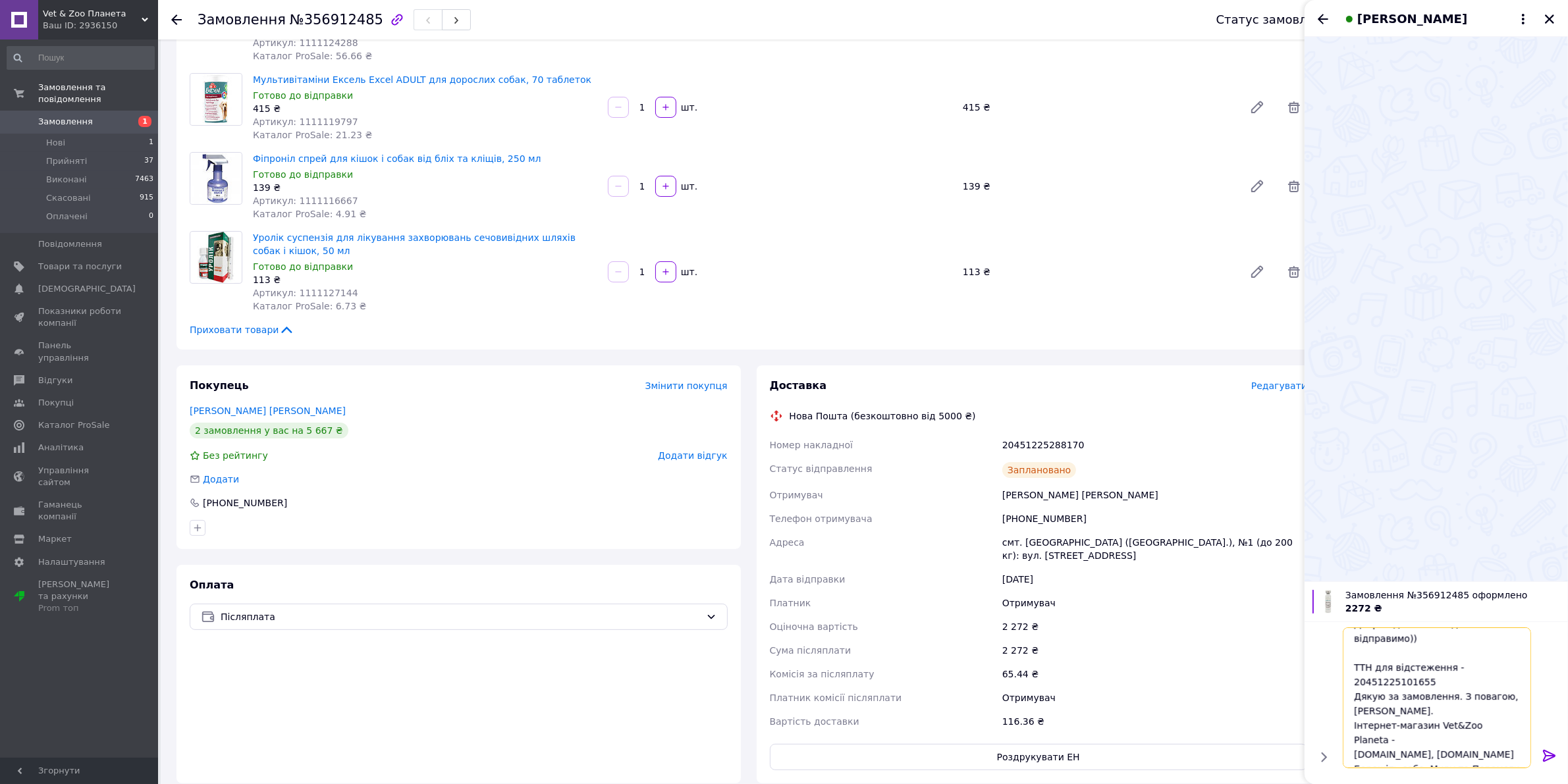
scroll to position [30, 0]
drag, startPoint x: 1075, startPoint y: 443, endPoint x: 991, endPoint y: 443, distance: 84.0
click at [991, 443] on div "Номер накладної 20451225288170 Статус відправлення Заплановано Отримувач Афанас…" at bounding box center [1038, 583] width 543 height 300
copy div "Номер накладної 20451225288170"
click at [1425, 652] on textarea "Добрий день! Сьогодні відправимо)) ТТН для відстеження - 20451225101655 Дякую з…" at bounding box center [1436, 698] width 188 height 141
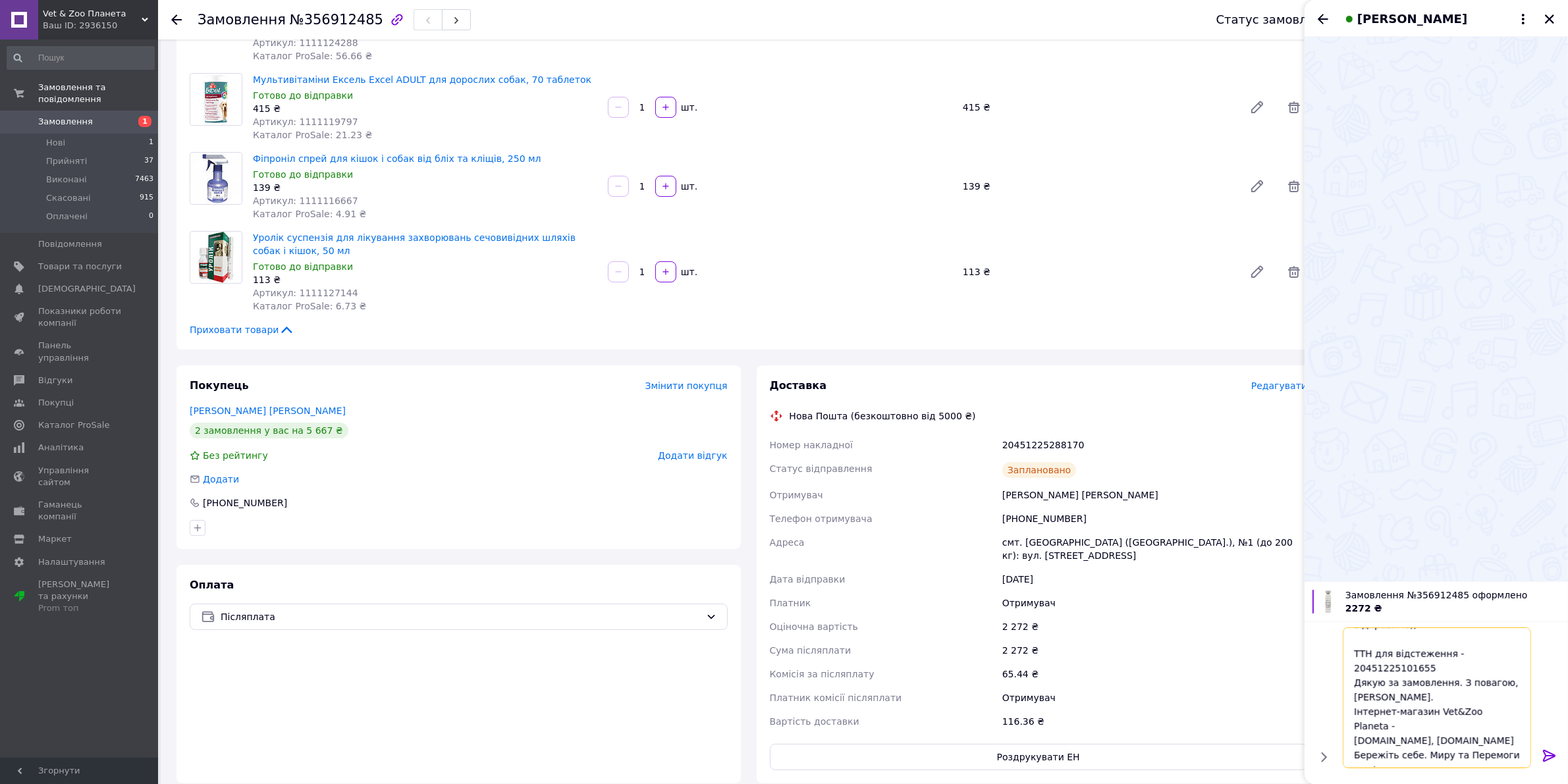
paste textarea "20451225288170"
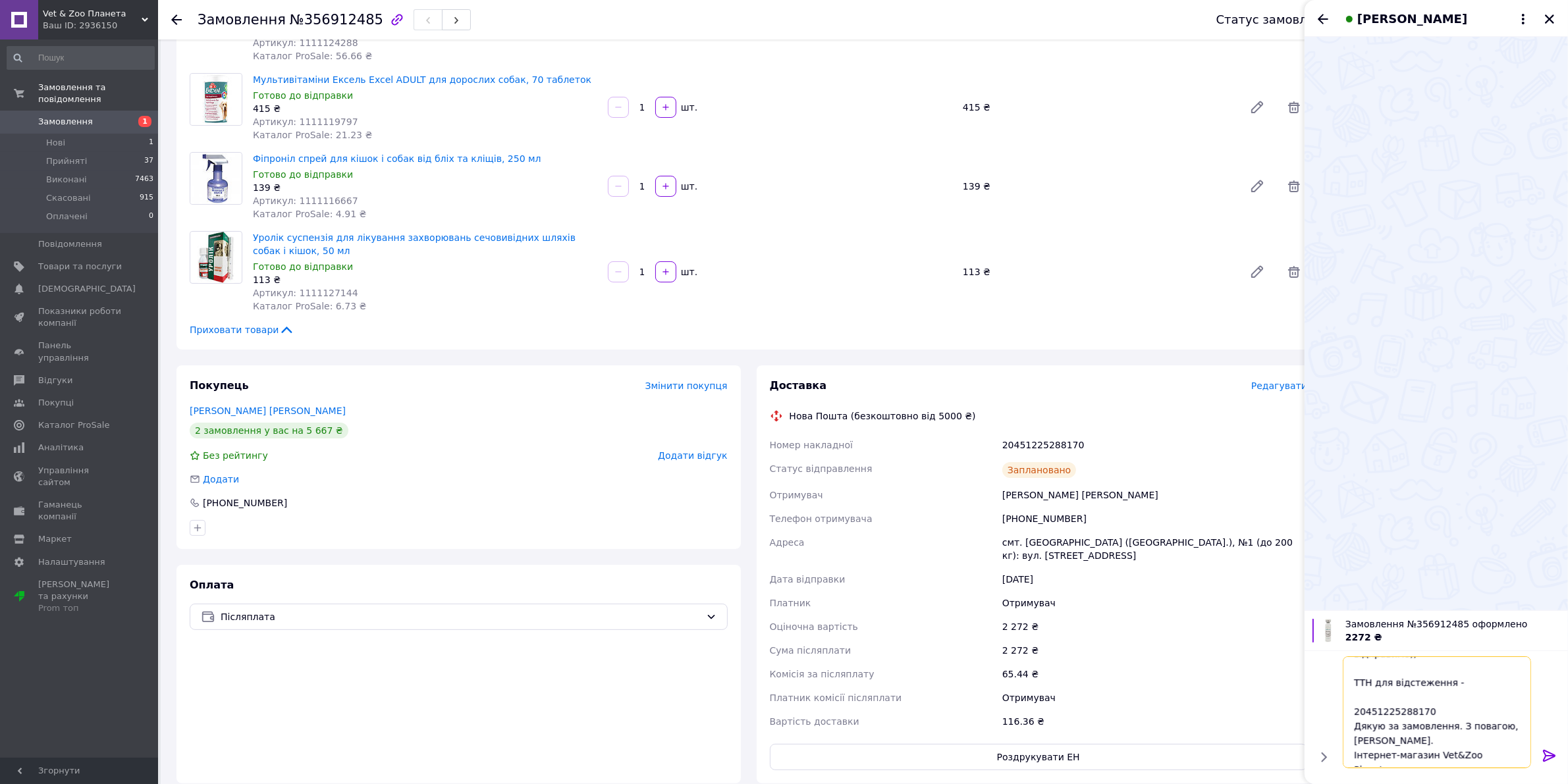
scroll to position [45, 0]
type textarea "Добрий день! Сьогодні відправимо)) ТТН для відстеження - 20451225288170 Дякую з…"
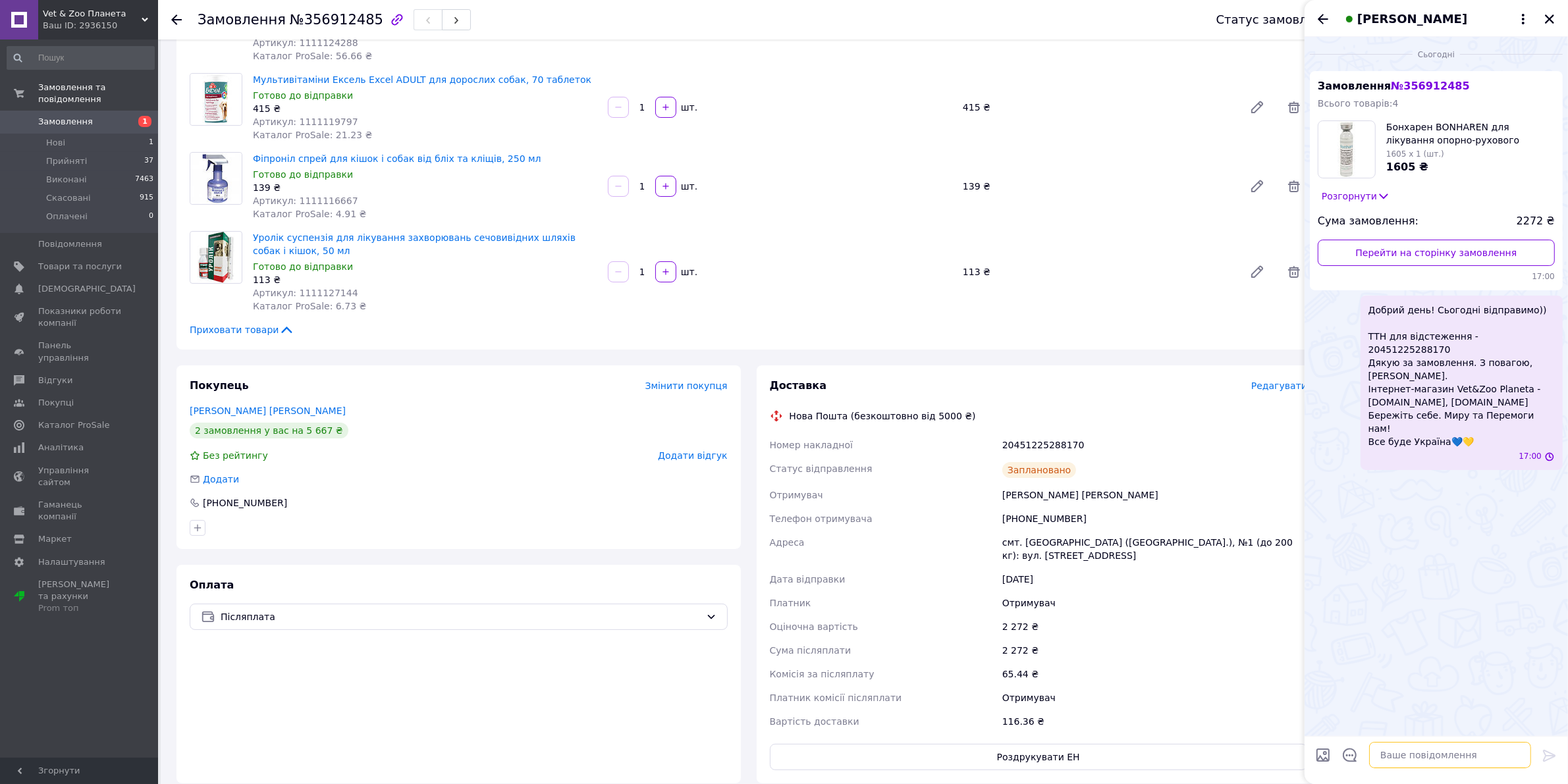
scroll to position [0, 0]
click at [1549, 17] on icon "Закрити" at bounding box center [1549, 19] width 12 height 12
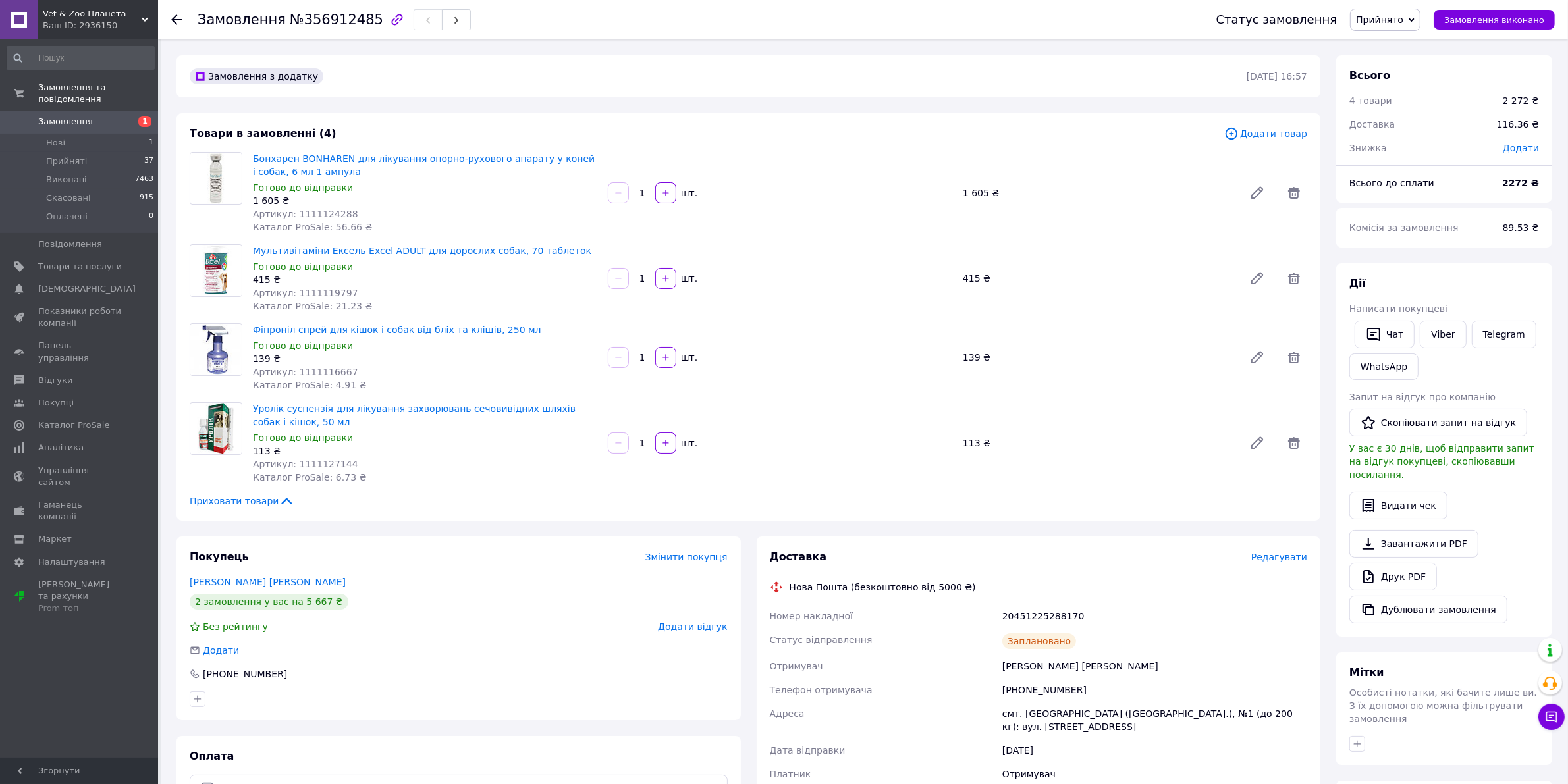
scroll to position [164, 0]
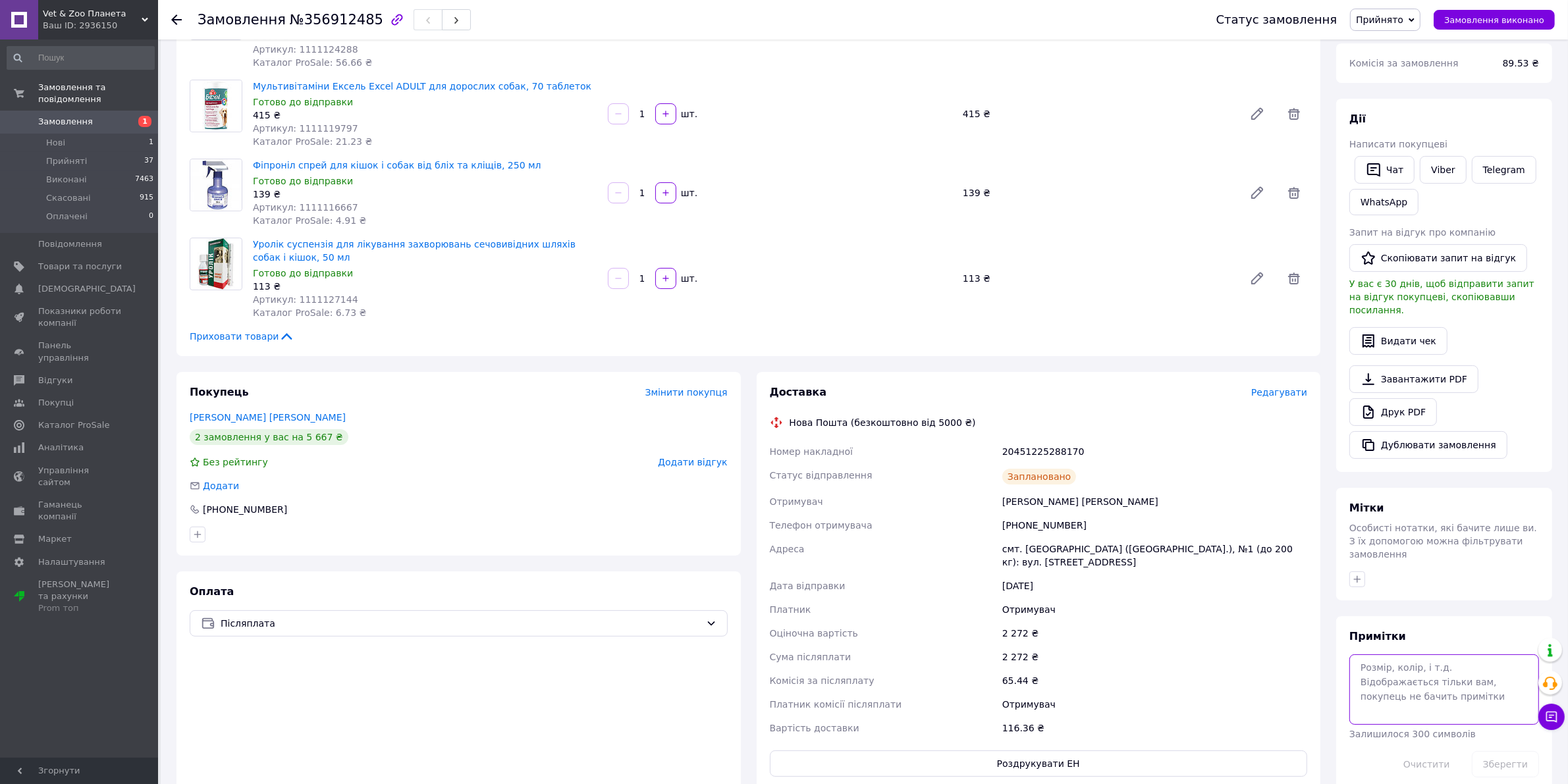
click at [1393, 654] on textarea at bounding box center [1444, 689] width 189 height 70
paste textarea "https://check.checkbox.ua/75c16689-f449-482c-b87e-bb7f43a5354a"
type textarea "Чек - https://check.checkbox.ua/75c16689-f449-482c-b87e-bb7f43a5354a"
click at [1500, 751] on button "Зберегти" at bounding box center [1505, 764] width 67 height 27
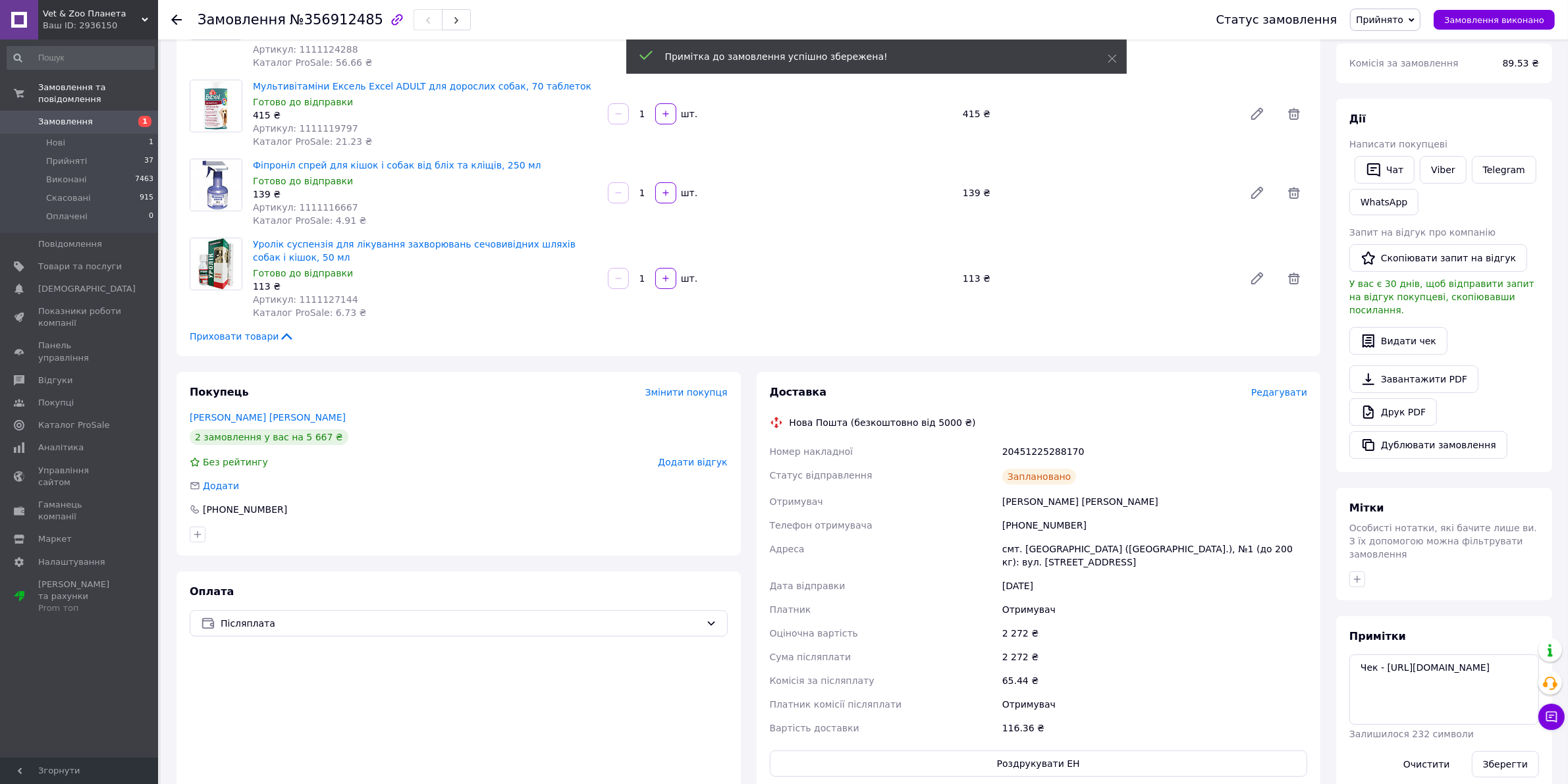
click at [97, 153] on li "Прийняті 37" at bounding box center [80, 161] width 161 height 18
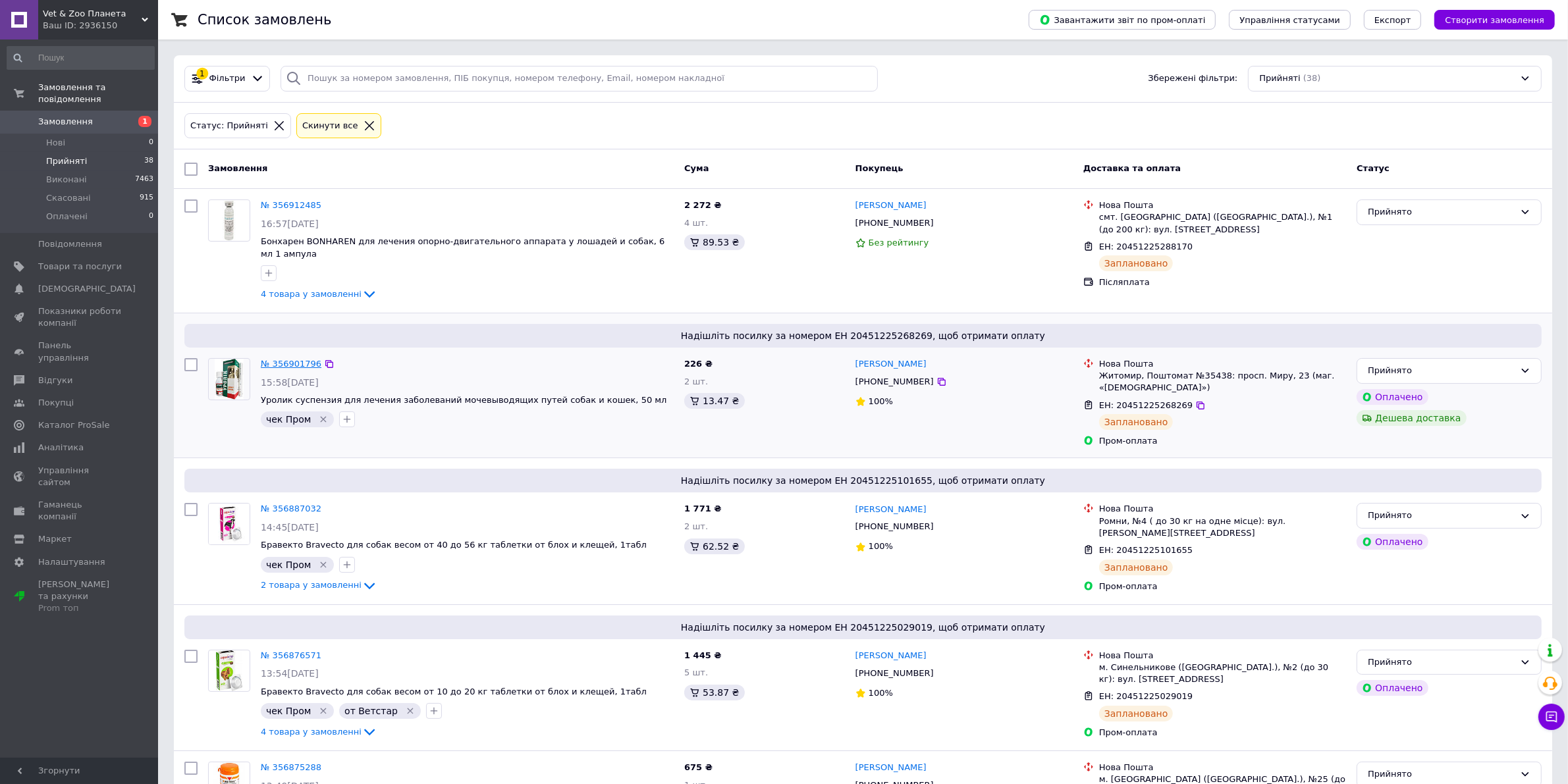
click at [268, 358] on link "№ 356901796" at bounding box center [291, 363] width 61 height 10
